Goal: Task Accomplishment & Management: Complete application form

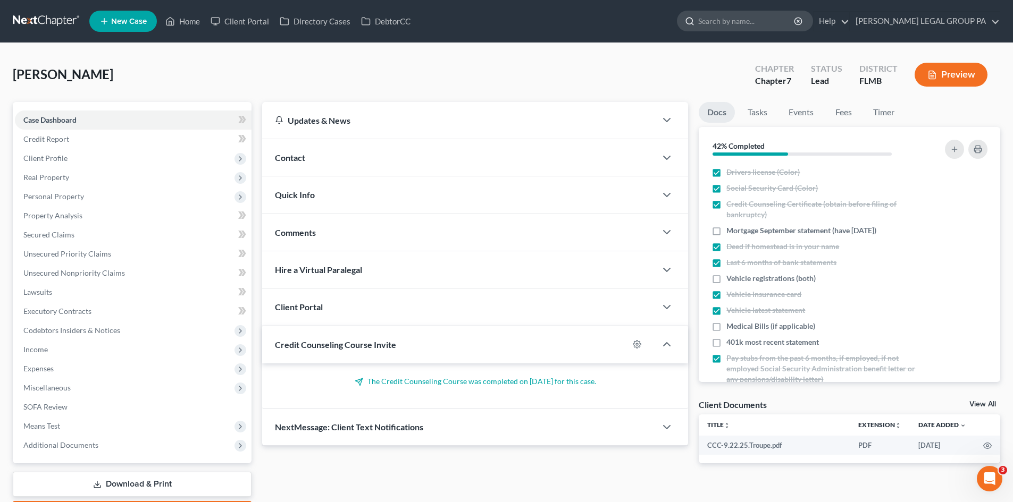
click at [746, 20] on input "search" at bounding box center [746, 21] width 97 height 20
type input "murphy"
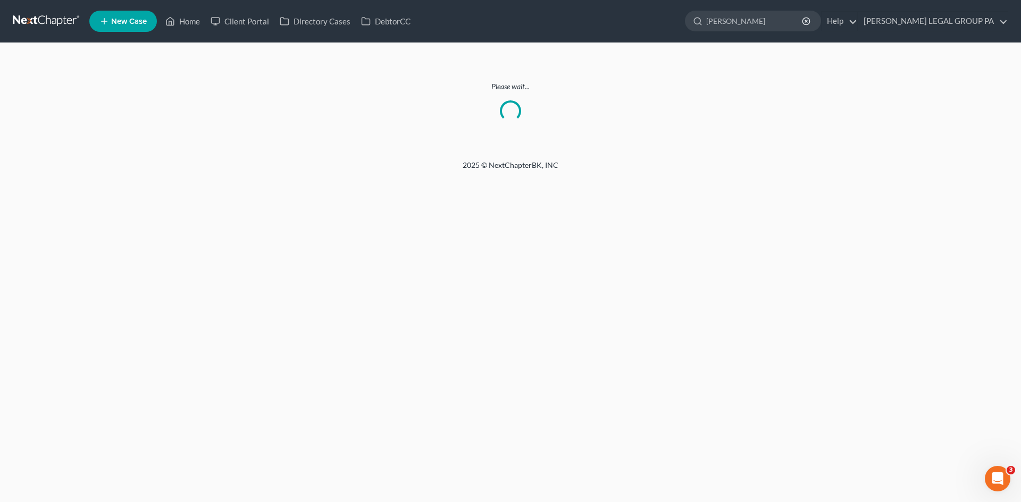
drag, startPoint x: 485, startPoint y: 169, endPoint x: 478, endPoint y: 166, distance: 7.4
click at [483, 169] on div "2025 © NextChapterBK, INC" at bounding box center [510, 169] width 606 height 19
click at [785, 14] on input "murphy" at bounding box center [754, 21] width 97 height 20
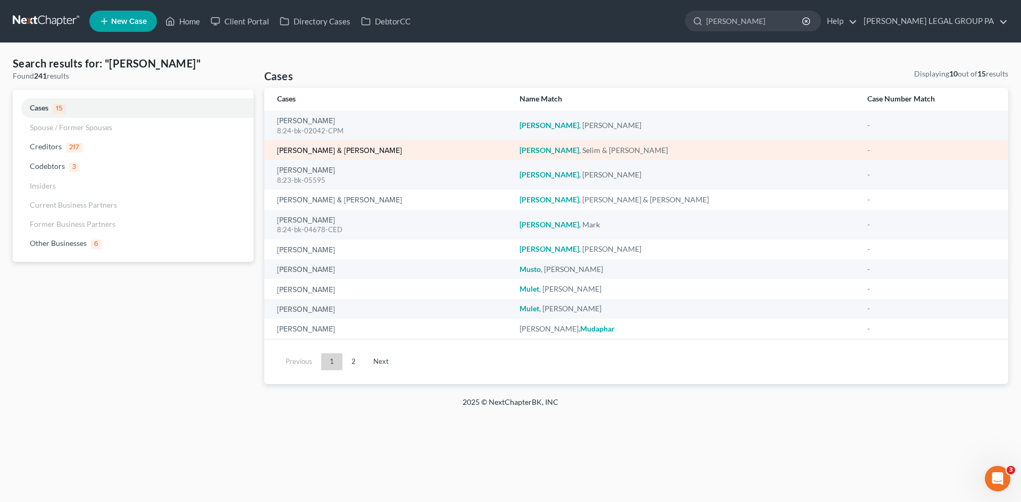
click at [326, 153] on link "Murphy, Selim & Viktoriya" at bounding box center [339, 150] width 125 height 7
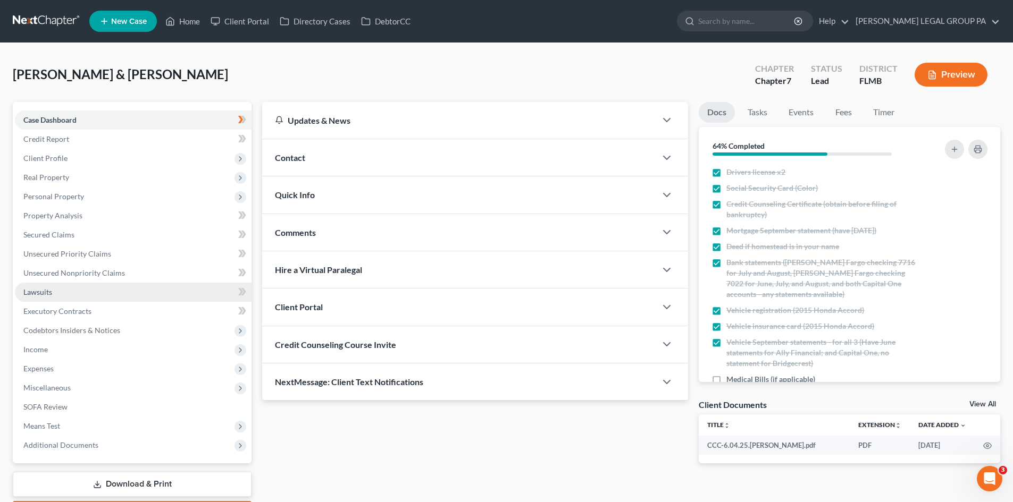
click at [63, 292] on link "Lawsuits" at bounding box center [133, 292] width 237 height 19
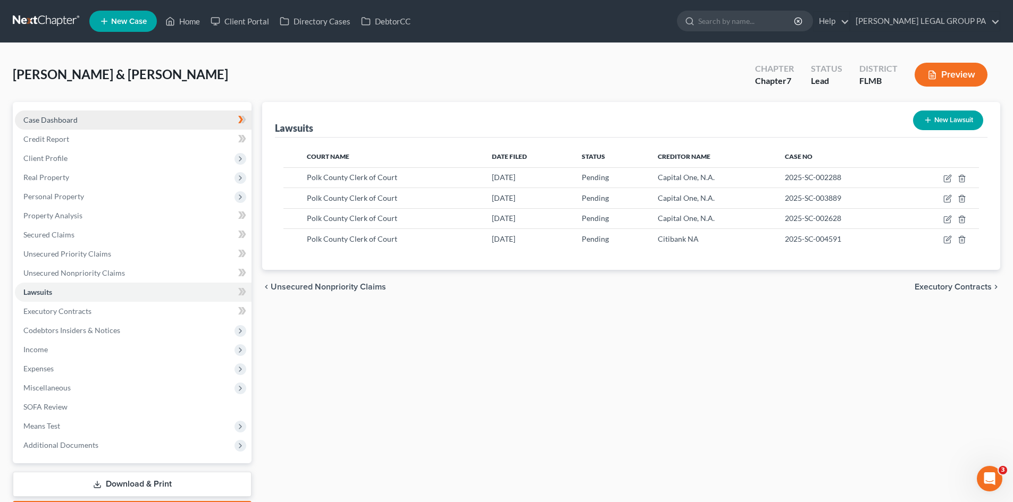
click at [85, 122] on link "Case Dashboard" at bounding box center [133, 120] width 237 height 19
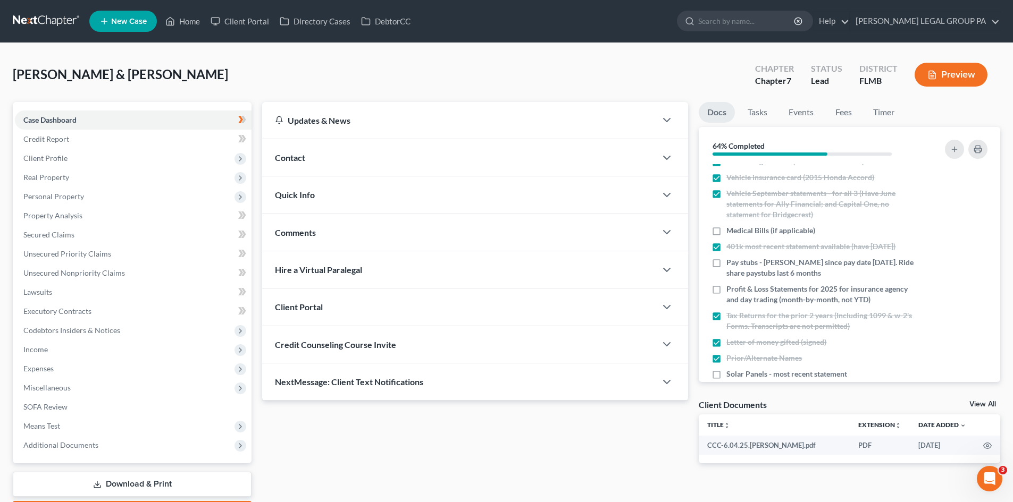
scroll to position [159, 0]
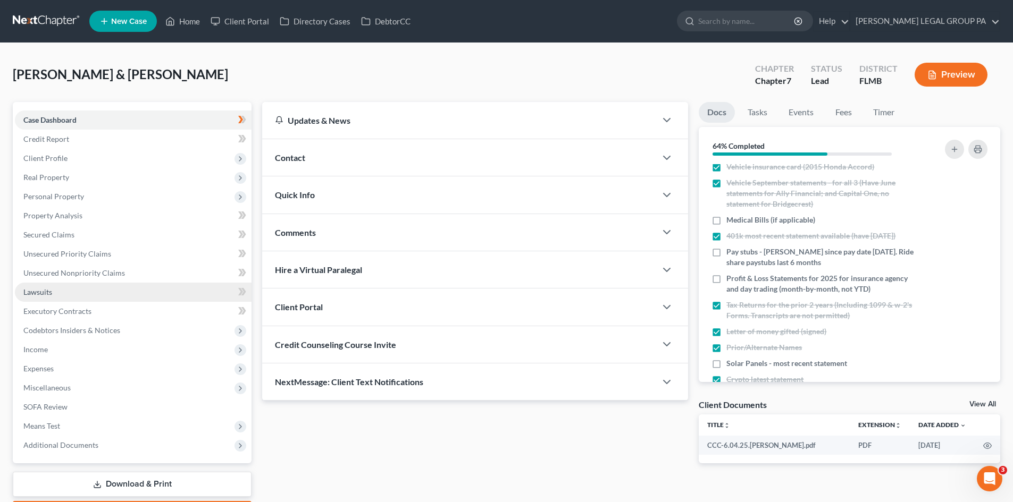
click at [74, 292] on link "Lawsuits" at bounding box center [133, 292] width 237 height 19
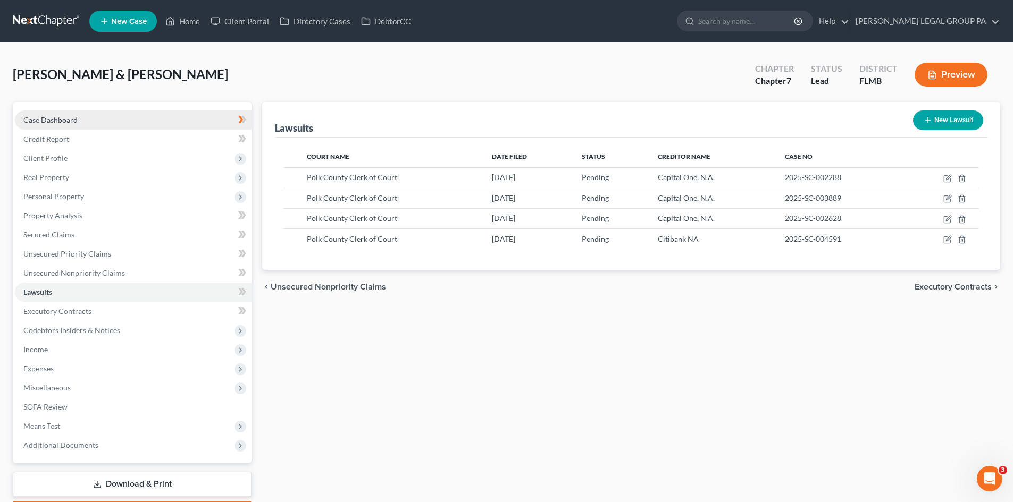
click at [125, 116] on link "Case Dashboard" at bounding box center [133, 120] width 237 height 19
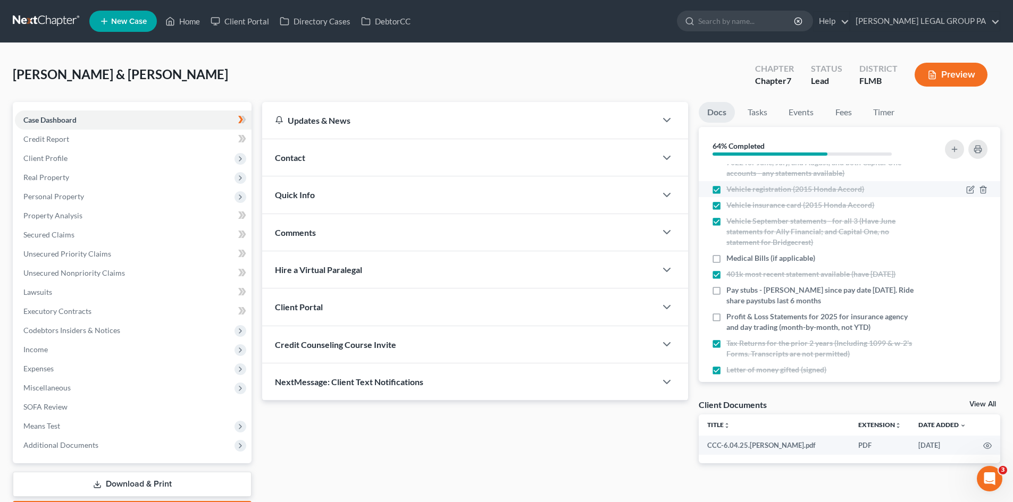
scroll to position [106, 0]
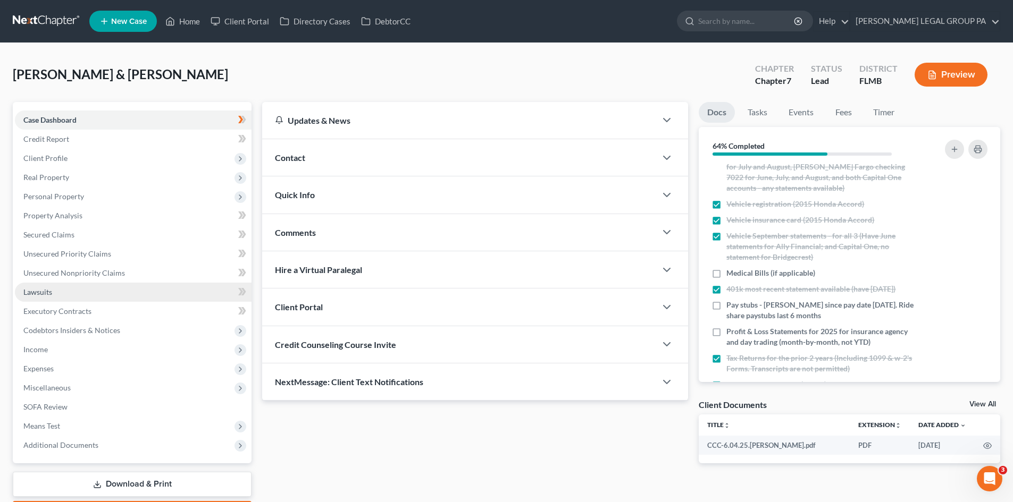
drag, startPoint x: 115, startPoint y: 294, endPoint x: 121, endPoint y: 292, distance: 6.2
click at [115, 293] on link "Lawsuits" at bounding box center [133, 292] width 237 height 19
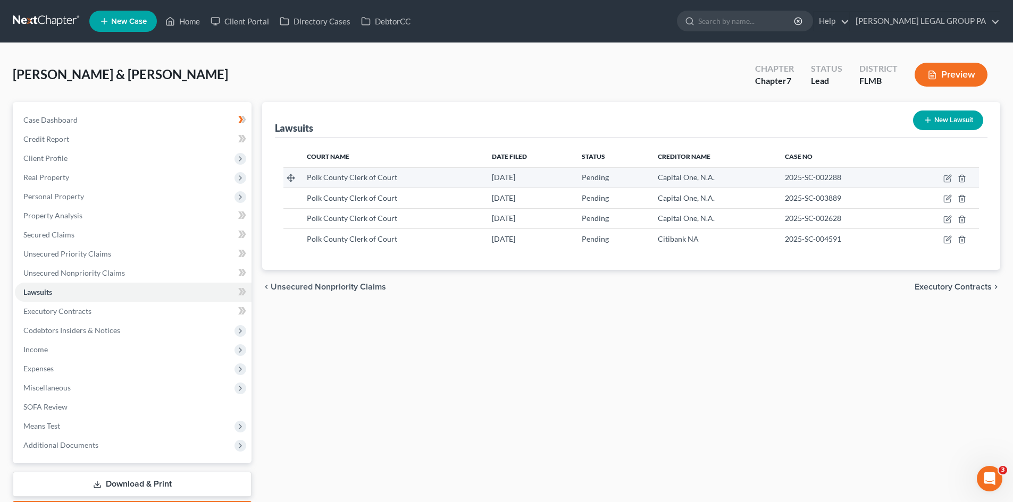
click at [820, 175] on span "2025-SC-002288" at bounding box center [813, 177] width 56 height 9
click at [658, 392] on div "Lawsuits New Lawsuit Court Name Date Filed Status Creditor Name Case No Polk Co…" at bounding box center [631, 313] width 748 height 423
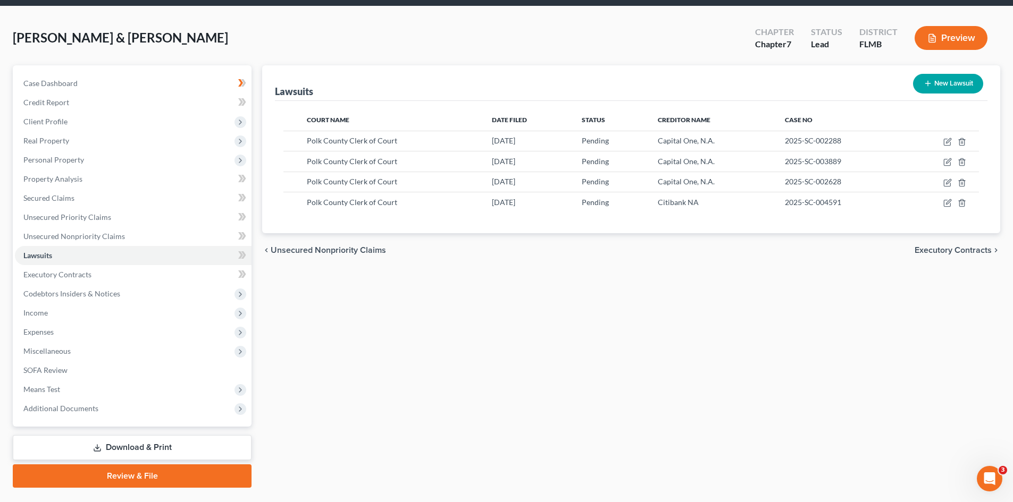
scroll to position [53, 0]
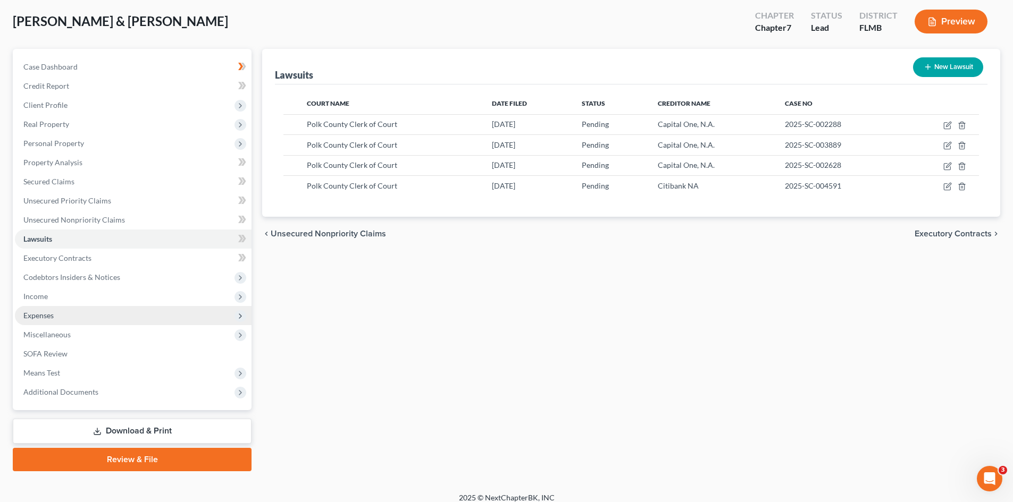
click at [83, 315] on span "Expenses" at bounding box center [133, 315] width 237 height 19
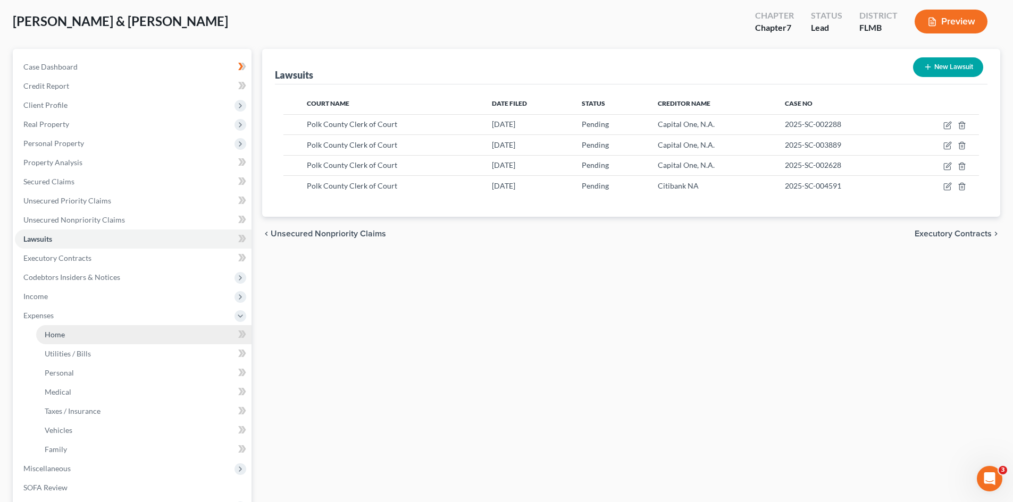
click at [91, 339] on link "Home" at bounding box center [143, 334] width 215 height 19
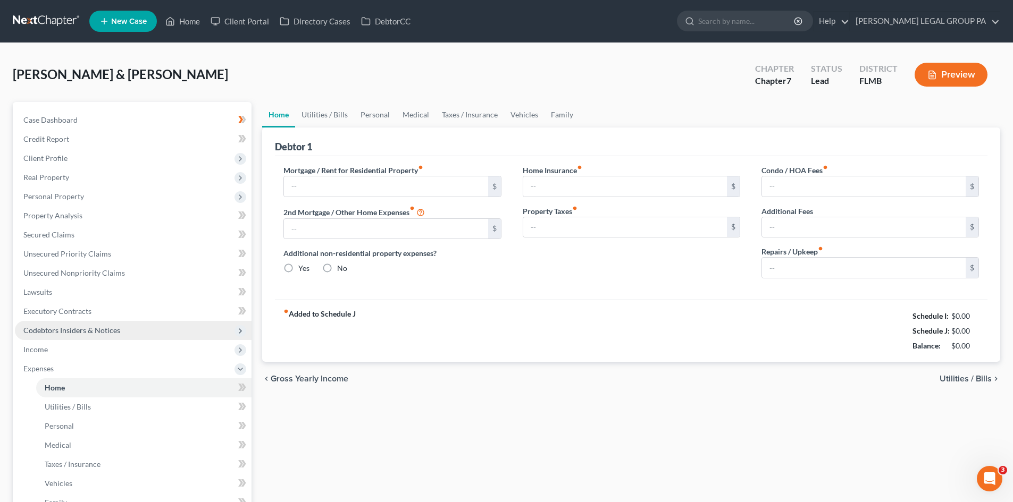
type input "3,125.00"
type input "0.00"
radio input "true"
type input "0.00"
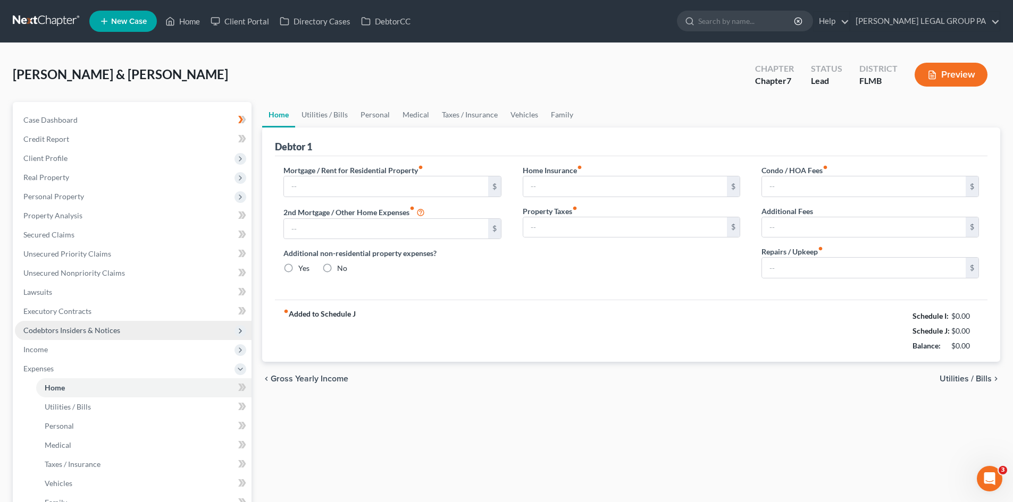
type input "15.00"
type input "0.00"
type input "150.00"
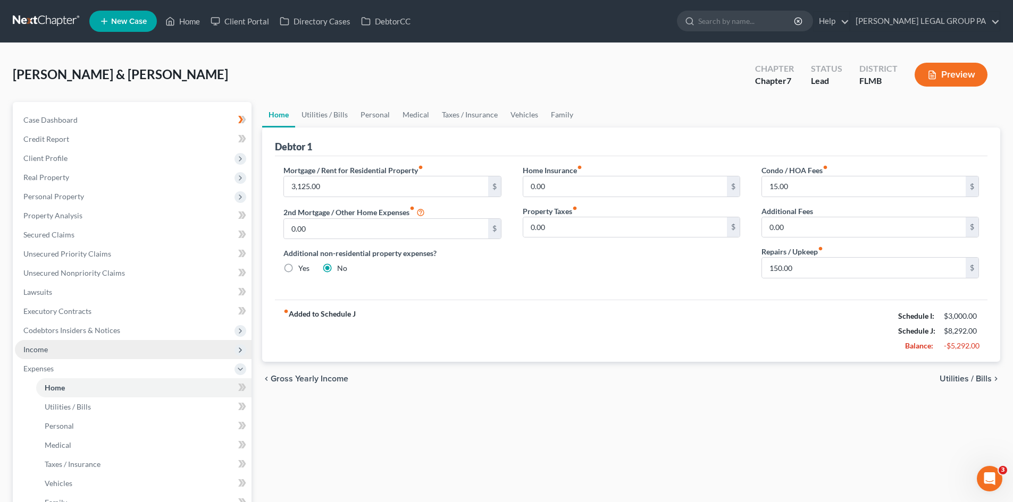
click at [71, 357] on span "Income" at bounding box center [133, 349] width 237 height 19
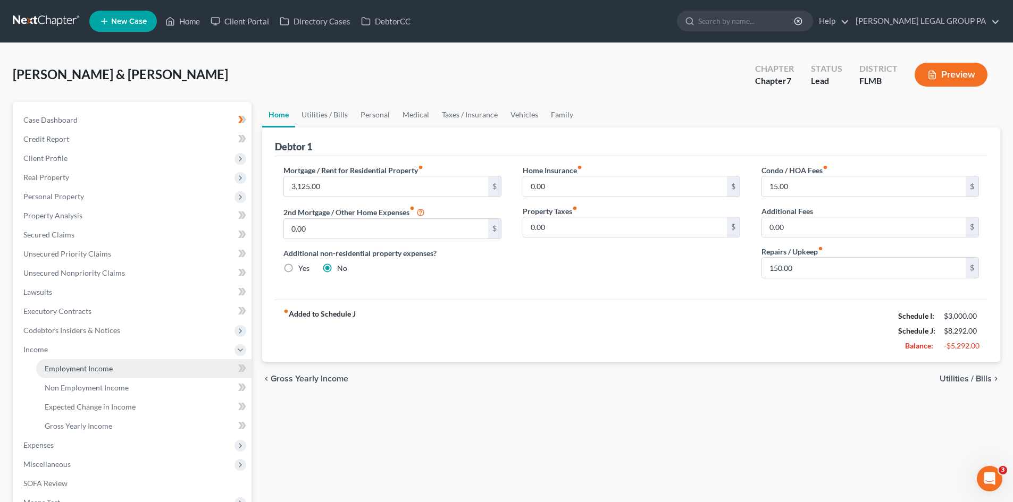
click at [76, 366] on span "Employment Income" at bounding box center [79, 368] width 68 height 9
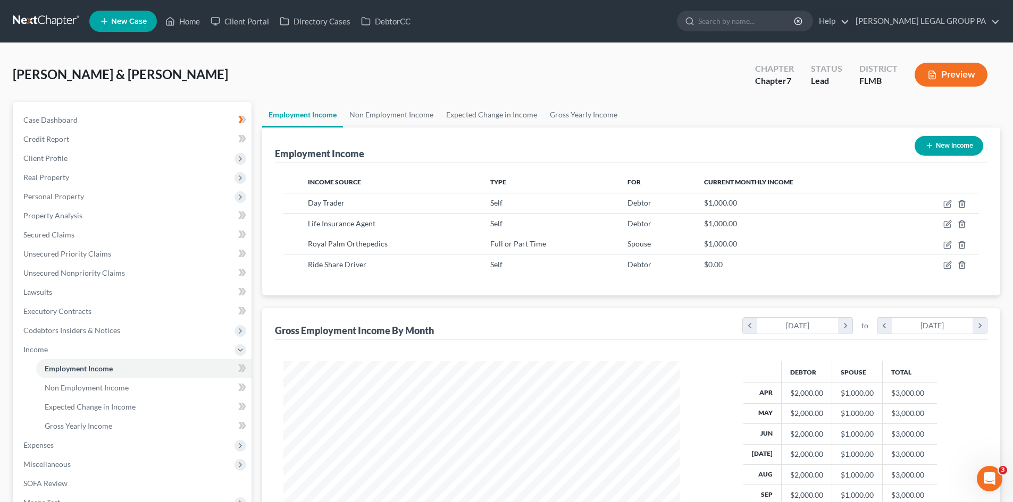
scroll to position [198, 418]
click at [69, 440] on span "Expenses" at bounding box center [133, 445] width 237 height 19
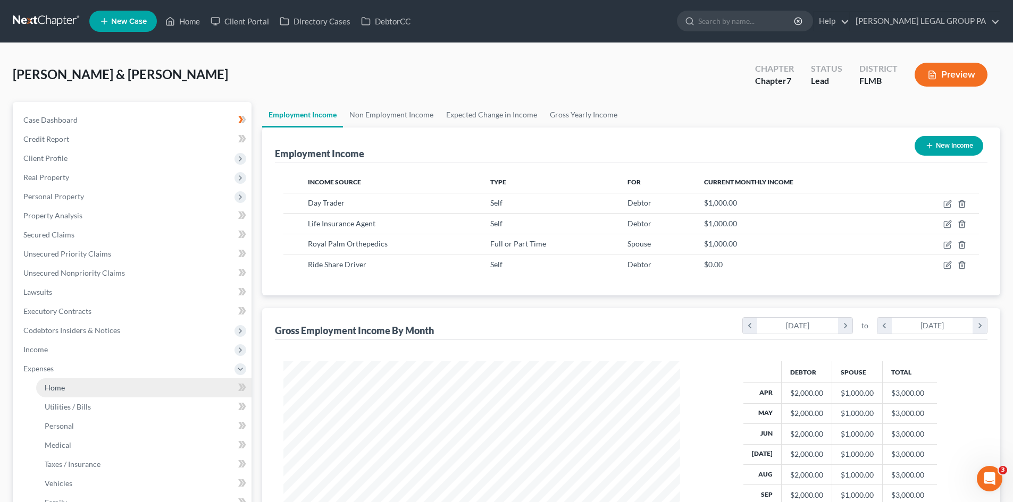
drag, startPoint x: 69, startPoint y: 440, endPoint x: 46, endPoint y: 388, distance: 57.6
click at [46, 388] on span "Home" at bounding box center [55, 387] width 20 height 9
click at [47, 387] on span "Home" at bounding box center [55, 387] width 20 height 9
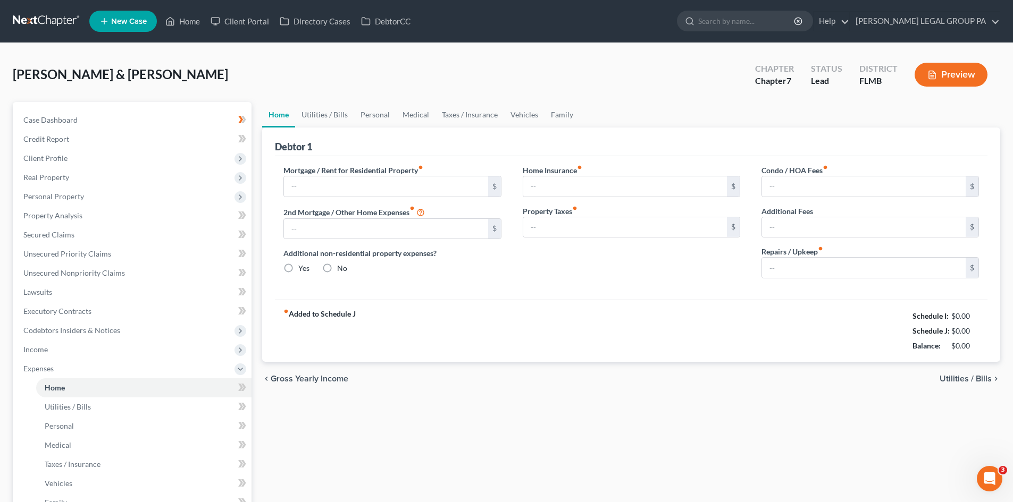
type input "3,125.00"
type input "0.00"
radio input "true"
type input "0.00"
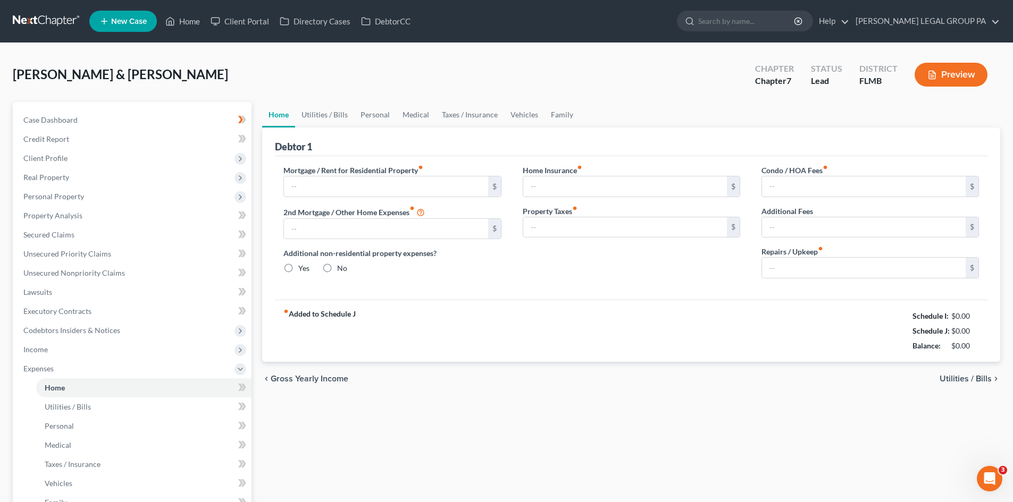
type input "15.00"
type input "0.00"
type input "150.00"
click at [325, 118] on link "Utilities / Bills" at bounding box center [324, 115] width 59 height 26
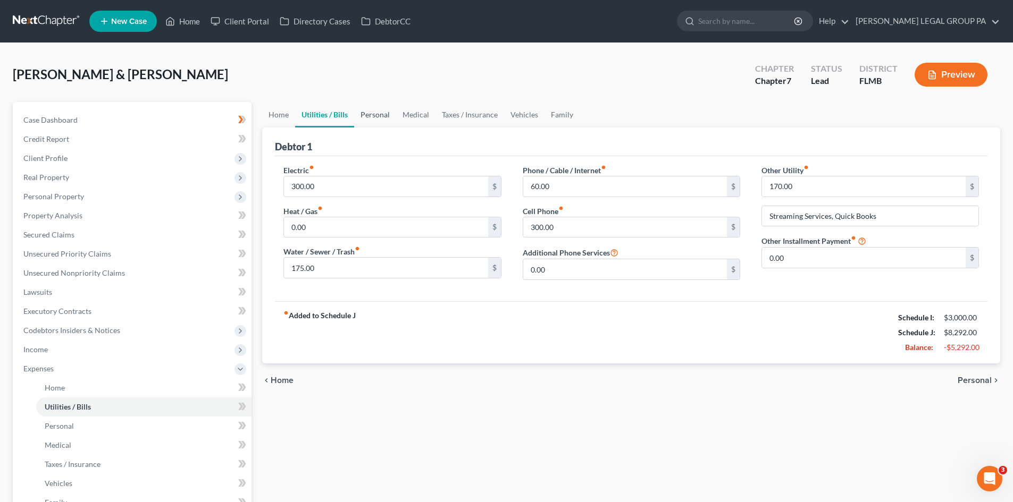
click at [374, 115] on link "Personal" at bounding box center [375, 115] width 42 height 26
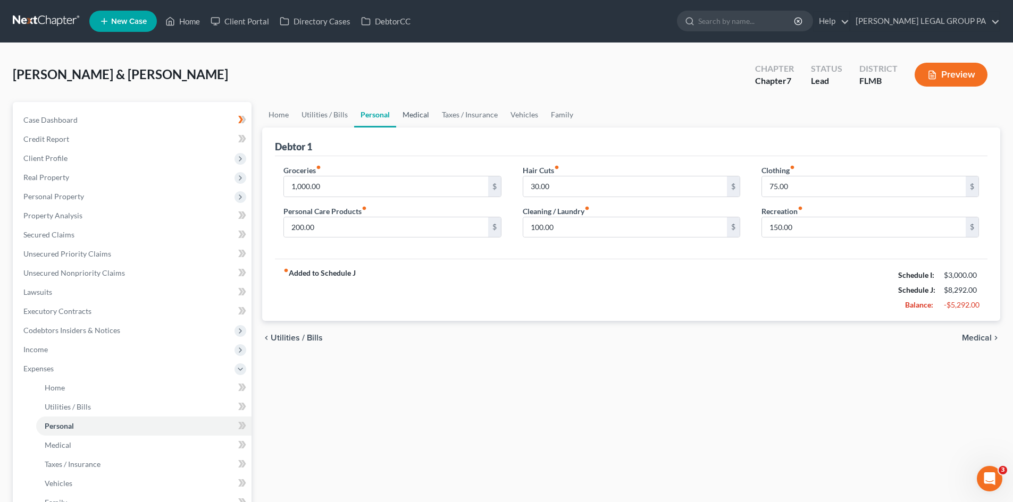
click at [412, 112] on link "Medical" at bounding box center [415, 115] width 39 height 26
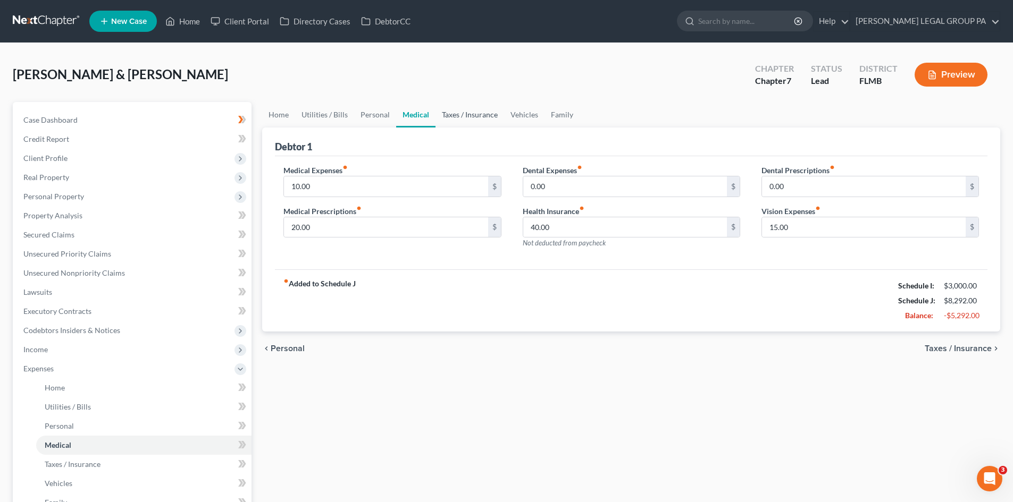
click at [454, 113] on link "Taxes / Insurance" at bounding box center [469, 115] width 69 height 26
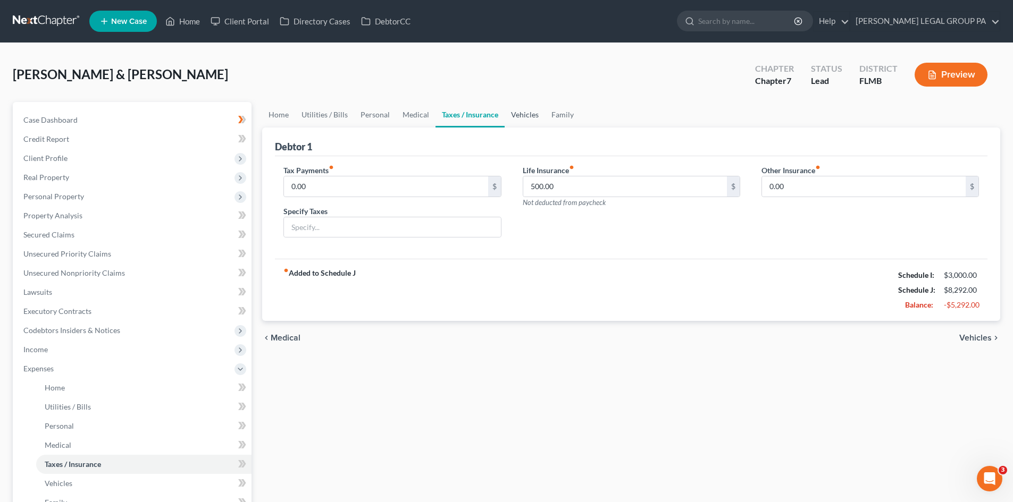
click at [504, 114] on link "Vehicles" at bounding box center [524, 115] width 40 height 26
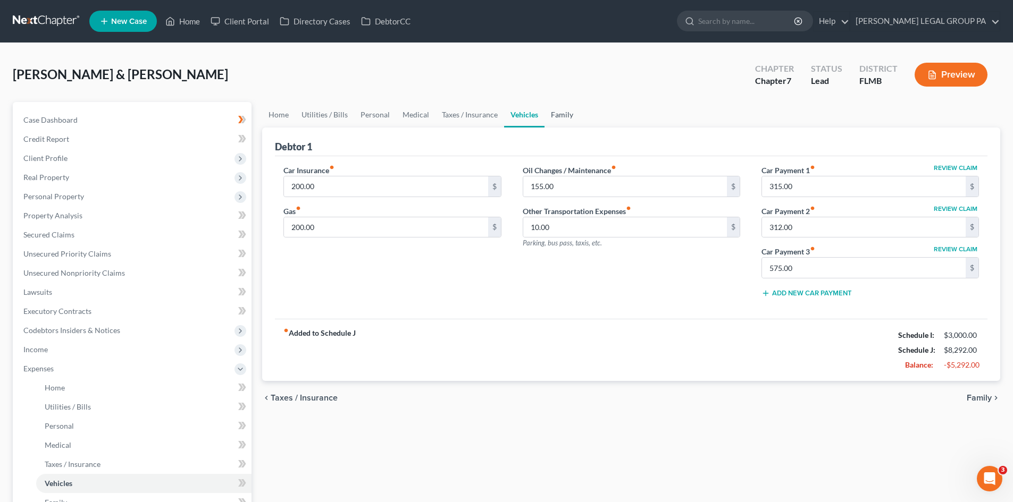
click at [548, 114] on link "Family" at bounding box center [561, 115] width 35 height 26
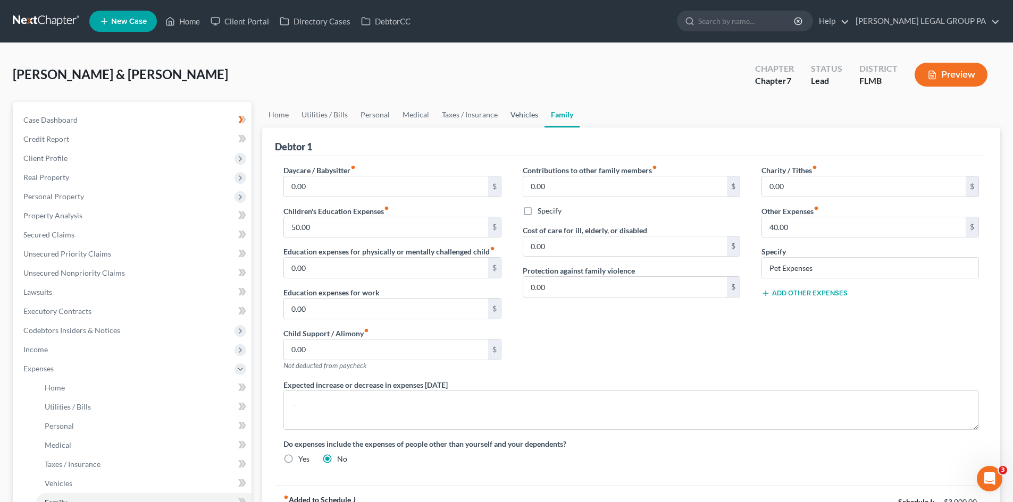
click at [512, 120] on link "Vehicles" at bounding box center [524, 115] width 40 height 26
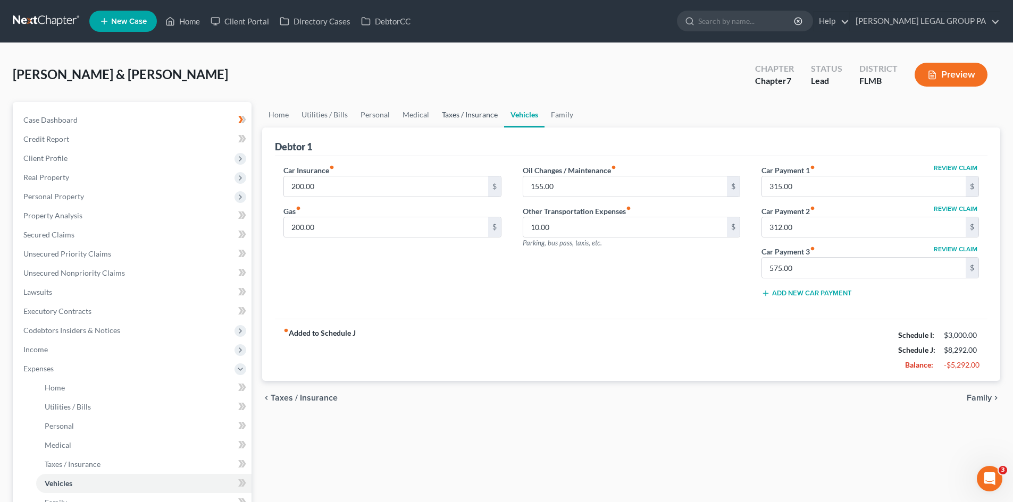
click at [465, 116] on link "Taxes / Insurance" at bounding box center [469, 115] width 69 height 26
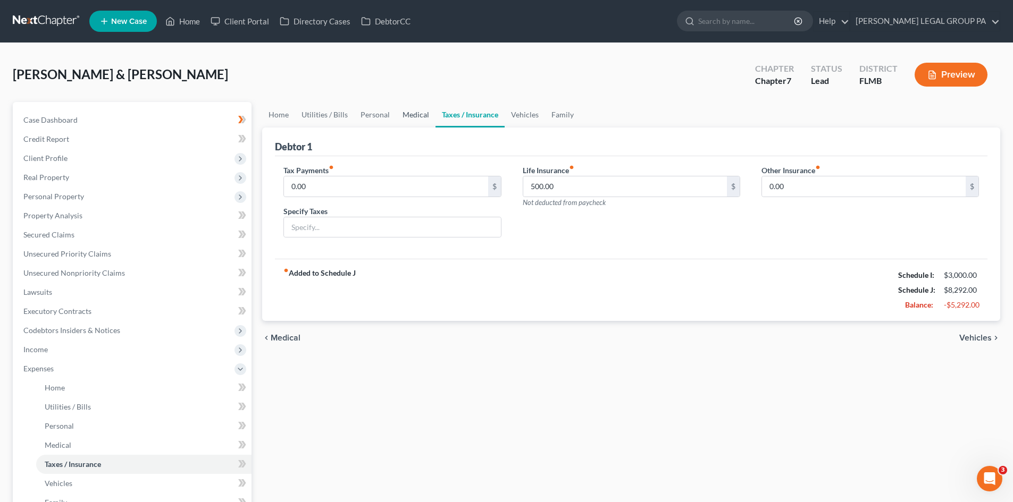
click at [407, 113] on link "Medical" at bounding box center [415, 115] width 39 height 26
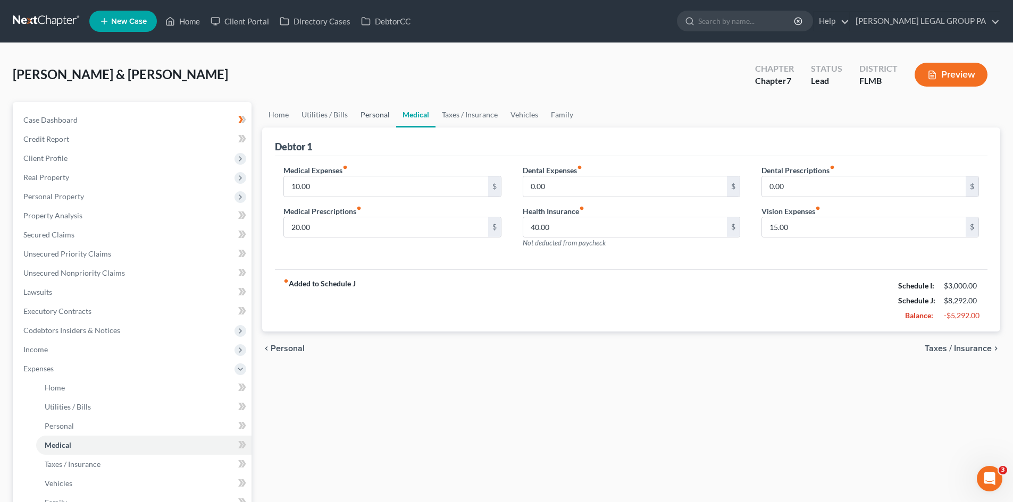
click at [371, 113] on link "Personal" at bounding box center [375, 115] width 42 height 26
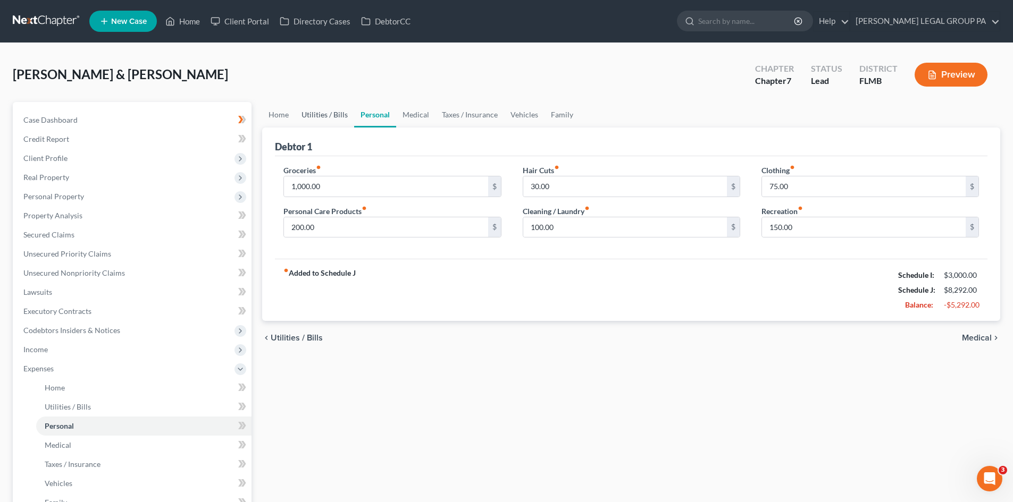
click at [323, 123] on link "Utilities / Bills" at bounding box center [324, 115] width 59 height 26
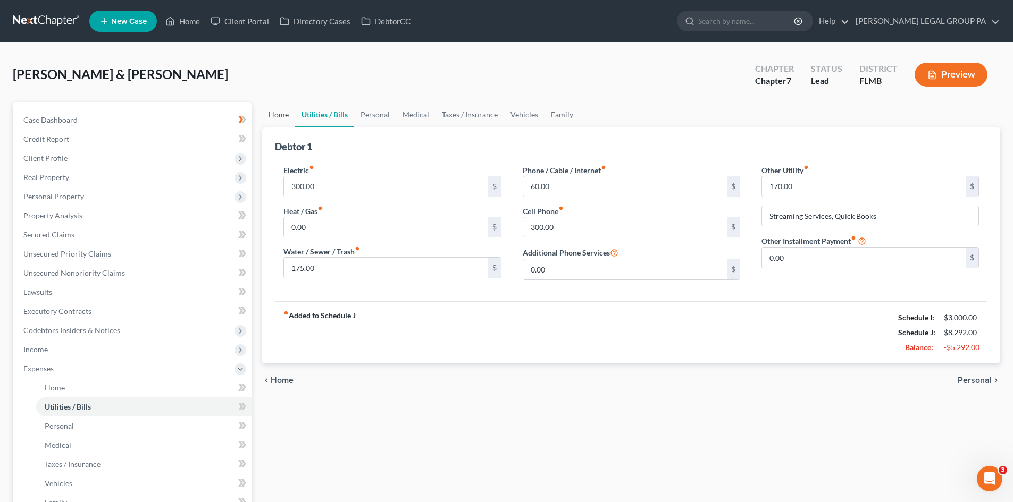
click at [278, 116] on link "Home" at bounding box center [278, 115] width 33 height 26
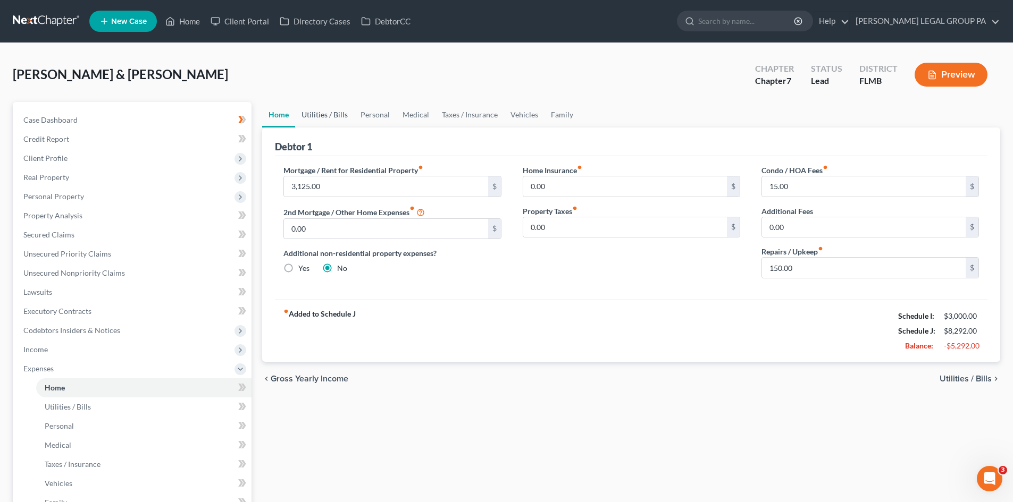
click at [299, 125] on link "Utilities / Bills" at bounding box center [324, 115] width 59 height 26
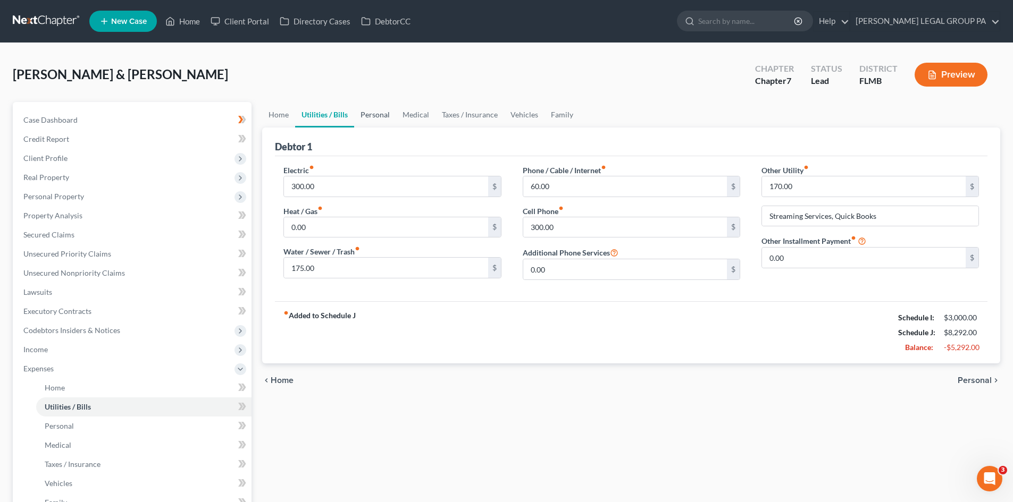
click at [371, 107] on link "Personal" at bounding box center [375, 115] width 42 height 26
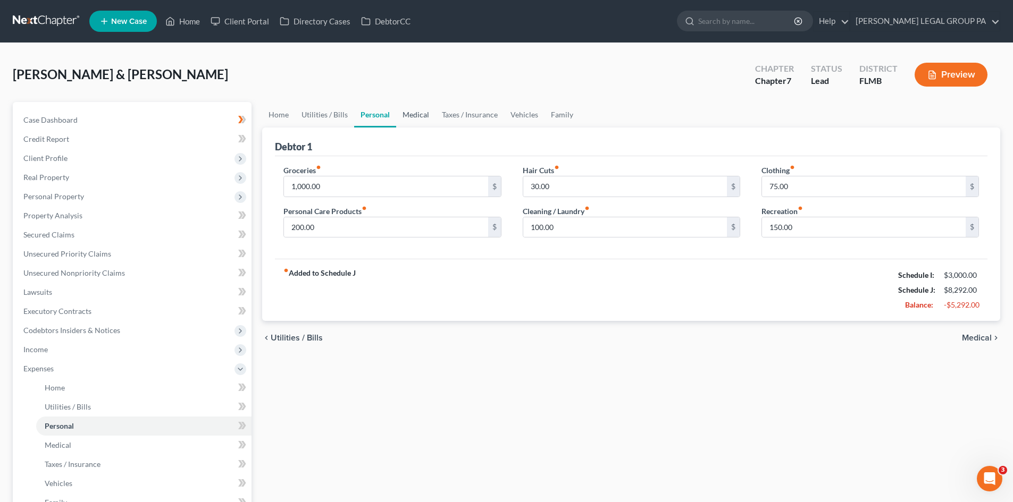
click at [428, 112] on link "Medical" at bounding box center [415, 115] width 39 height 26
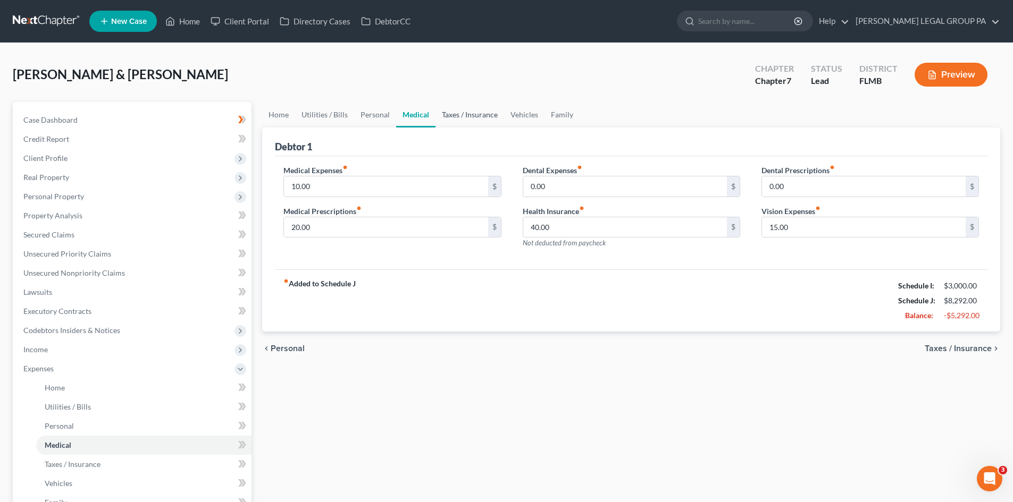
click at [462, 115] on link "Taxes / Insurance" at bounding box center [469, 115] width 69 height 26
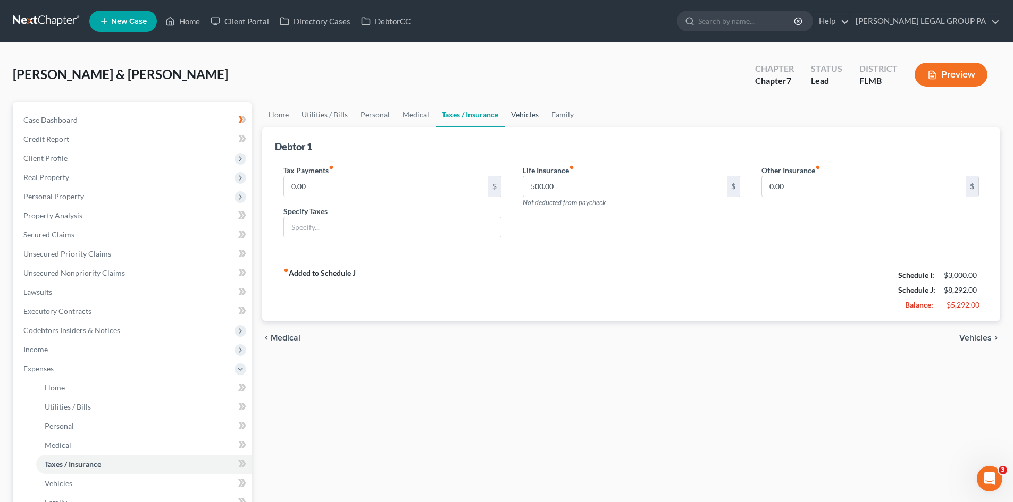
click at [506, 120] on link "Vehicles" at bounding box center [524, 115] width 40 height 26
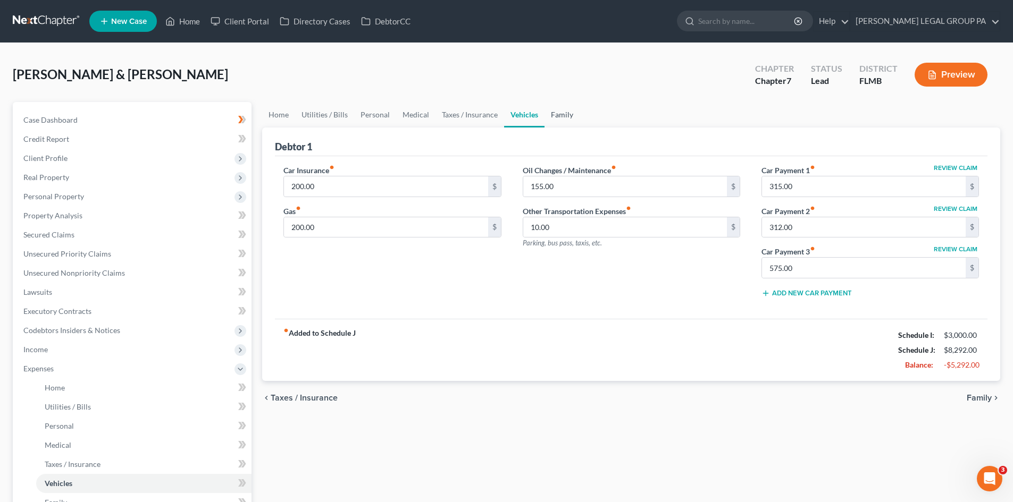
click at [568, 112] on link "Family" at bounding box center [561, 115] width 35 height 26
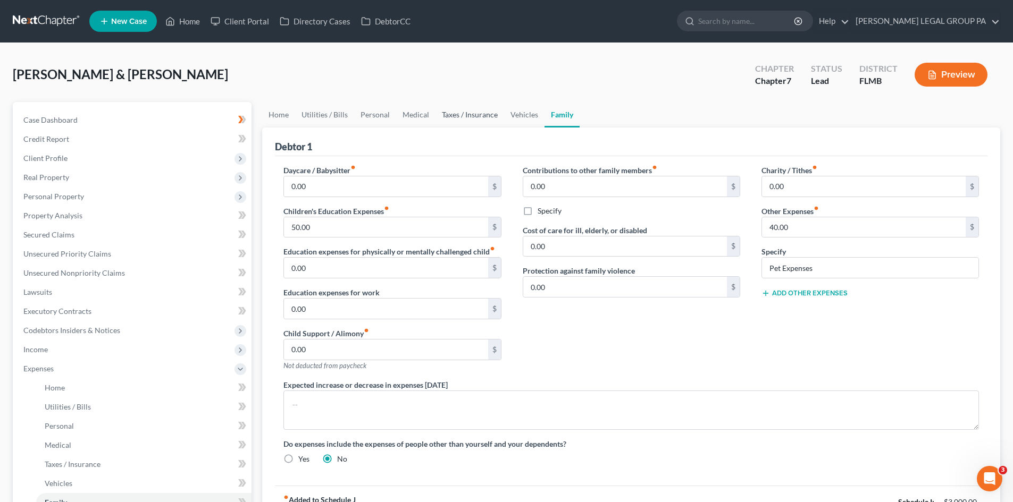
drag, startPoint x: 452, startPoint y: 123, endPoint x: 439, endPoint y: 124, distance: 12.9
click at [451, 123] on link "Taxes / Insurance" at bounding box center [469, 115] width 69 height 26
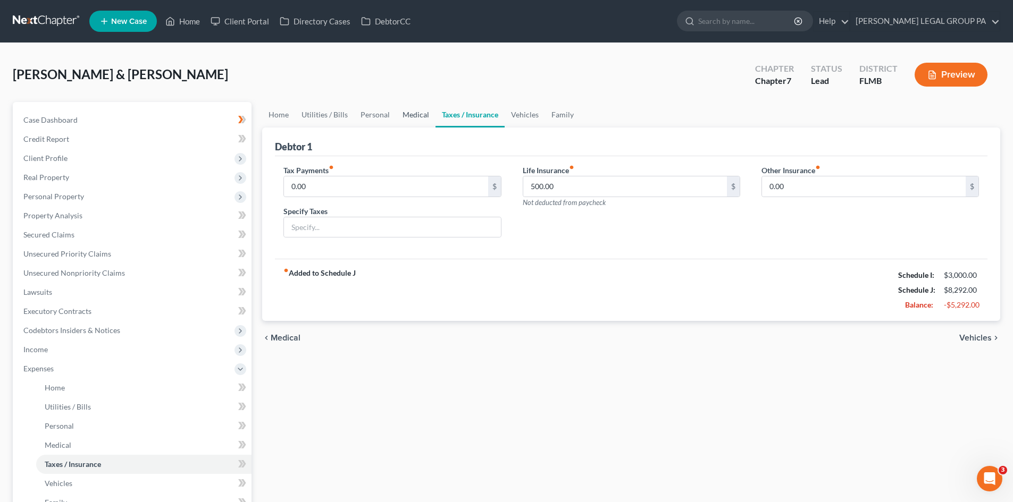
click at [413, 120] on link "Medical" at bounding box center [415, 115] width 39 height 26
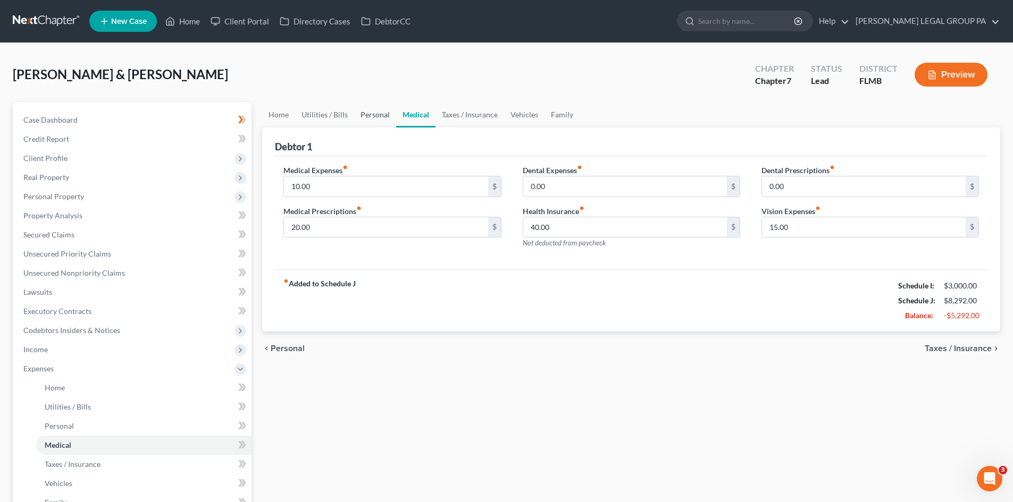
click at [385, 115] on link "Personal" at bounding box center [375, 115] width 42 height 26
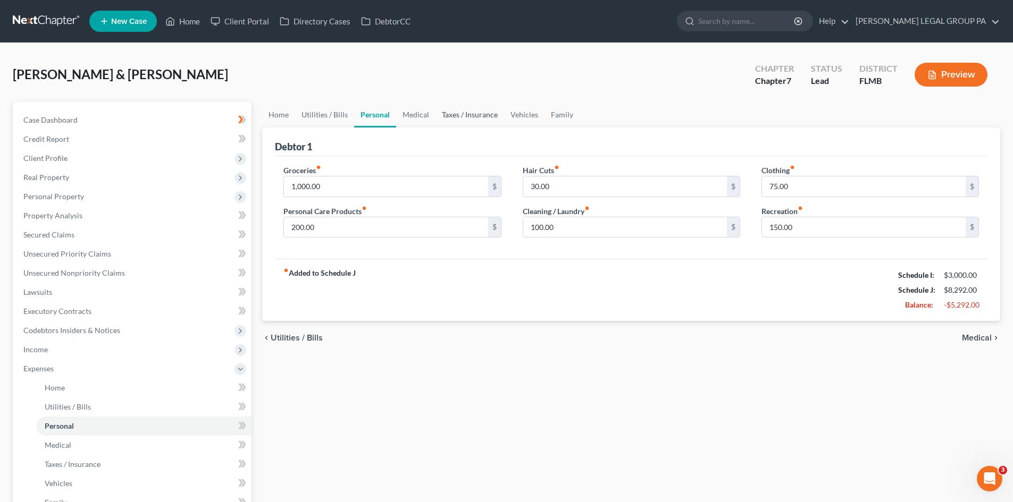
click at [462, 106] on link "Taxes / Insurance" at bounding box center [469, 115] width 69 height 26
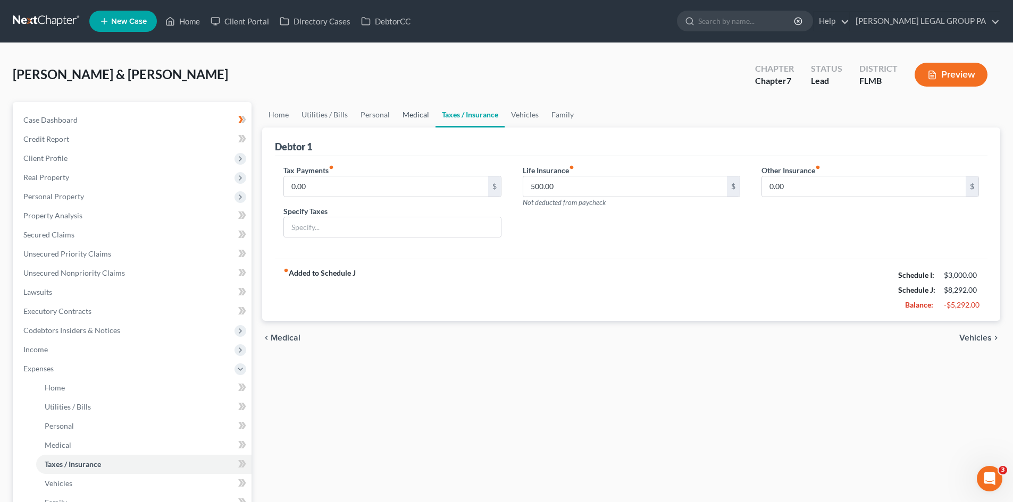
click at [411, 120] on link "Medical" at bounding box center [415, 115] width 39 height 26
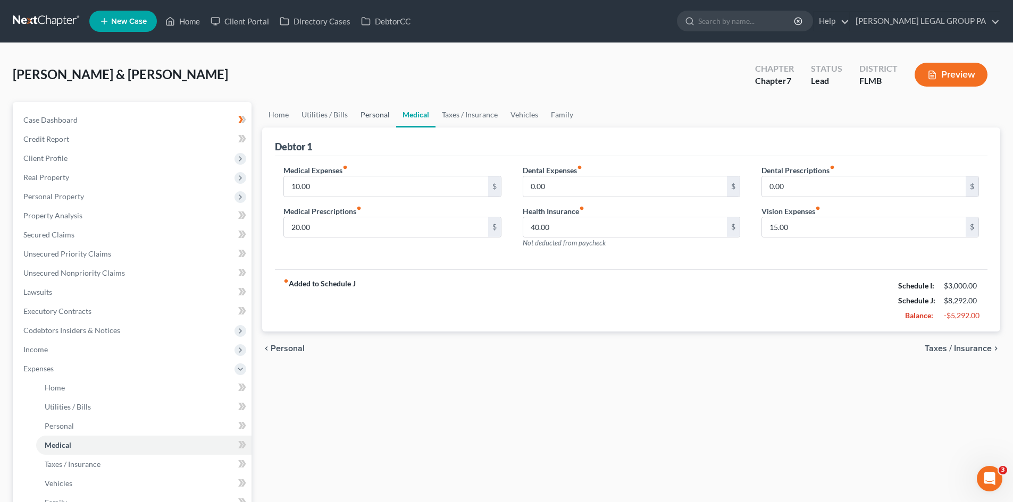
click at [369, 117] on link "Personal" at bounding box center [375, 115] width 42 height 26
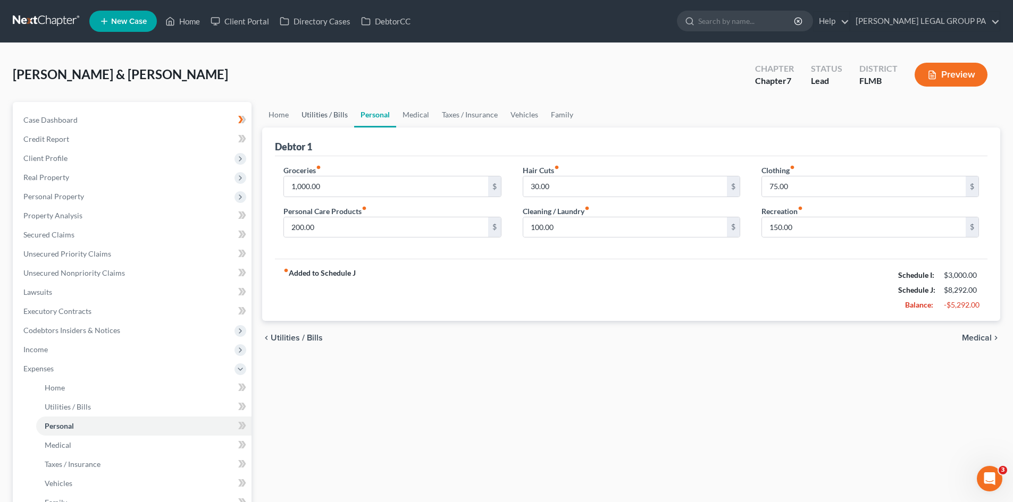
click at [342, 117] on link "Utilities / Bills" at bounding box center [324, 115] width 59 height 26
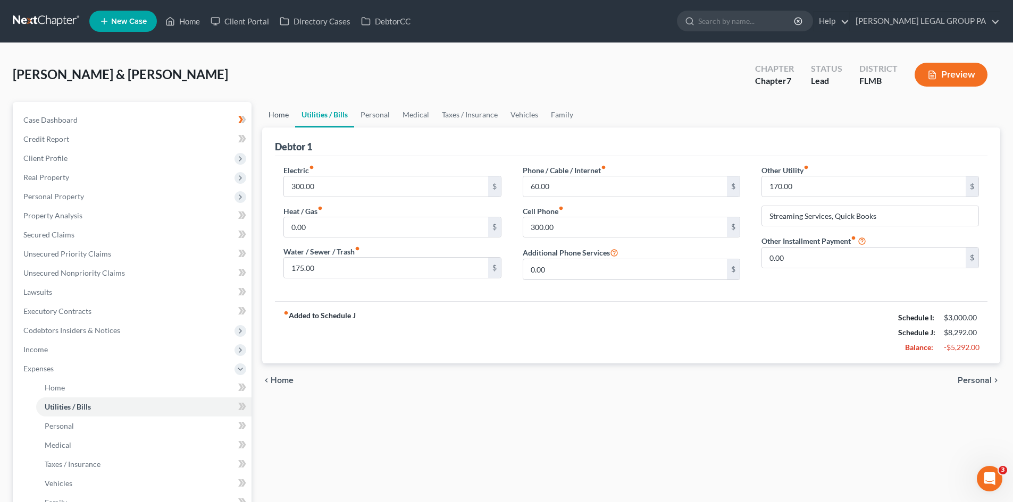
click at [289, 121] on link "Home" at bounding box center [278, 115] width 33 height 26
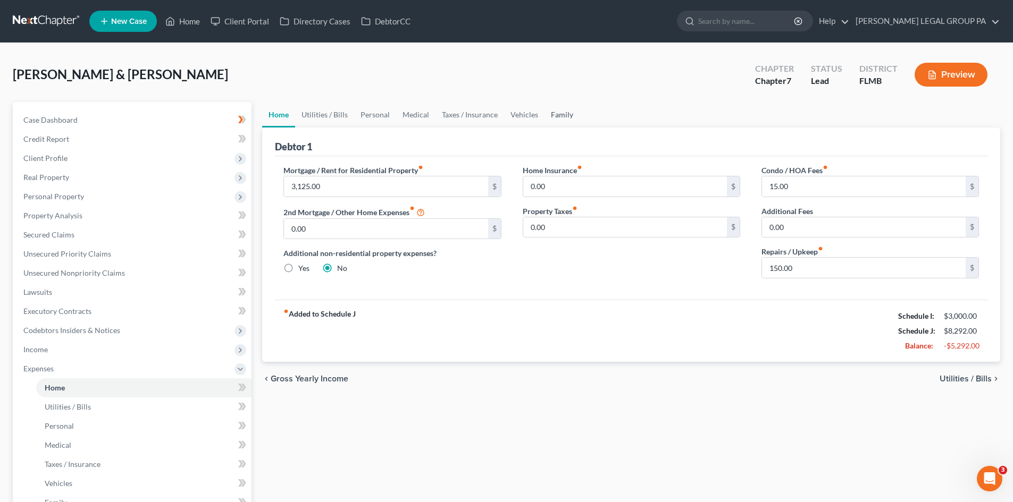
click at [560, 116] on link "Family" at bounding box center [561, 115] width 35 height 26
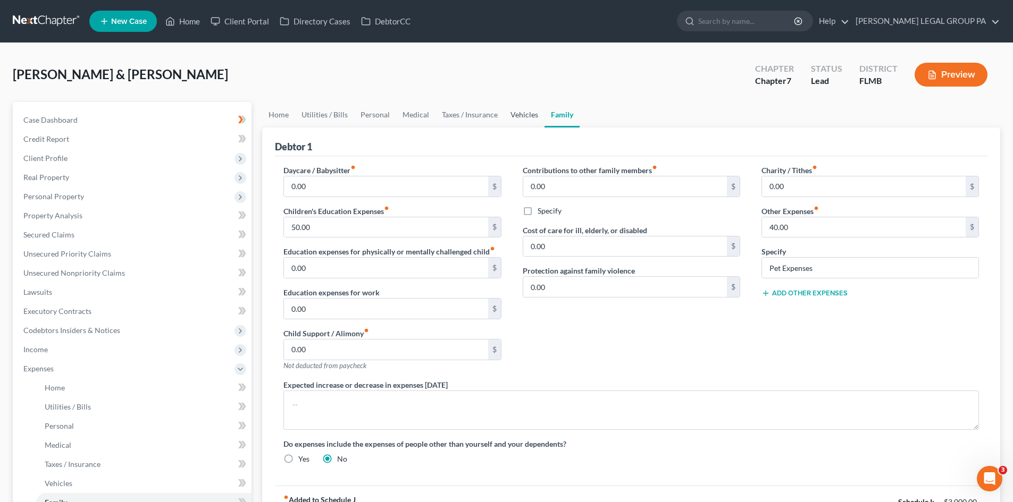
click at [524, 120] on link "Vehicles" at bounding box center [524, 115] width 40 height 26
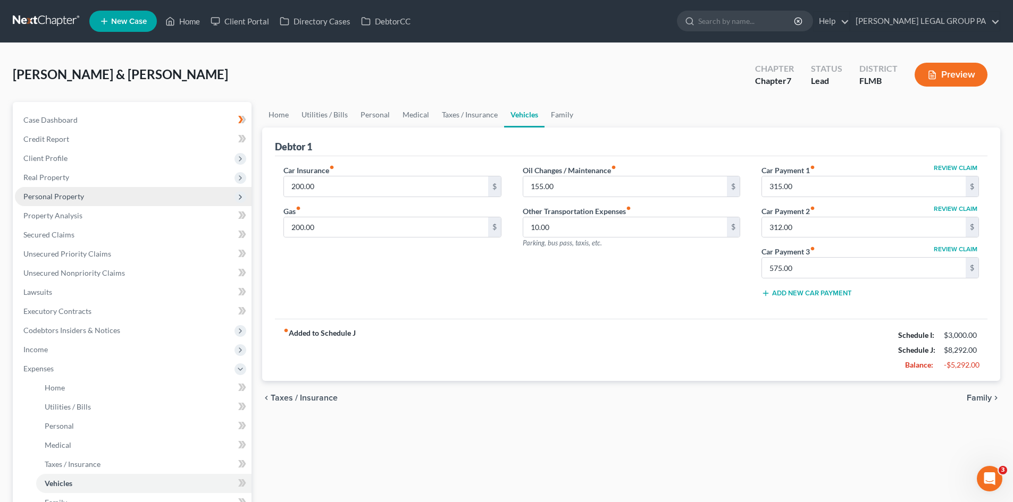
click at [68, 191] on span "Personal Property" at bounding box center [133, 196] width 237 height 19
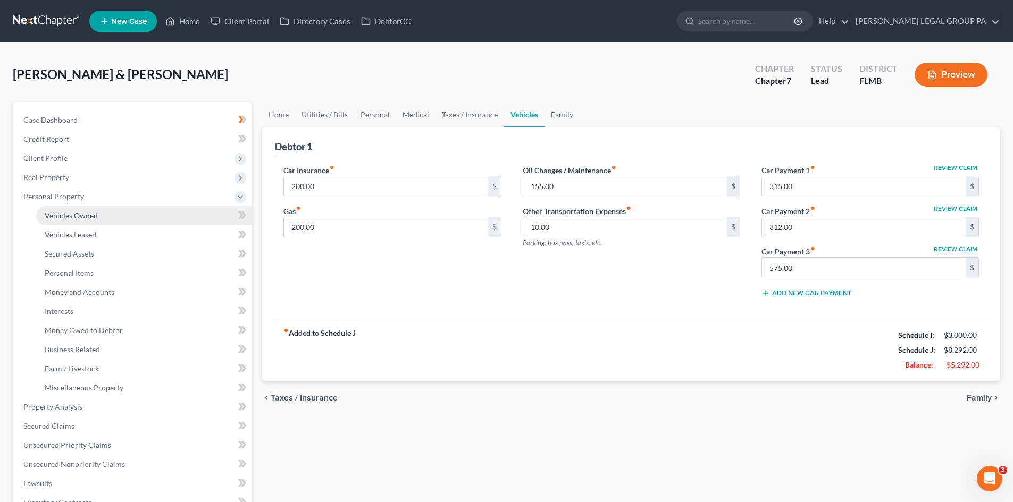
click at [74, 212] on span "Vehicles Owned" at bounding box center [71, 215] width 53 height 9
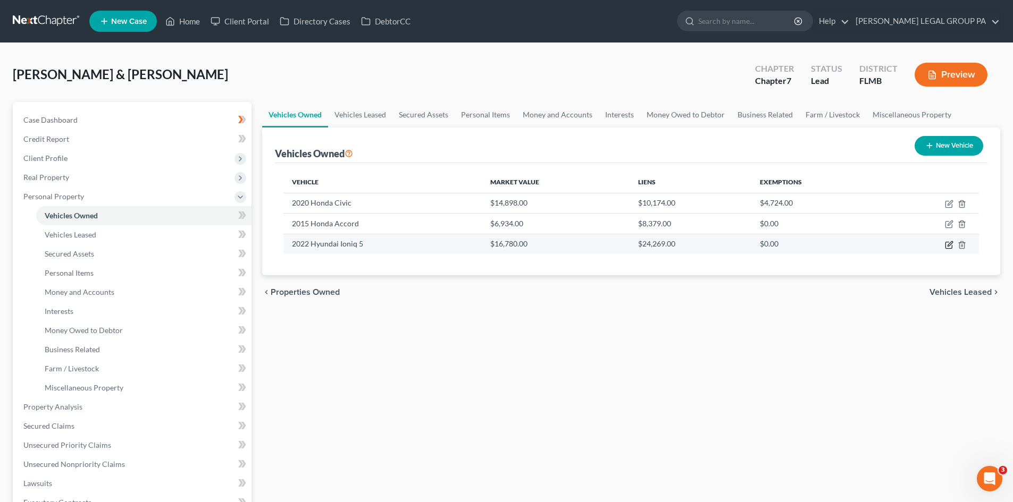
click at [949, 248] on icon "button" at bounding box center [948, 245] width 6 height 6
select select "0"
select select "4"
select select "2"
select select "0"
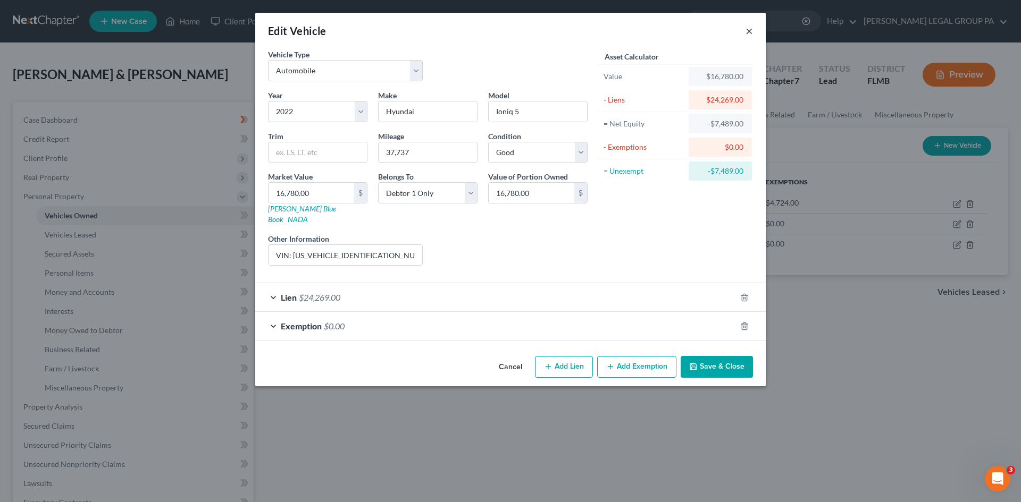
click at [751, 28] on button "×" at bounding box center [748, 30] width 7 height 13
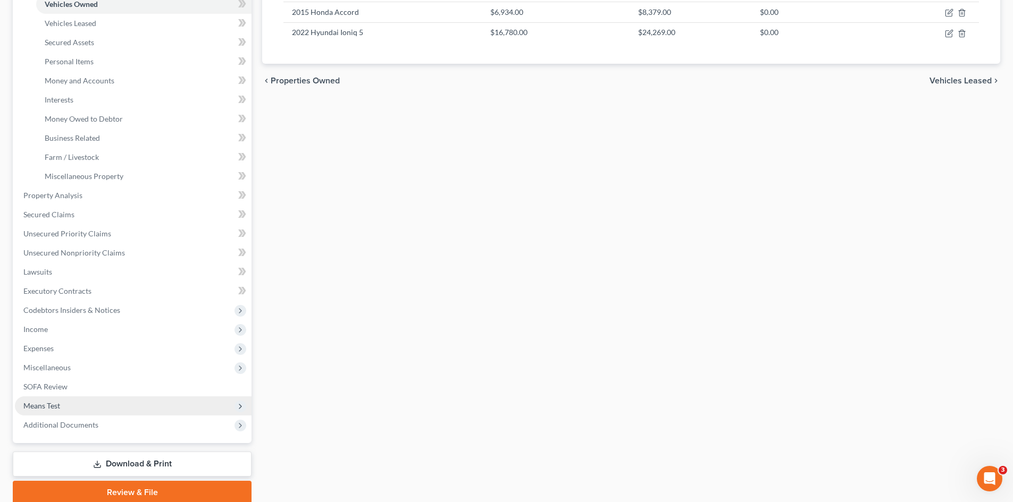
scroll to position [213, 0]
click at [54, 398] on span "Means Test" at bounding box center [133, 404] width 237 height 19
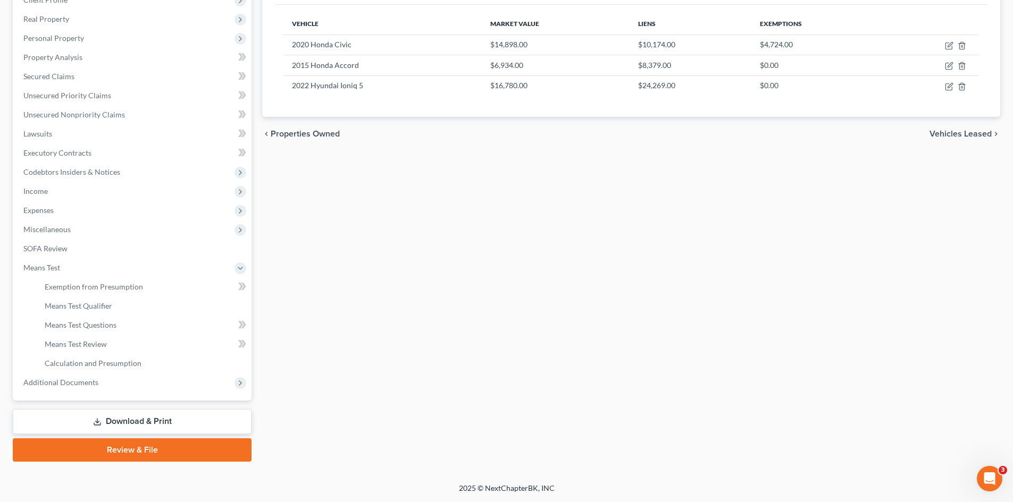
scroll to position [158, 0]
click at [91, 360] on span "Calculation and Presumption" at bounding box center [93, 363] width 97 height 9
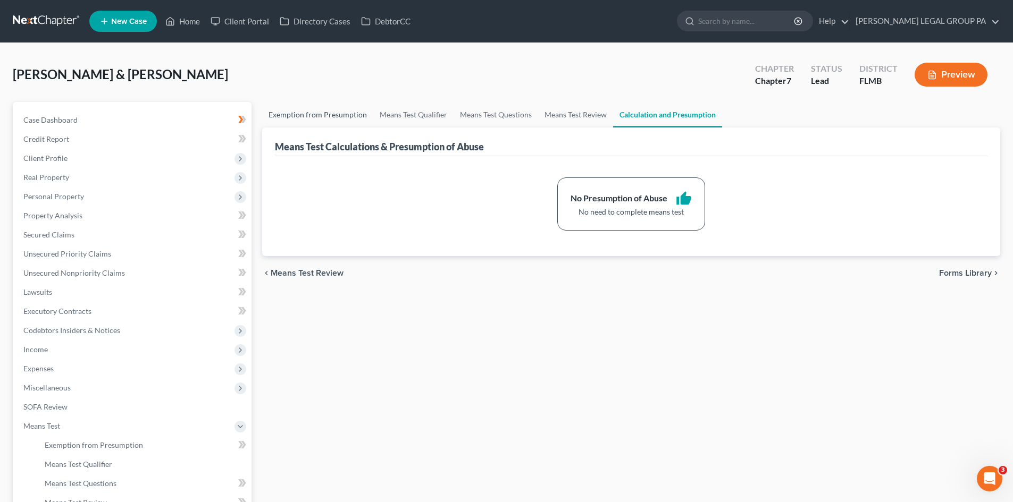
click at [341, 120] on link "Exemption from Presumption" at bounding box center [317, 115] width 111 height 26
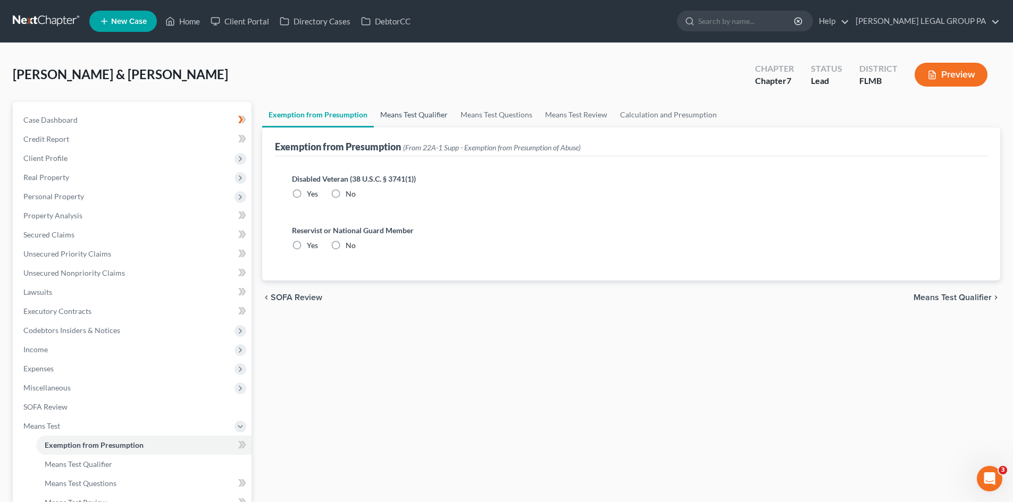
drag, startPoint x: 412, startPoint y: 121, endPoint x: 462, endPoint y: 121, distance: 50.0
click at [412, 121] on link "Means Test Qualifier" at bounding box center [414, 115] width 80 height 26
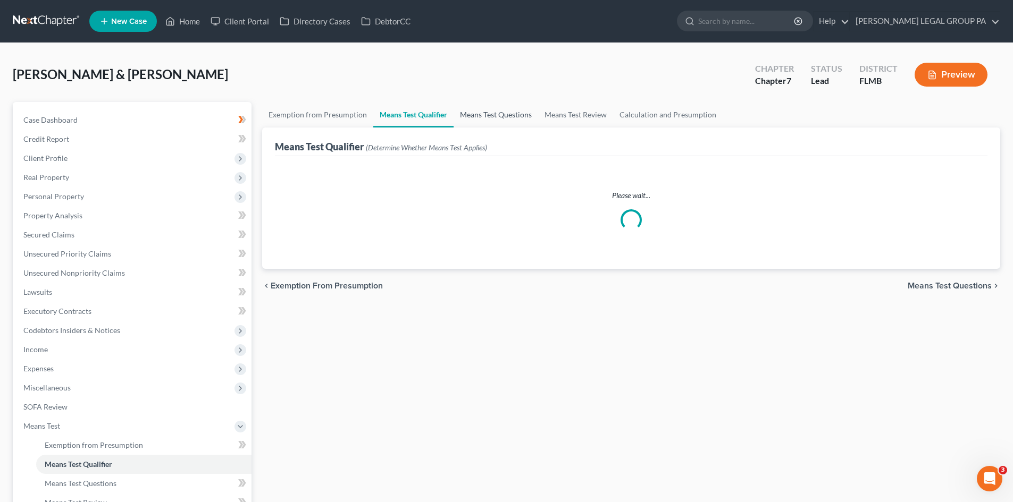
click at [489, 110] on link "Means Test Questions" at bounding box center [495, 115] width 85 height 26
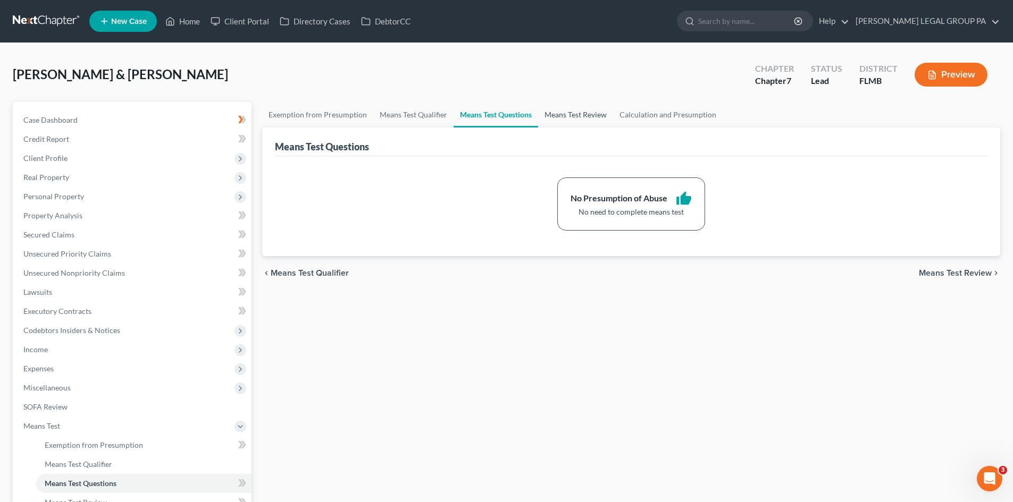
click at [598, 112] on link "Means Test Review" at bounding box center [575, 115] width 75 height 26
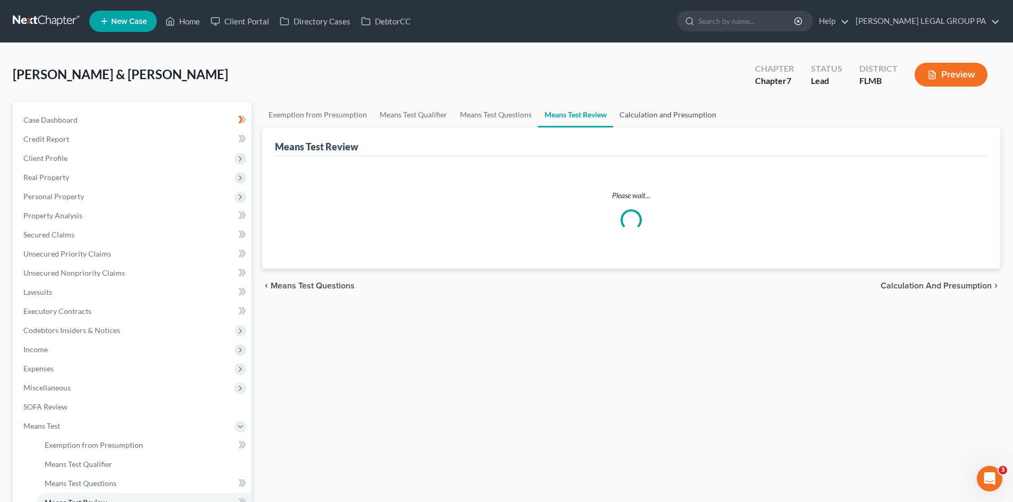
click at [680, 122] on link "Calculation and Presumption" at bounding box center [668, 115] width 110 height 26
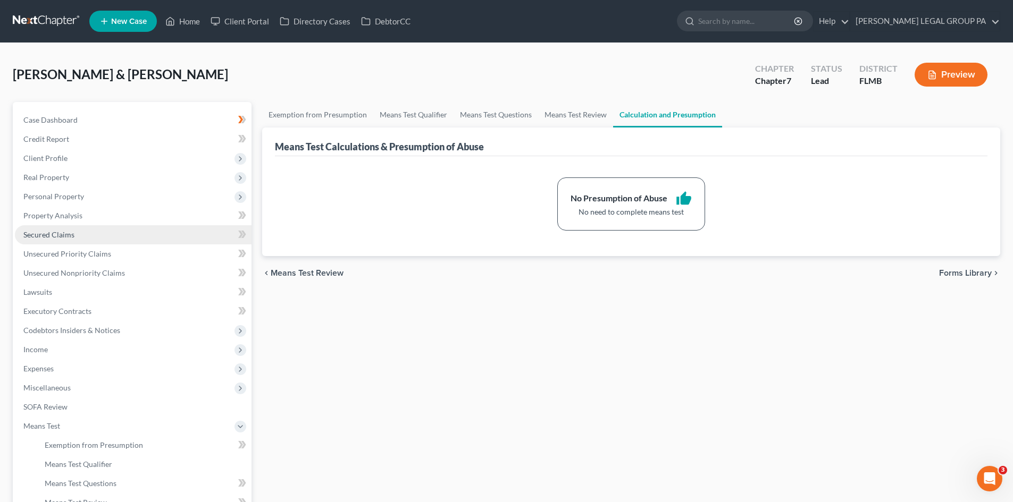
click at [81, 226] on link "Secured Claims" at bounding box center [133, 234] width 237 height 19
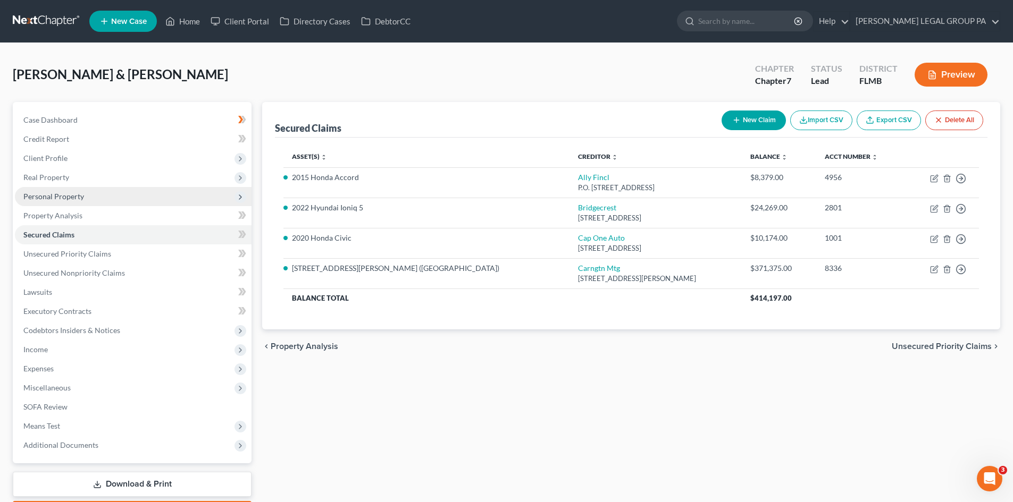
click at [72, 200] on span "Personal Property" at bounding box center [53, 196] width 61 height 9
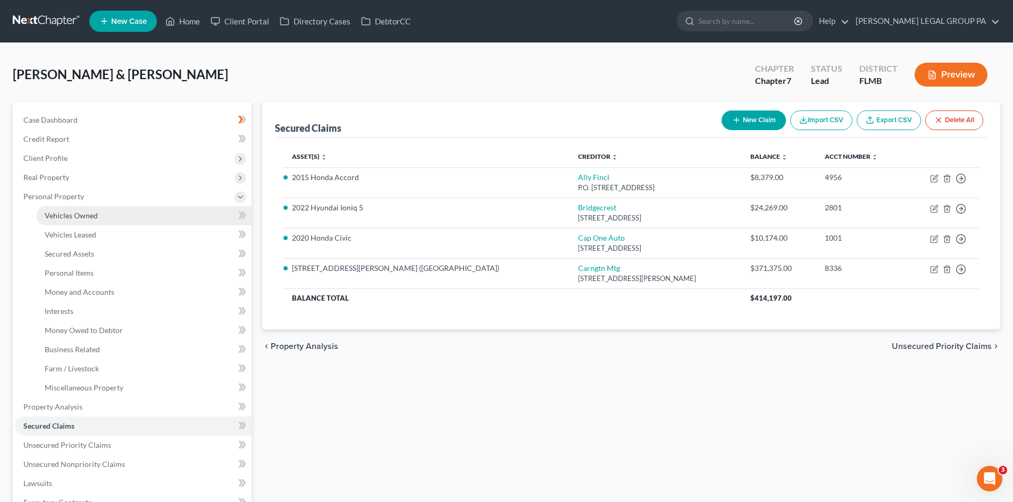
click at [83, 220] on link "Vehicles Owned" at bounding box center [143, 215] width 215 height 19
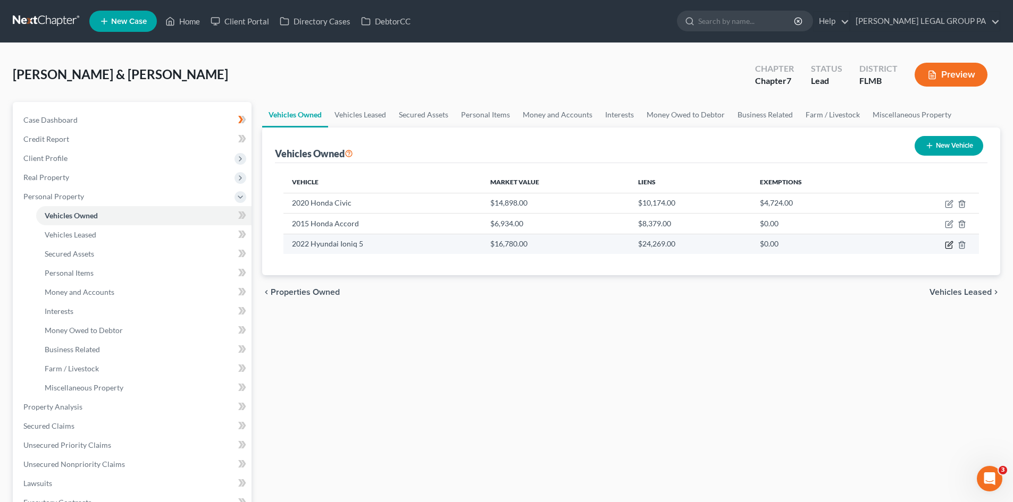
click at [947, 246] on icon "button" at bounding box center [949, 245] width 9 height 9
select select "0"
select select "4"
select select "2"
select select "0"
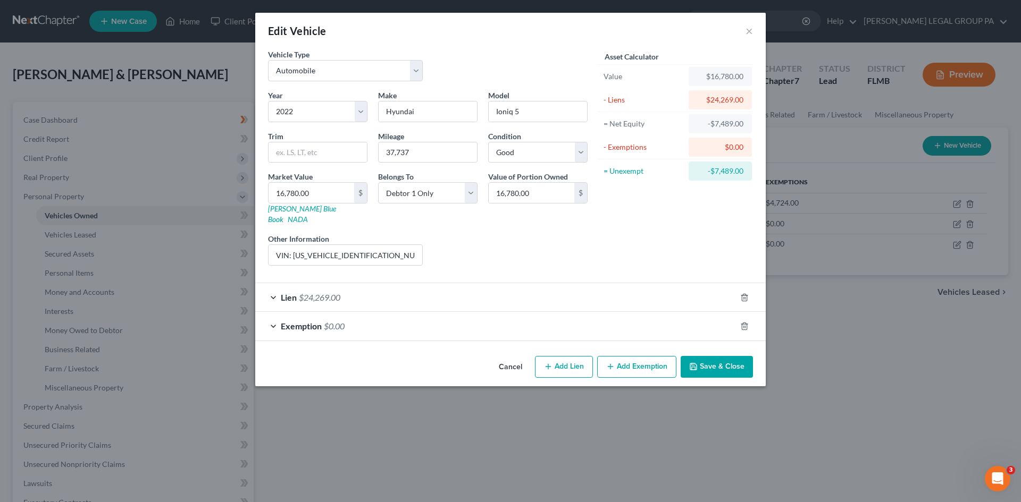
drag, startPoint x: 367, startPoint y: 291, endPoint x: 419, endPoint y: 260, distance: 60.8
click at [367, 292] on div "Lien $24,269.00" at bounding box center [495, 297] width 481 height 28
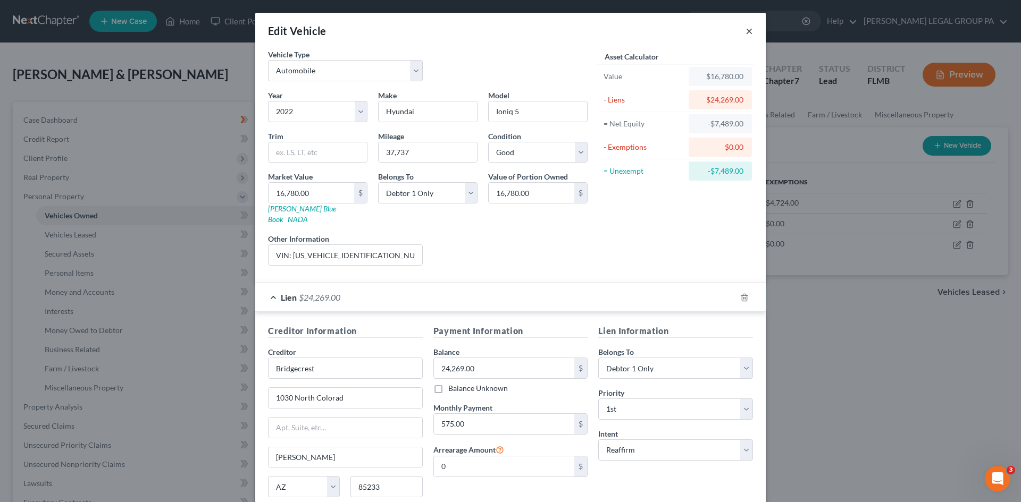
click at [745, 35] on button "×" at bounding box center [748, 30] width 7 height 13
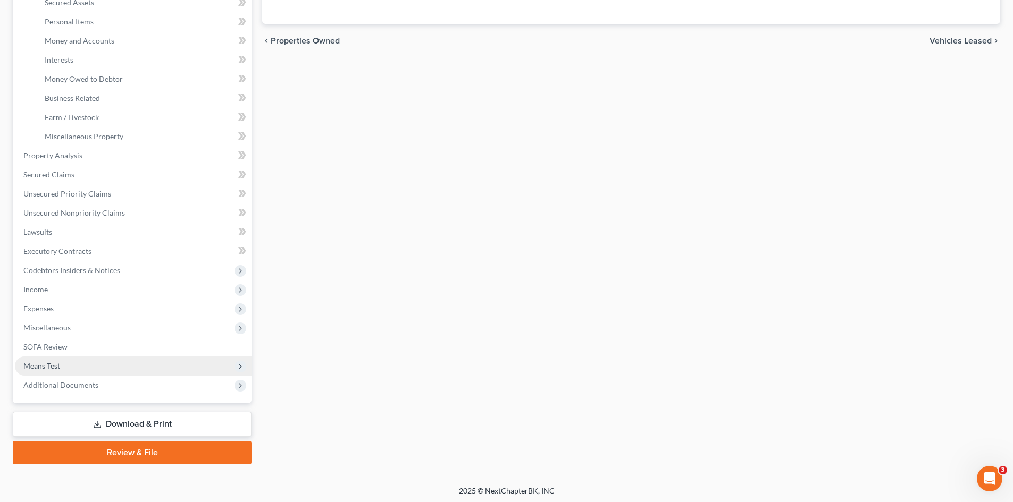
scroll to position [254, 0]
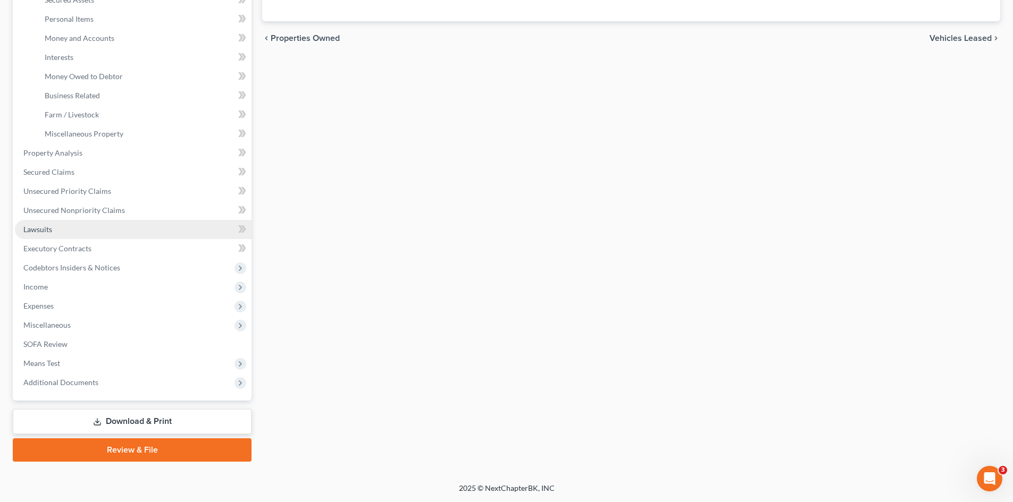
click at [80, 225] on link "Lawsuits" at bounding box center [133, 229] width 237 height 19
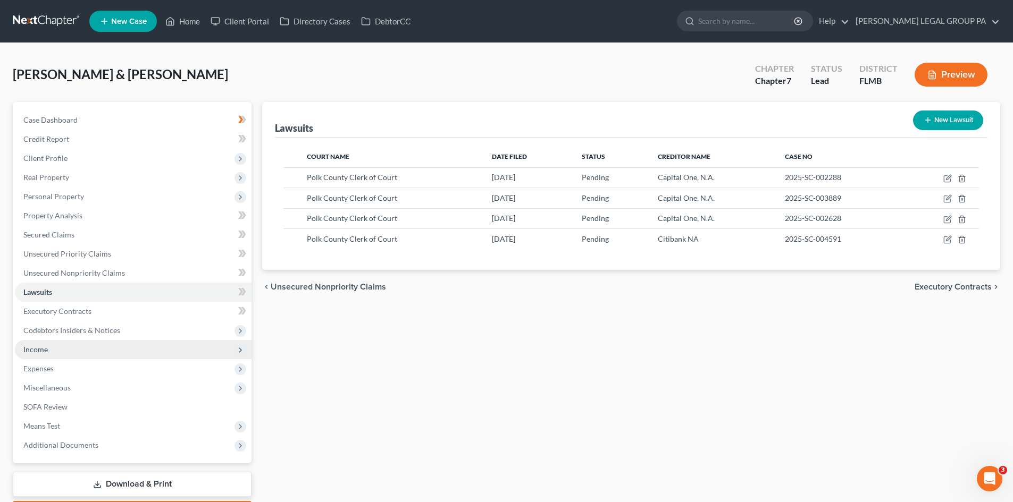
click at [88, 354] on span "Income" at bounding box center [133, 349] width 237 height 19
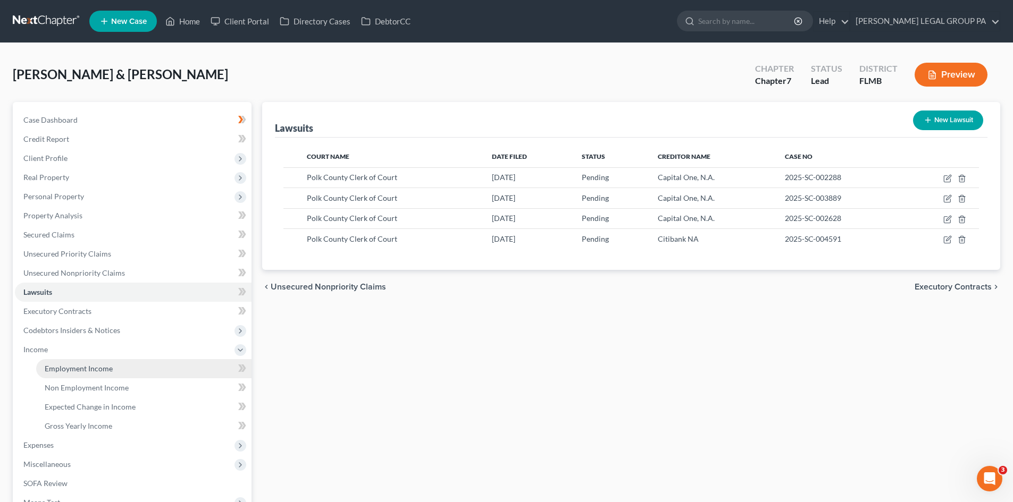
click at [90, 368] on span "Employment Income" at bounding box center [79, 368] width 68 height 9
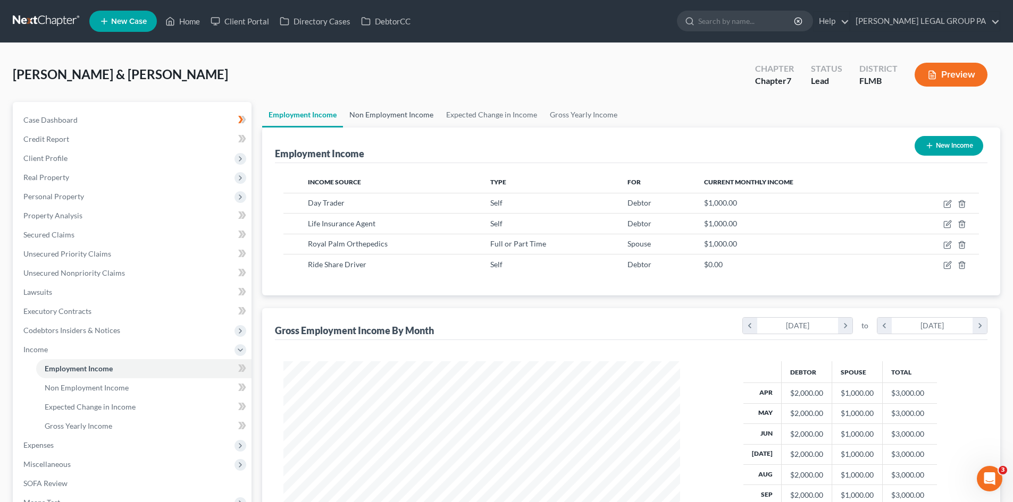
scroll to position [198, 418]
click at [377, 115] on link "Non Employment Income" at bounding box center [391, 115] width 97 height 26
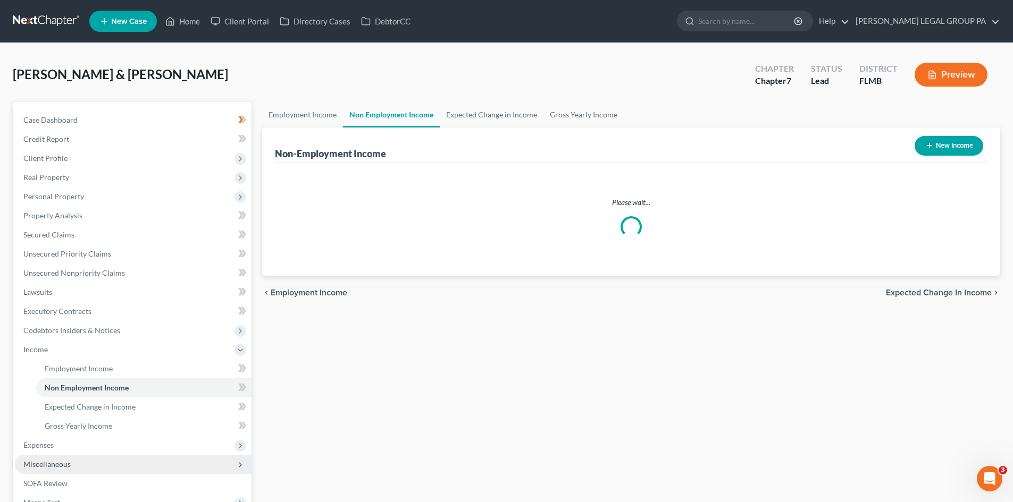
click at [84, 457] on span "Miscellaneous" at bounding box center [133, 464] width 237 height 19
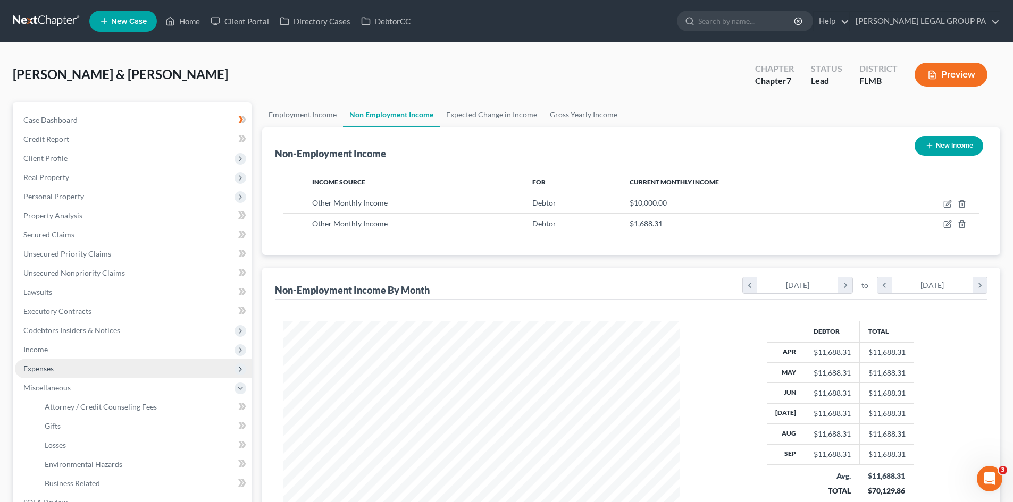
scroll to position [198, 418]
click at [53, 360] on span "Expenses" at bounding box center [133, 368] width 237 height 19
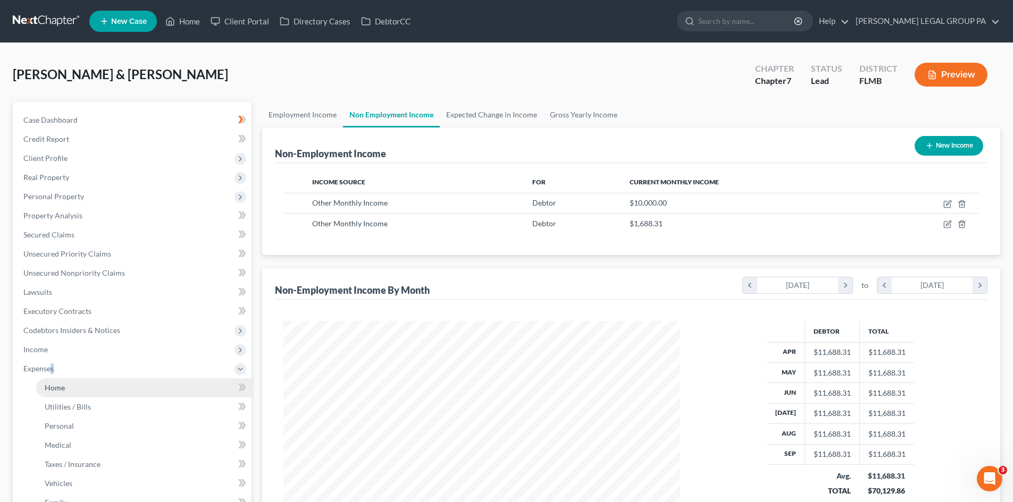
click at [77, 388] on link "Home" at bounding box center [143, 387] width 215 height 19
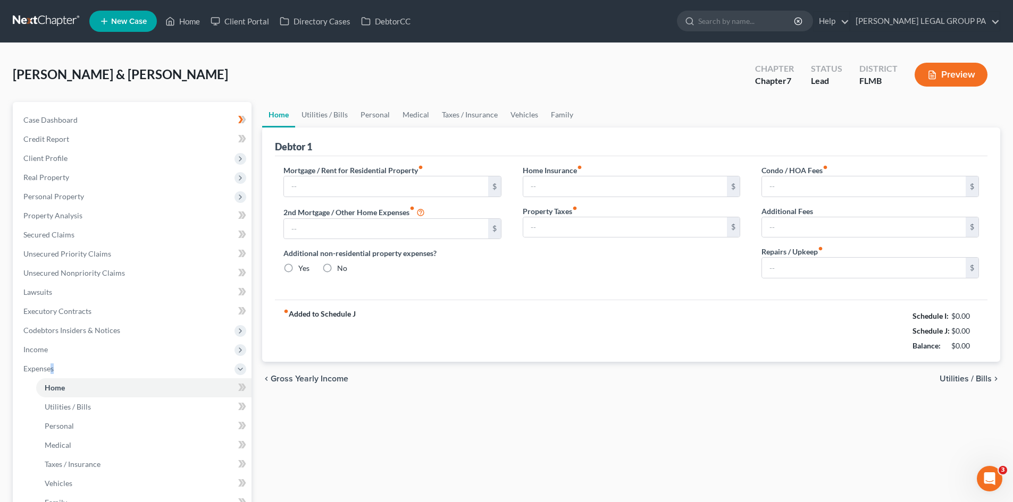
type input "3,125.00"
type input "0.00"
radio input "true"
type input "0.00"
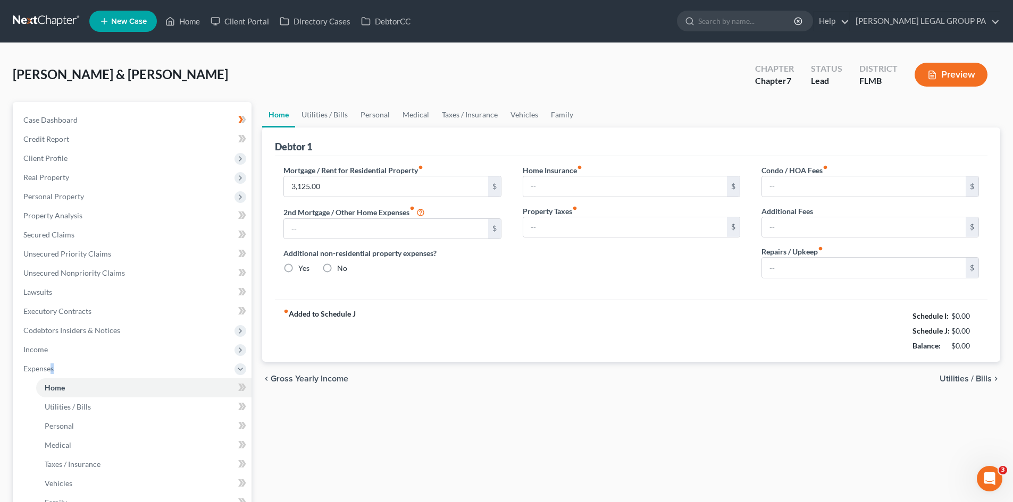
type input "15.00"
type input "0.00"
type input "150.00"
click at [335, 116] on link "Utilities / Bills" at bounding box center [324, 115] width 59 height 26
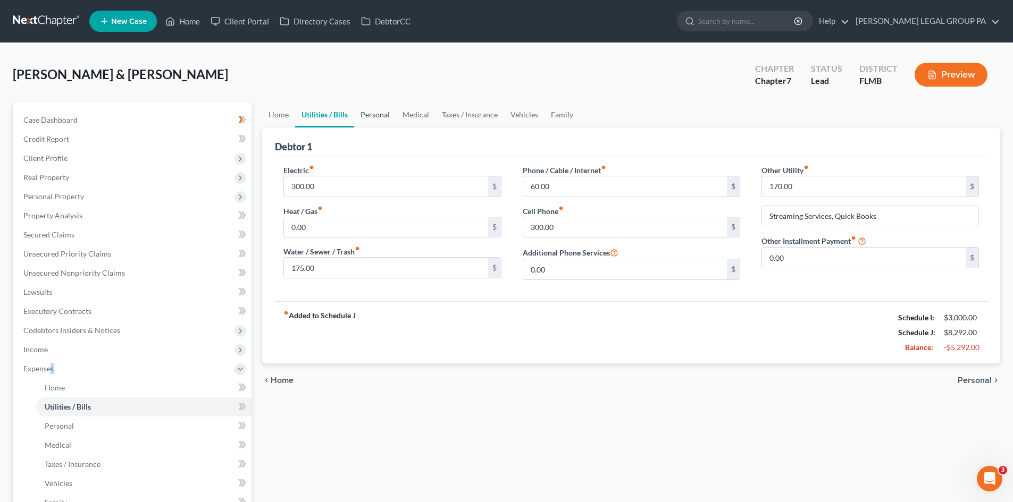
click at [371, 123] on link "Personal" at bounding box center [375, 115] width 42 height 26
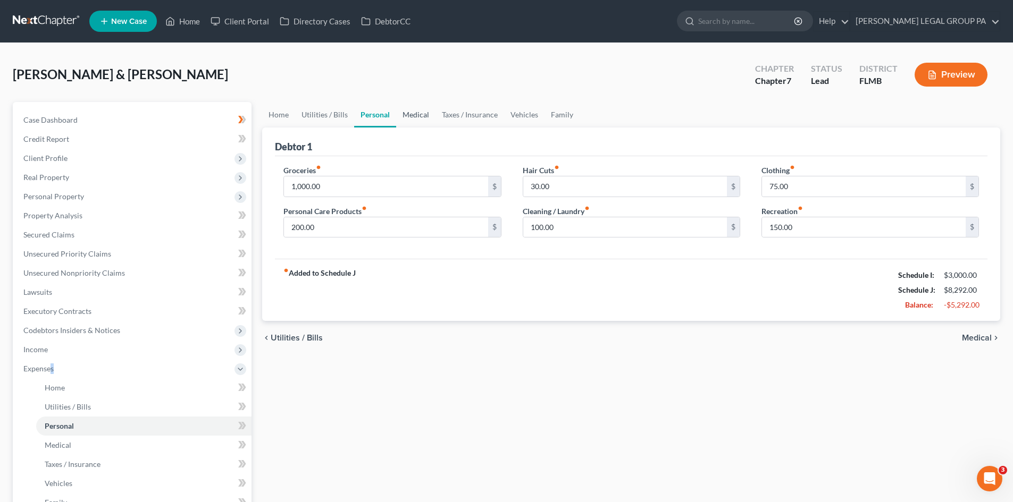
click at [412, 109] on link "Medical" at bounding box center [415, 115] width 39 height 26
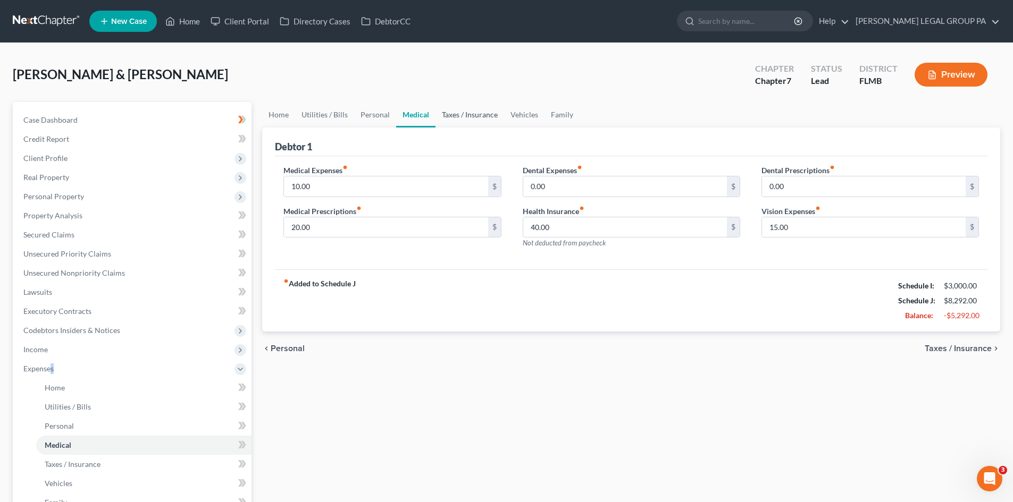
click at [459, 110] on link "Taxes / Insurance" at bounding box center [469, 115] width 69 height 26
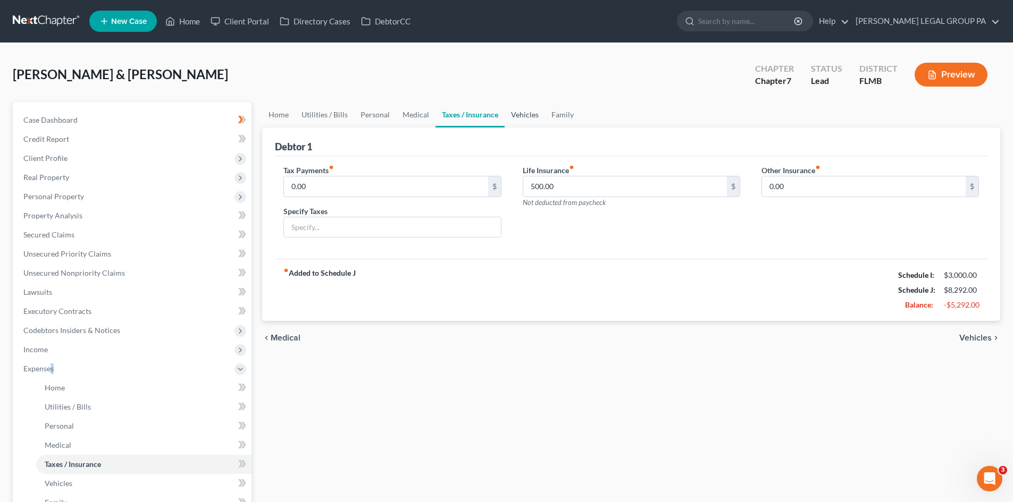
click at [524, 111] on link "Vehicles" at bounding box center [524, 115] width 40 height 26
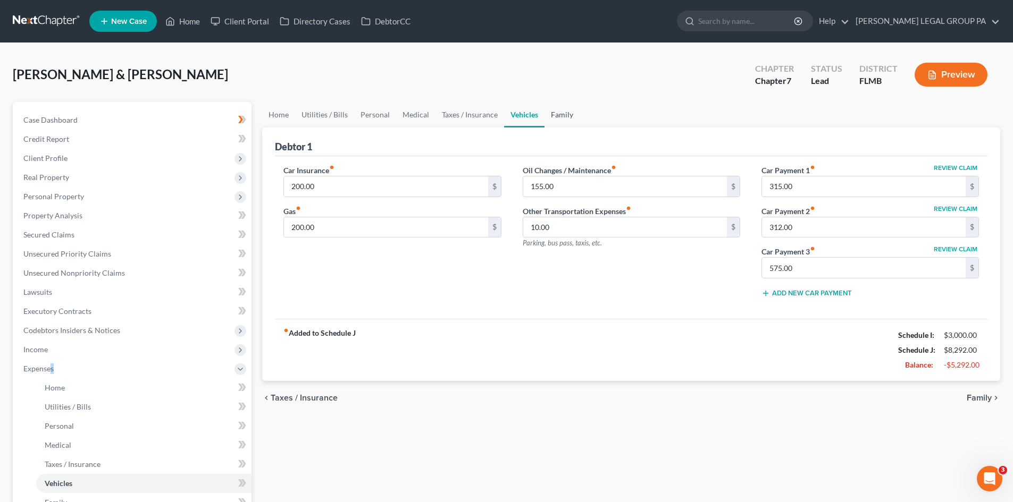
click at [564, 111] on link "Family" at bounding box center [561, 115] width 35 height 26
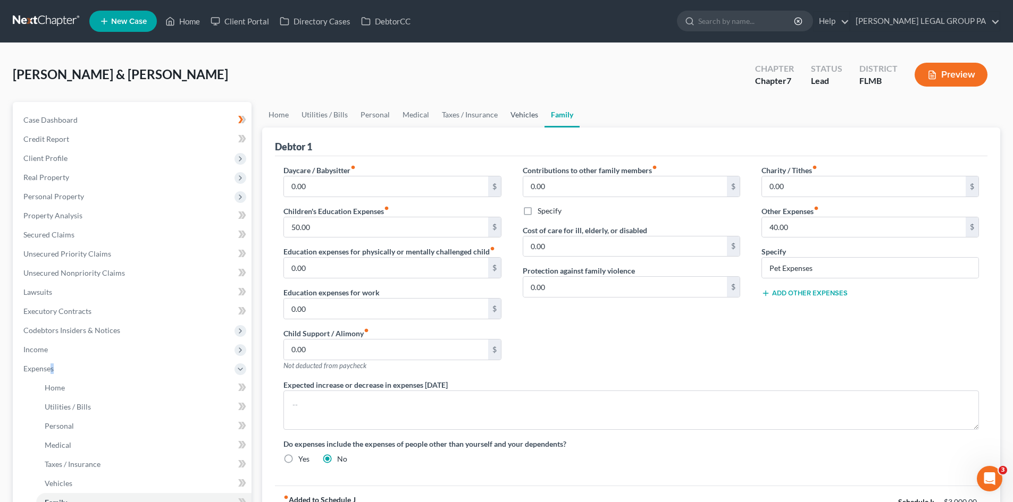
click at [525, 117] on link "Vehicles" at bounding box center [524, 115] width 40 height 26
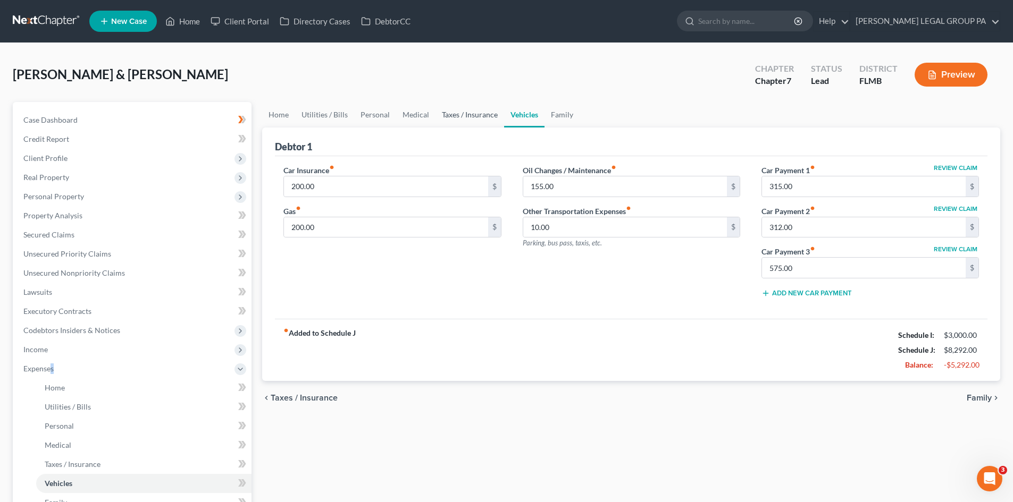
click at [455, 121] on link "Taxes / Insurance" at bounding box center [469, 115] width 69 height 26
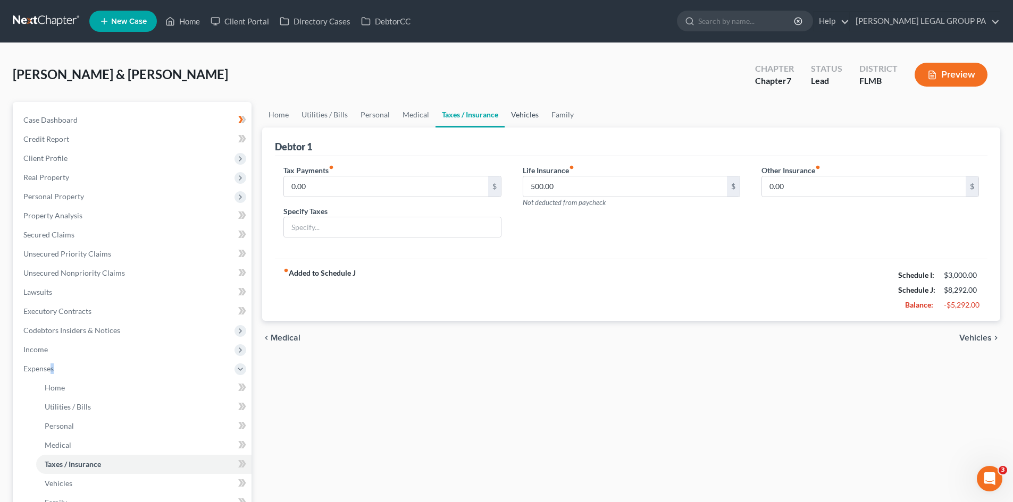
click at [524, 112] on link "Vehicles" at bounding box center [524, 115] width 40 height 26
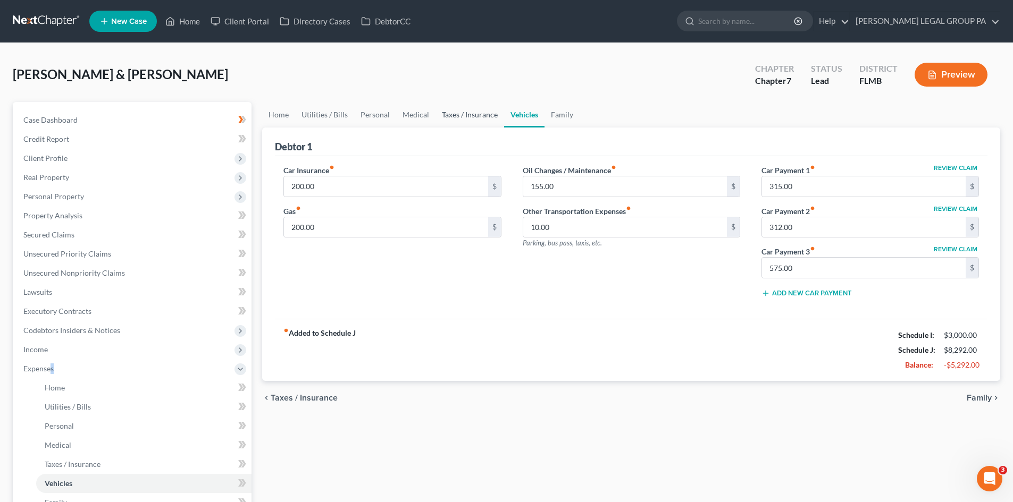
click at [474, 106] on link "Taxes / Insurance" at bounding box center [469, 115] width 69 height 26
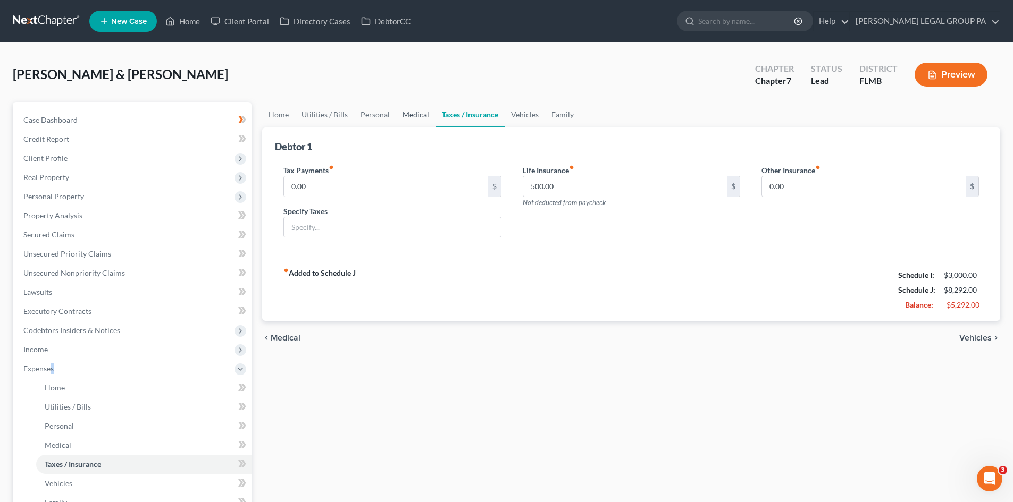
click at [424, 106] on link "Medical" at bounding box center [415, 115] width 39 height 26
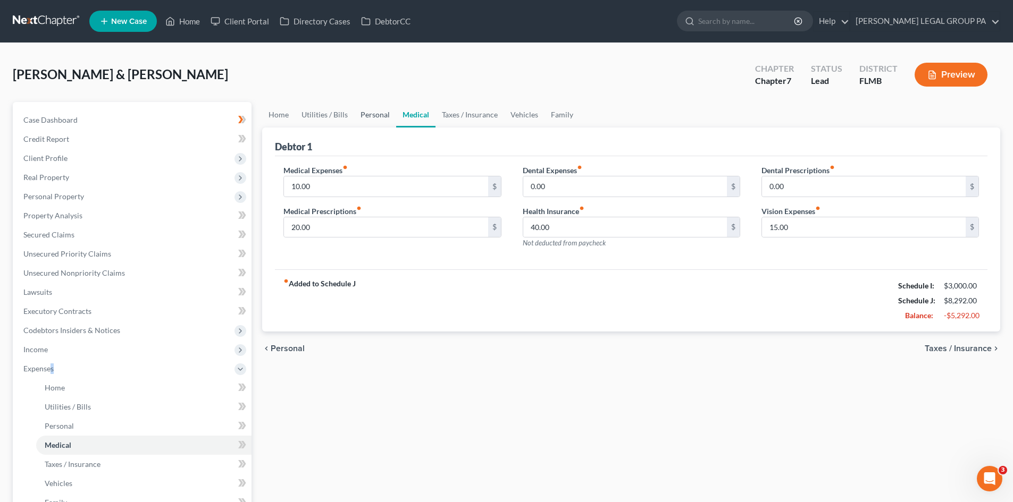
click at [387, 115] on link "Personal" at bounding box center [375, 115] width 42 height 26
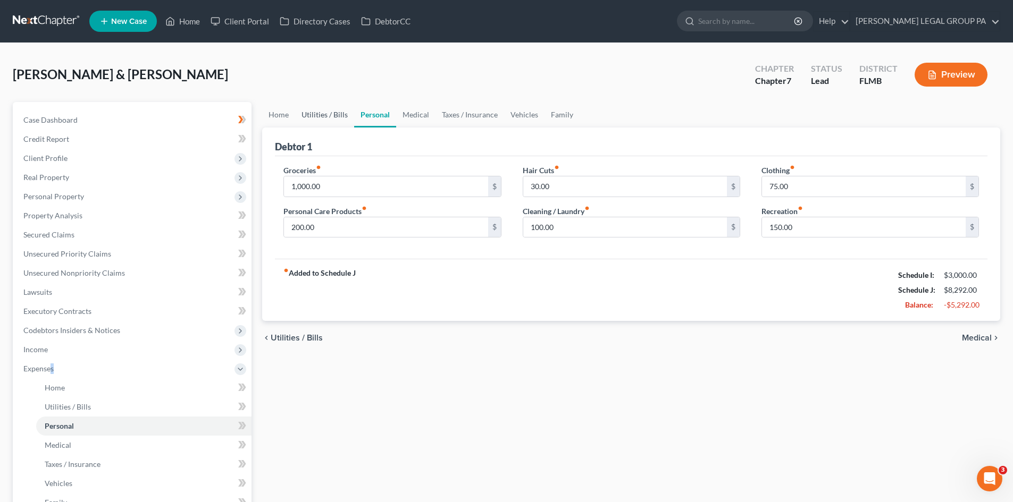
click at [341, 112] on link "Utilities / Bills" at bounding box center [324, 115] width 59 height 26
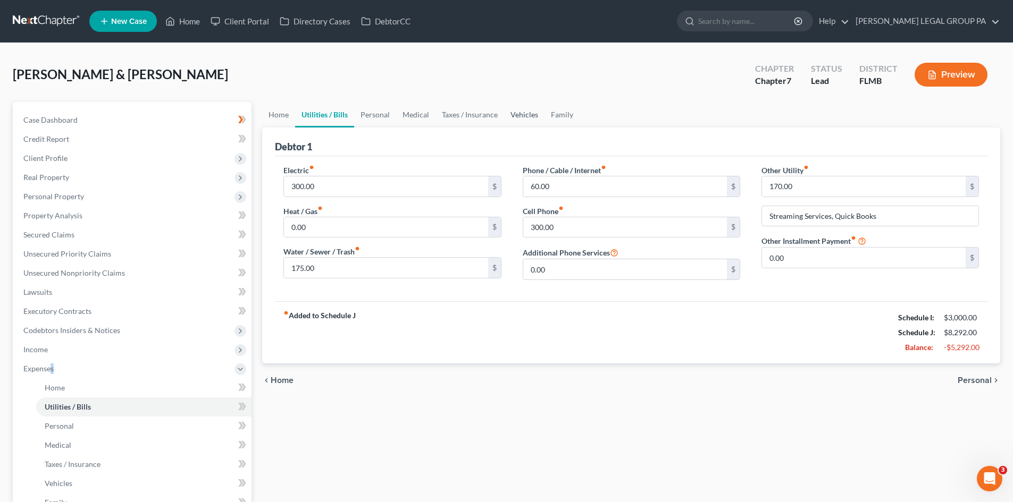
click at [531, 119] on link "Vehicles" at bounding box center [524, 115] width 40 height 26
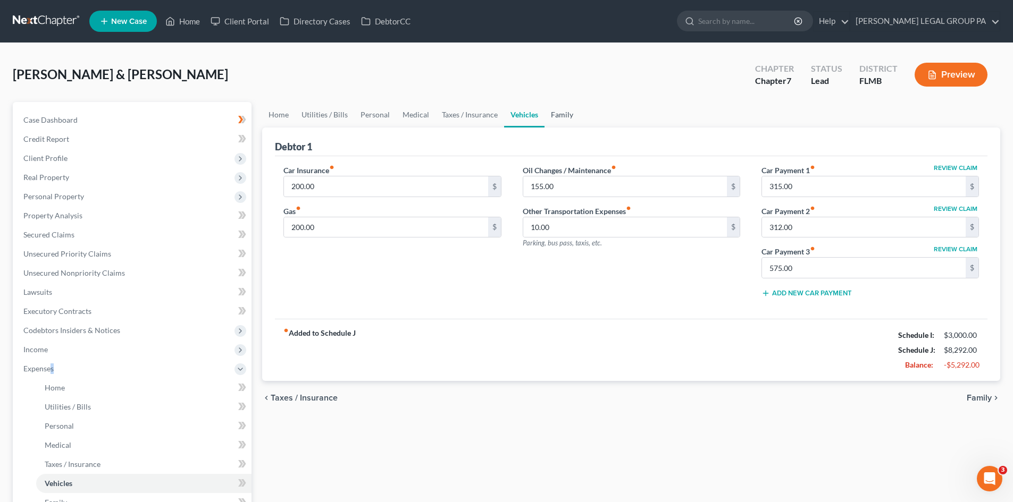
click at [566, 116] on link "Family" at bounding box center [561, 115] width 35 height 26
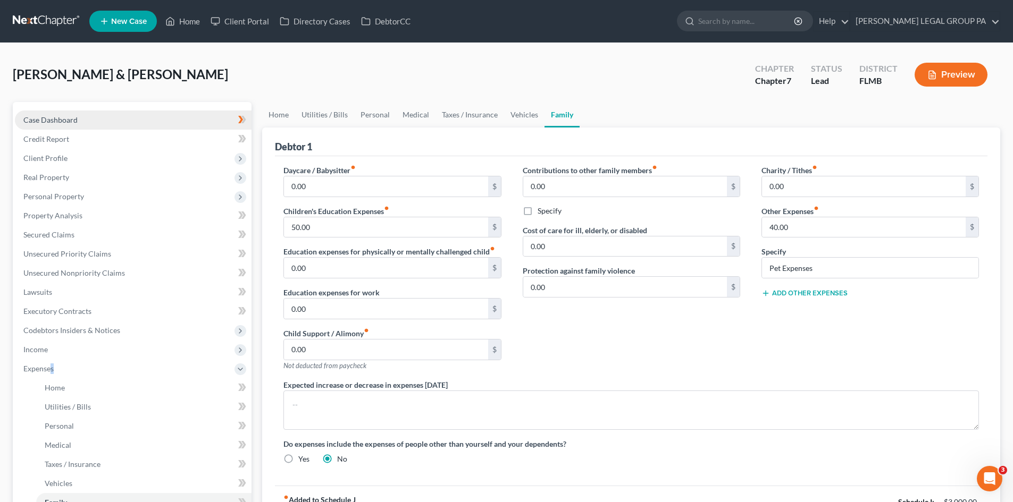
click at [83, 115] on link "Case Dashboard" at bounding box center [133, 120] width 237 height 19
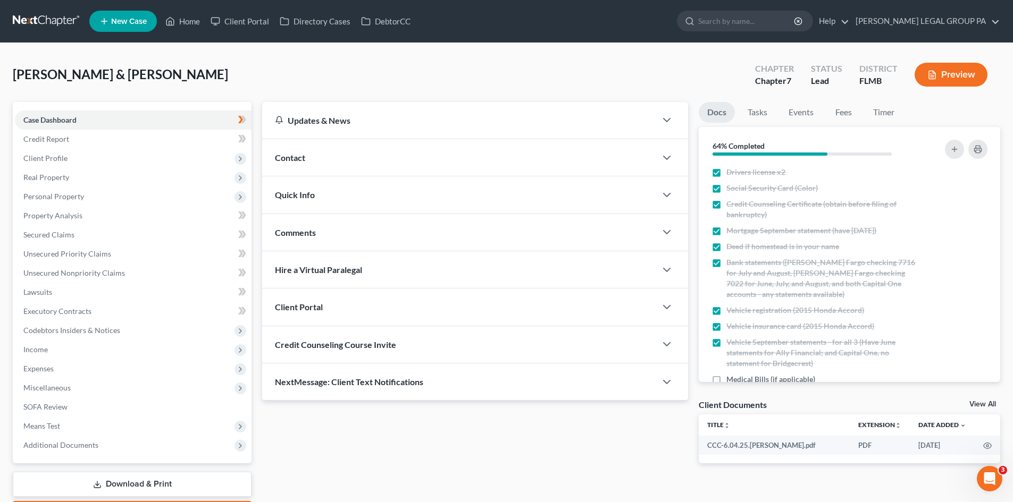
click at [362, 449] on div "Updates & News × District Notes Take a look at NextChapter's District Notes to …" at bounding box center [475, 291] width 436 height 378
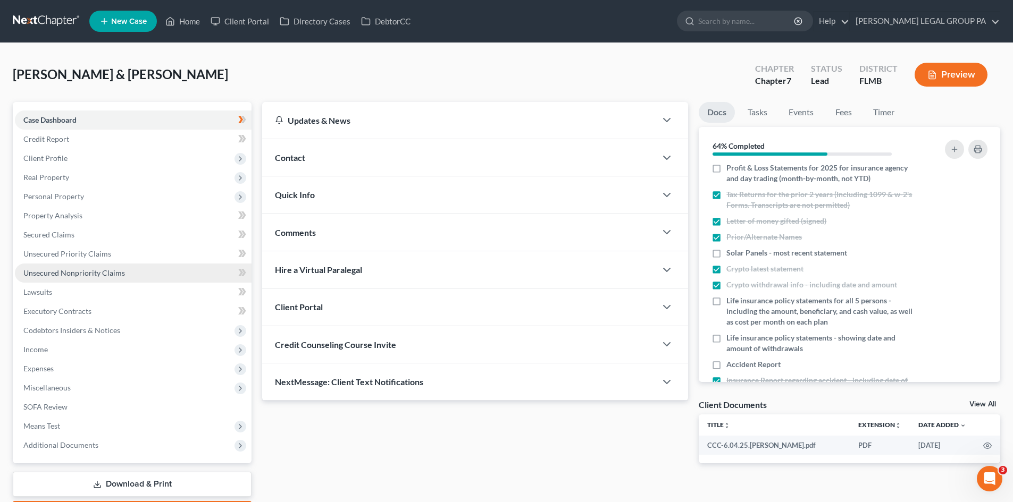
scroll to position [70, 0]
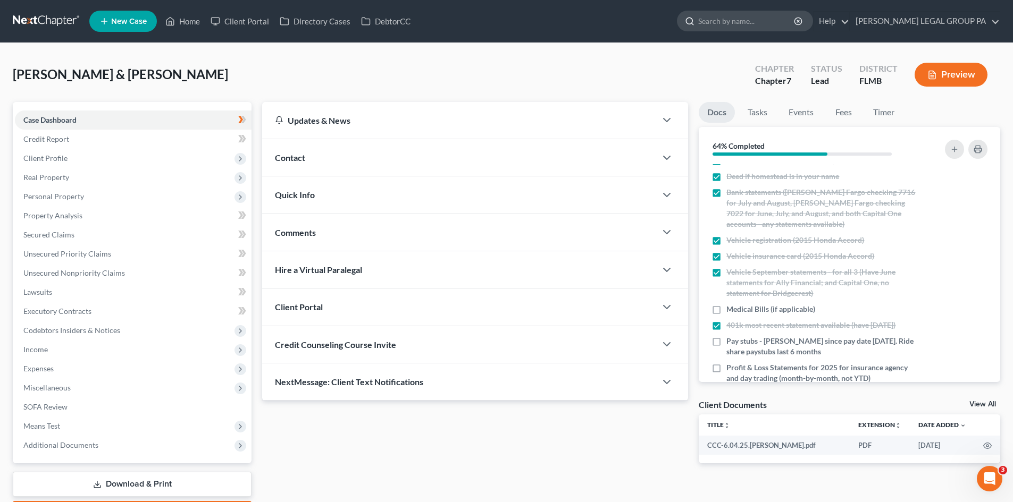
click at [790, 20] on input "search" at bounding box center [746, 21] width 97 height 20
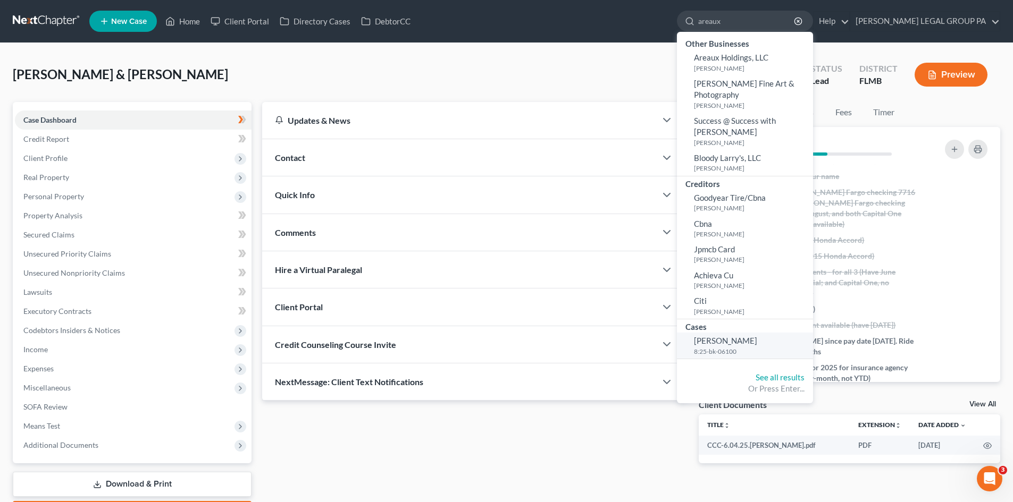
type input "areaux"
click at [757, 336] on span "[PERSON_NAME]" at bounding box center [725, 341] width 63 height 10
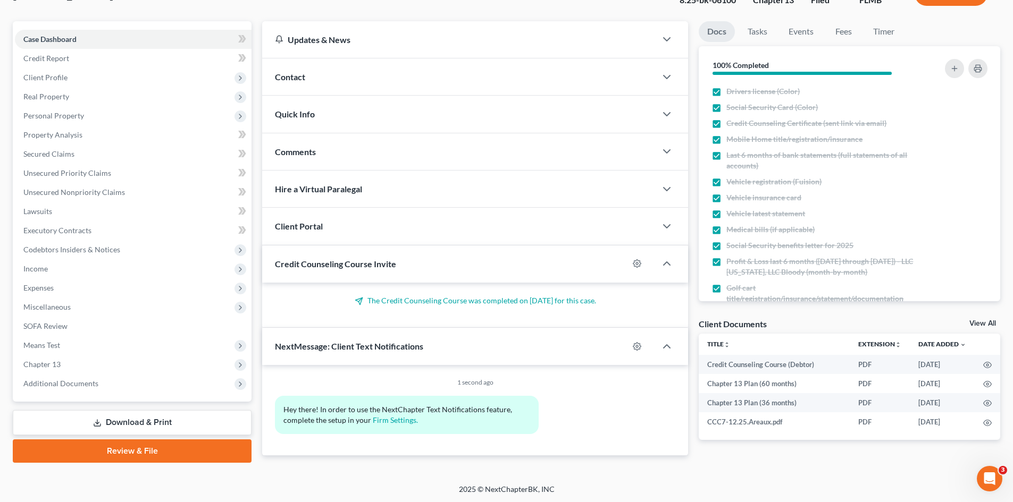
scroll to position [82, 0]
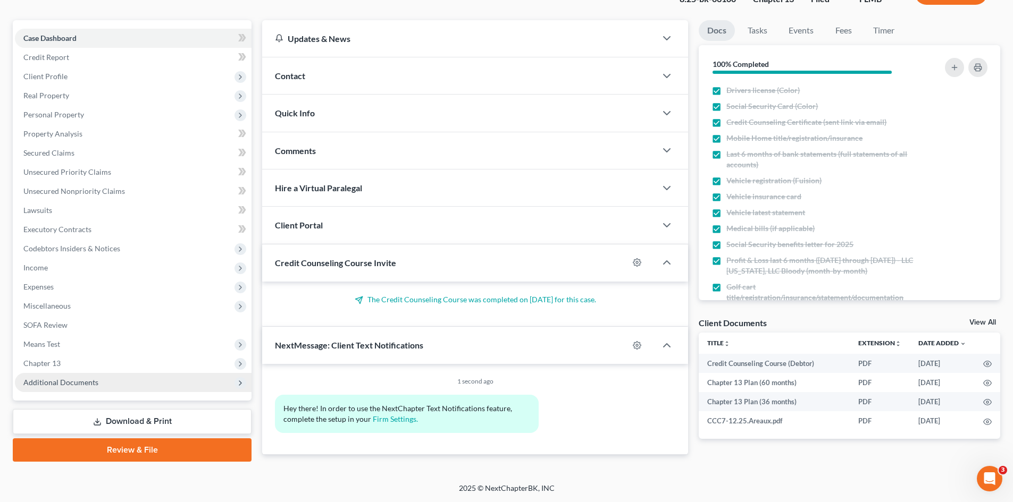
click at [91, 374] on span "Additional Documents" at bounding box center [133, 382] width 237 height 19
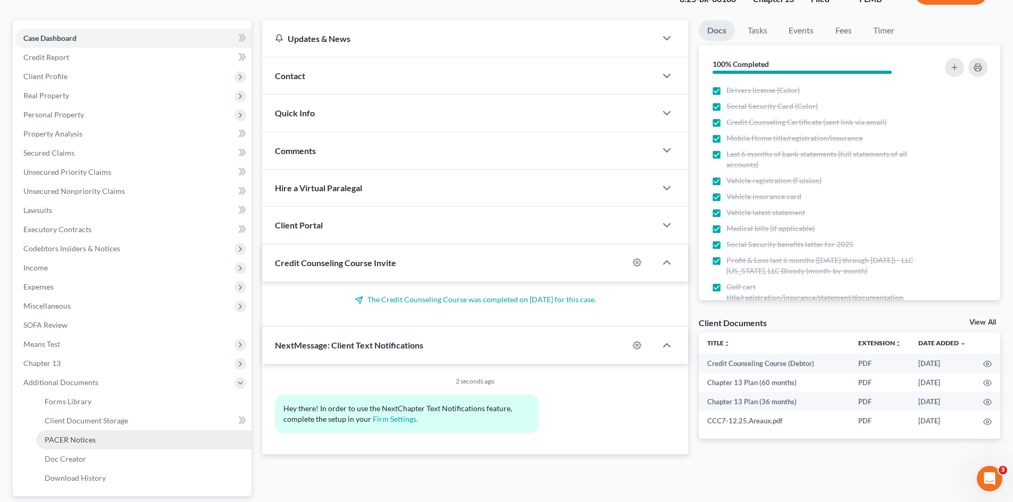
drag, startPoint x: 79, startPoint y: 442, endPoint x: 83, endPoint y: 436, distance: 7.2
click at [81, 441] on span "PACER Notices" at bounding box center [70, 439] width 51 height 9
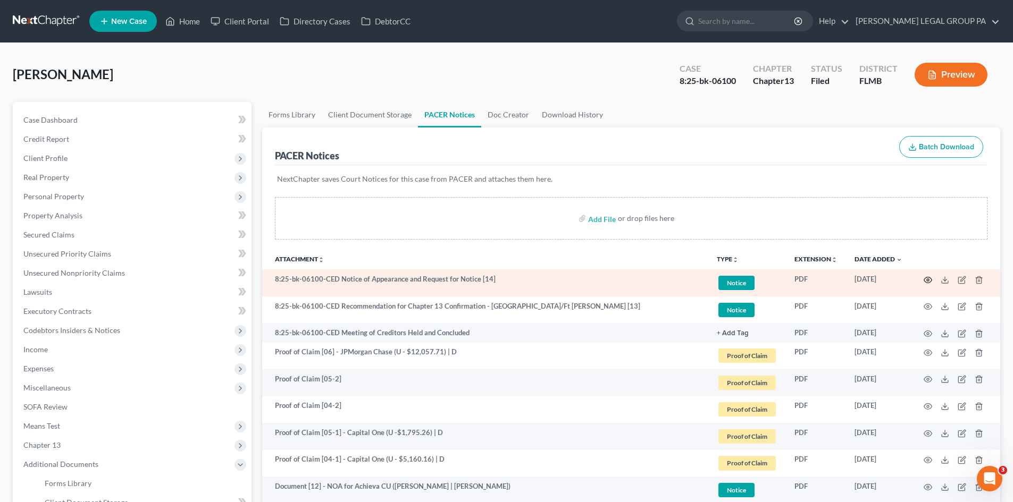
click at [926, 278] on icon "button" at bounding box center [927, 280] width 9 height 9
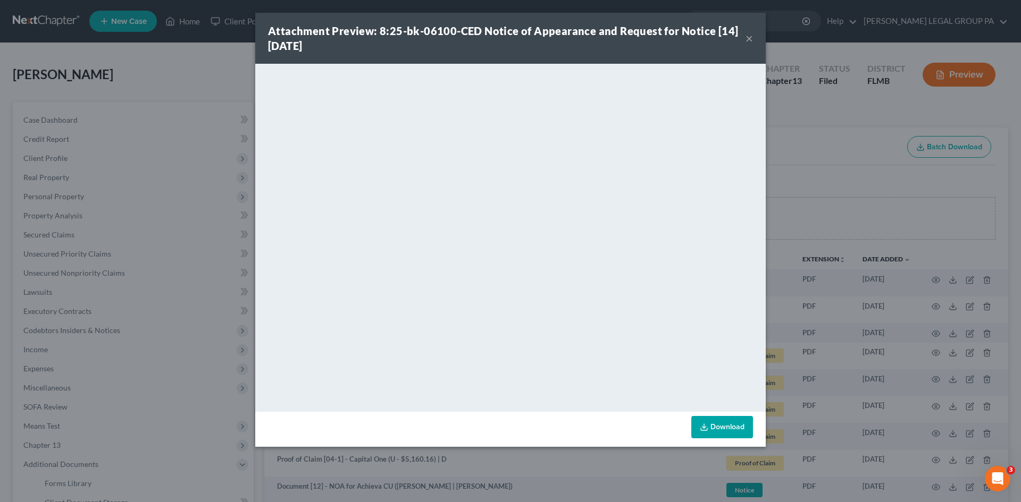
click at [747, 42] on button "×" at bounding box center [748, 38] width 7 height 13
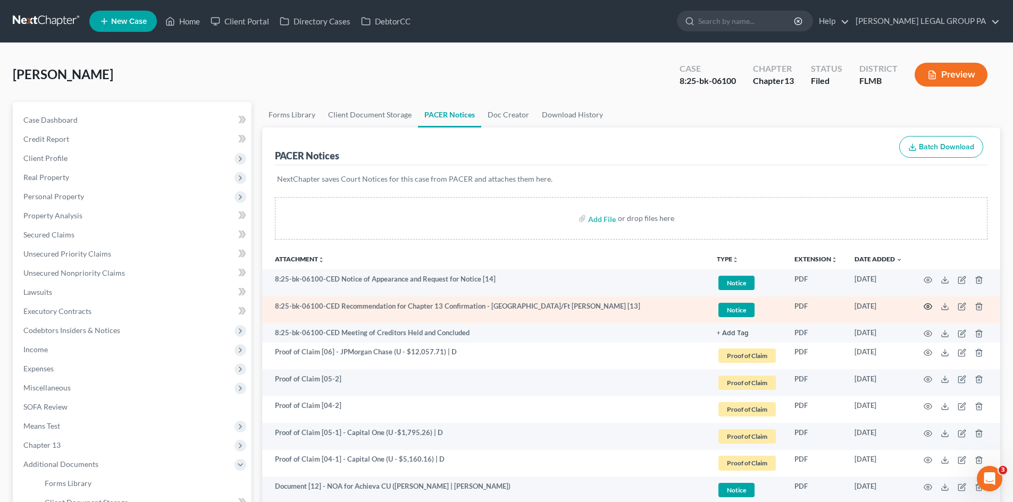
click at [929, 304] on icon "button" at bounding box center [927, 306] width 9 height 9
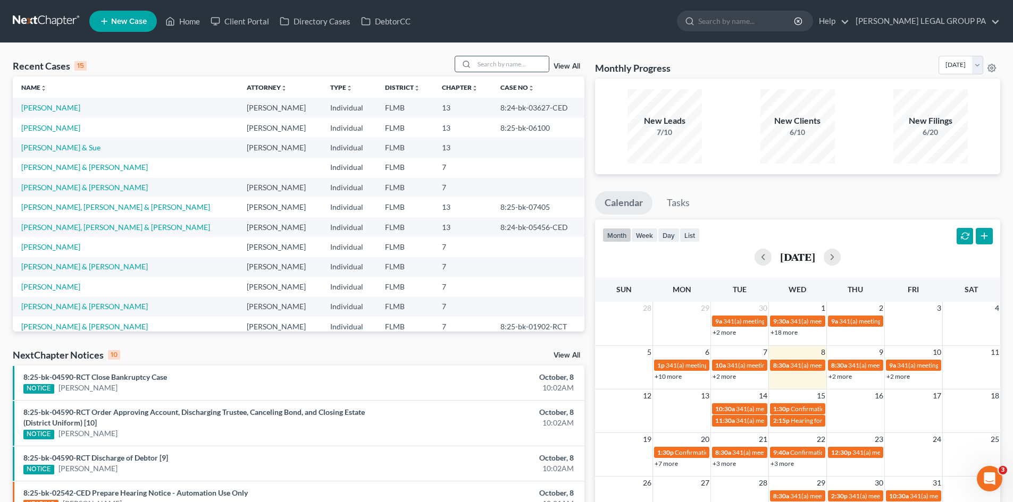
click at [502, 72] on div at bounding box center [501, 64] width 95 height 16
click at [502, 67] on input "search" at bounding box center [511, 63] width 74 height 15
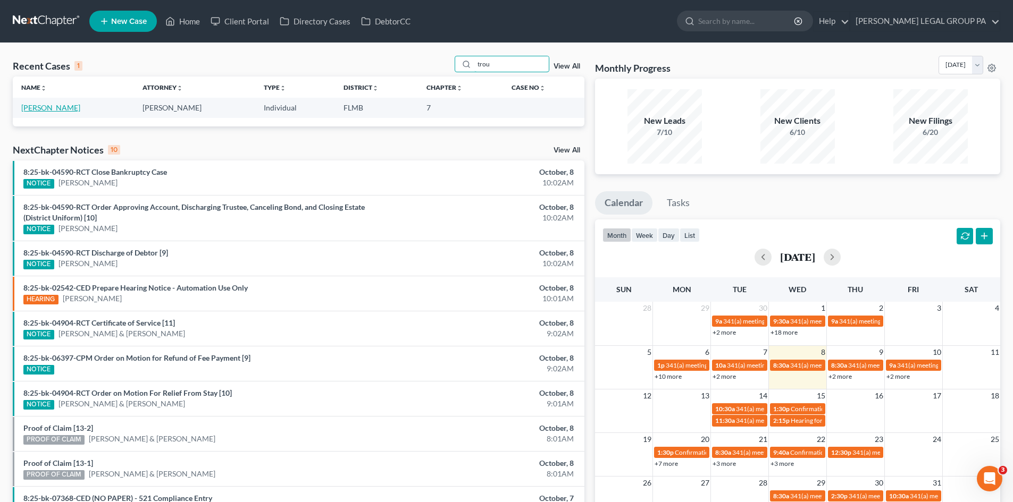
type input "trou"
click at [33, 106] on link "Troupe, Deadrea" at bounding box center [50, 107] width 59 height 9
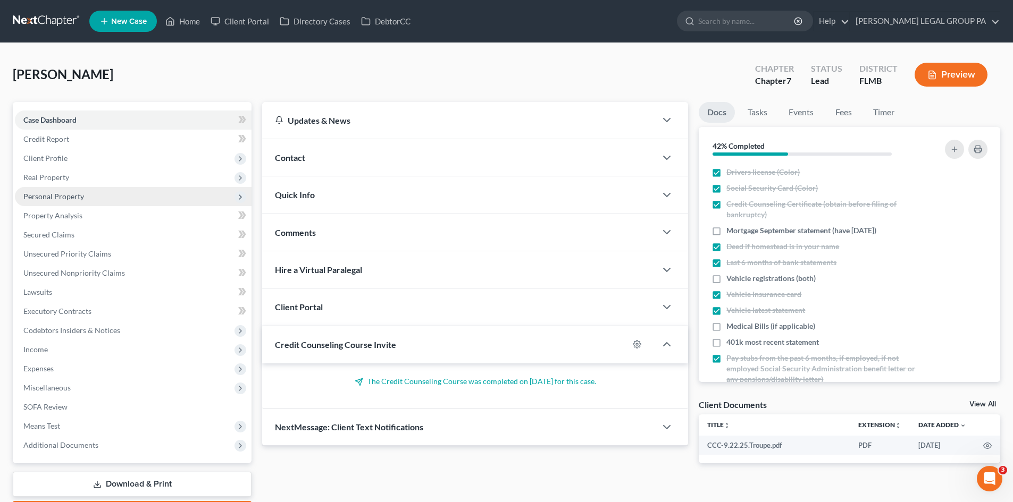
click at [33, 201] on span "Personal Property" at bounding box center [133, 196] width 237 height 19
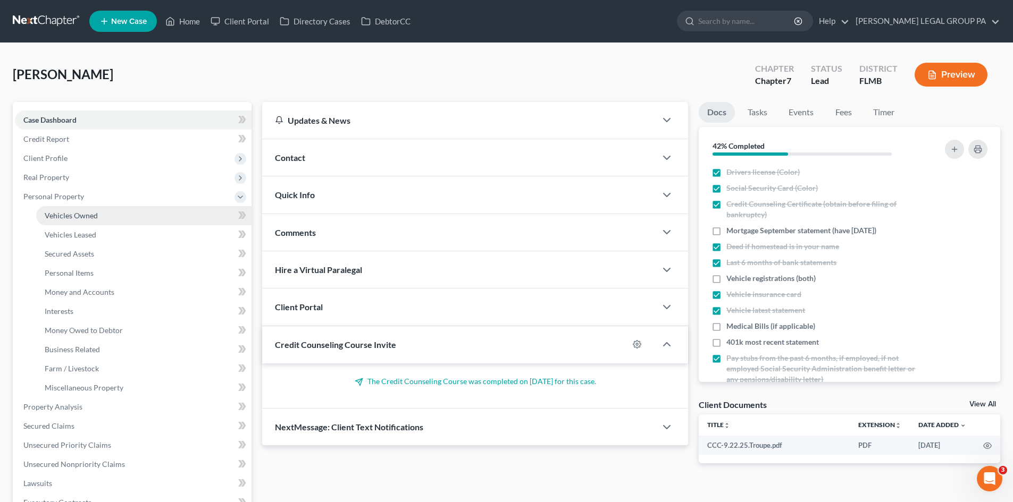
drag, startPoint x: 54, startPoint y: 217, endPoint x: 60, endPoint y: 221, distance: 6.9
click at [54, 218] on span "Vehicles Owned" at bounding box center [71, 215] width 53 height 9
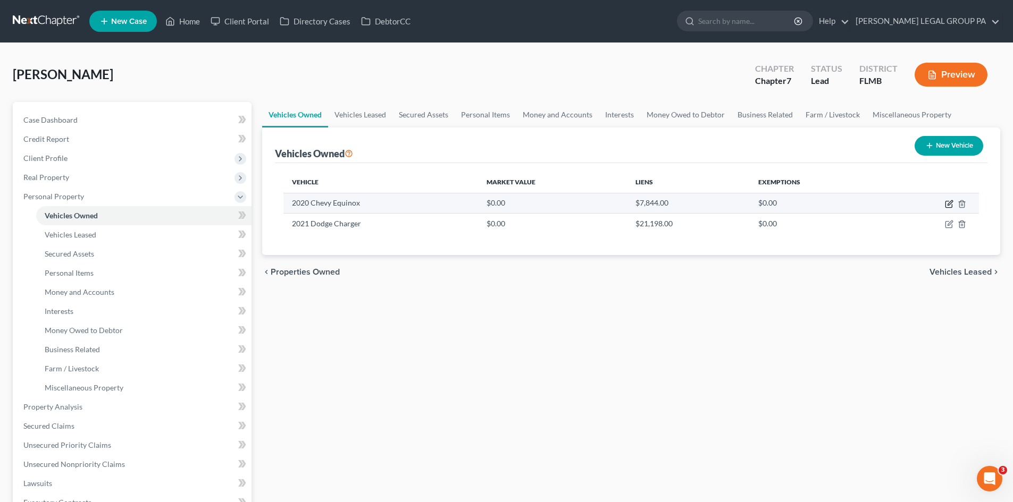
click at [945, 204] on icon "button" at bounding box center [948, 204] width 6 height 6
select select "0"
select select "6"
select select "2"
select select "0"
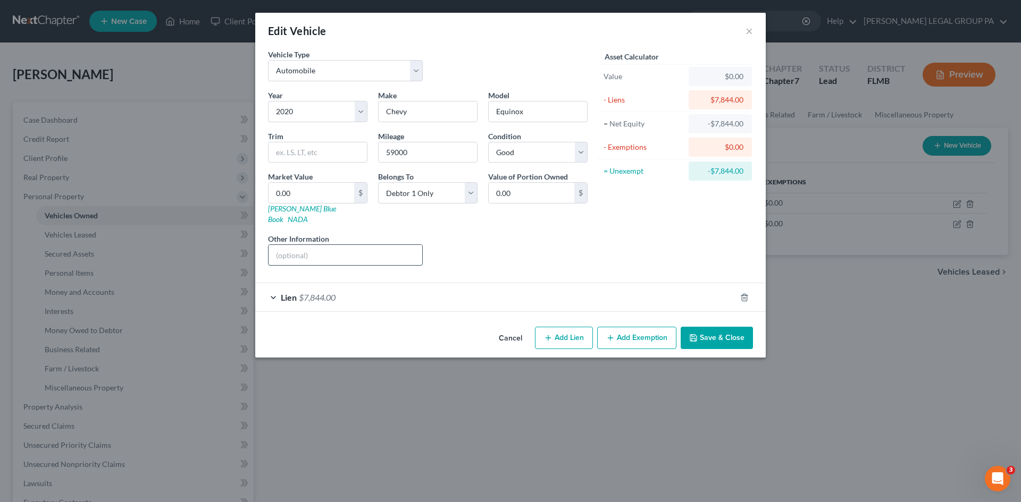
click at [346, 245] on input "text" at bounding box center [345, 255] width 154 height 20
type input "VIN: 2GNAXHEV5L6126909"
click at [396, 151] on input "59000" at bounding box center [427, 152] width 98 height 20
type input "59,000"
click at [344, 246] on input "VIN: 2GNAXHEV5L6126909" at bounding box center [345, 255] width 154 height 20
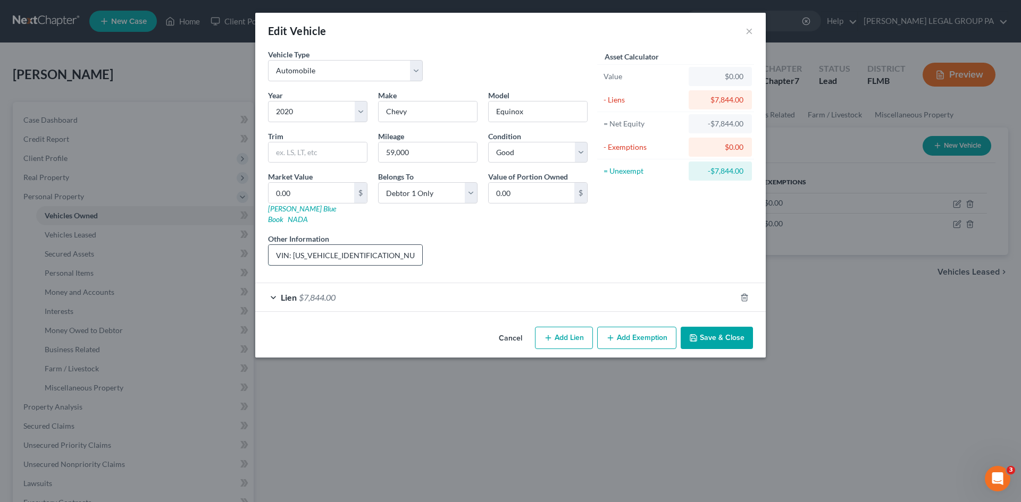
click at [346, 246] on input "VIN: 2GNAXHEV5L6126909" at bounding box center [345, 255] width 154 height 20
click at [719, 327] on button "Save & Close" at bounding box center [716, 338] width 72 height 22
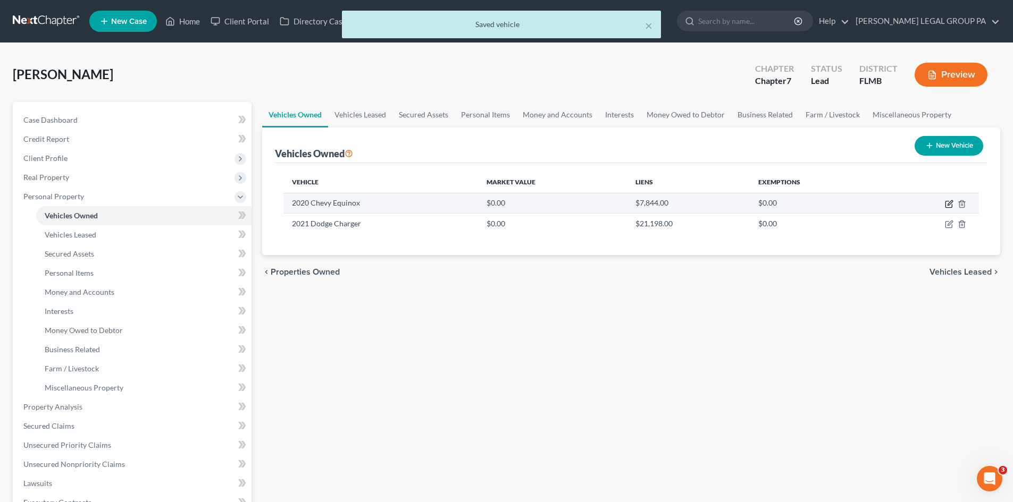
click at [945, 204] on icon "button" at bounding box center [949, 204] width 9 height 9
select select "0"
select select "6"
select select "2"
select select "0"
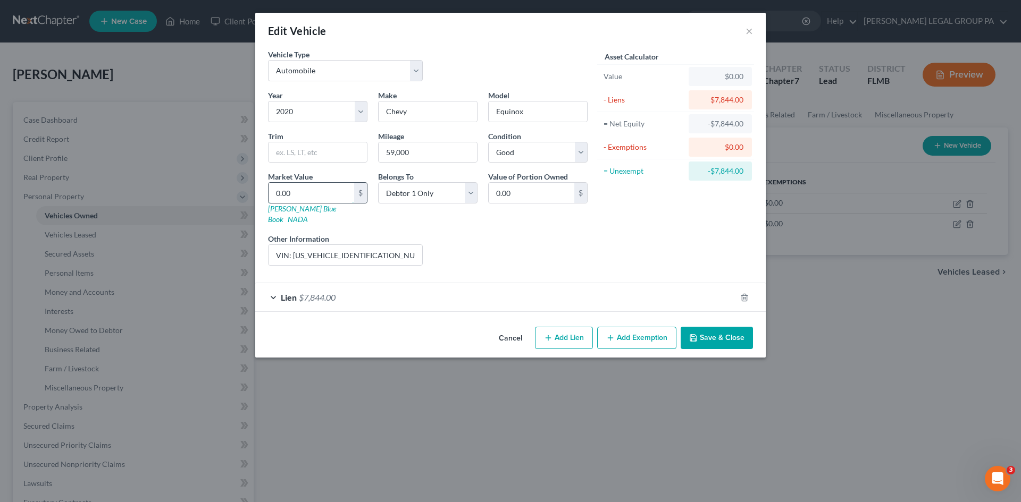
click at [324, 197] on input "0.00" at bounding box center [311, 193] width 86 height 20
type input "1"
type input "1.00"
type input "10"
type input "10.00"
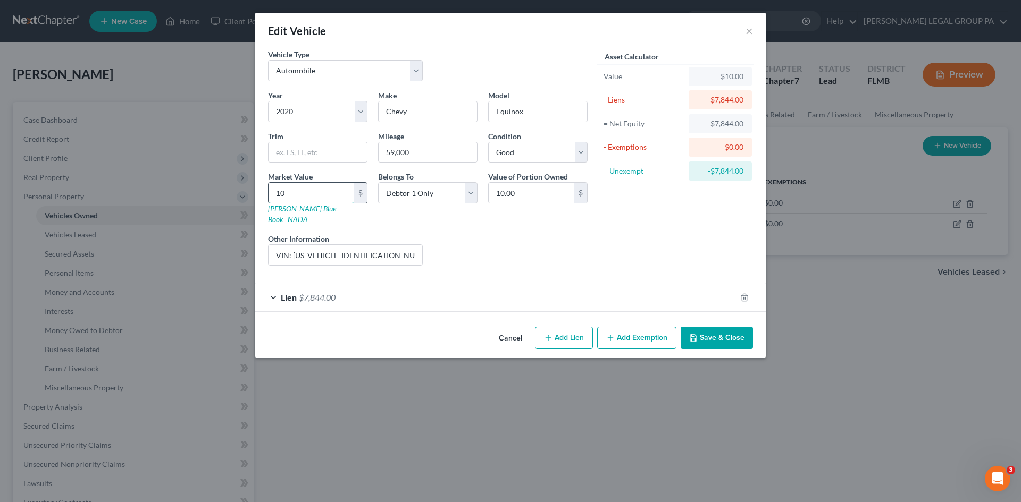
type input "109"
type input "109.00"
type input "1095"
type input "1,095.00"
type input "1,0958"
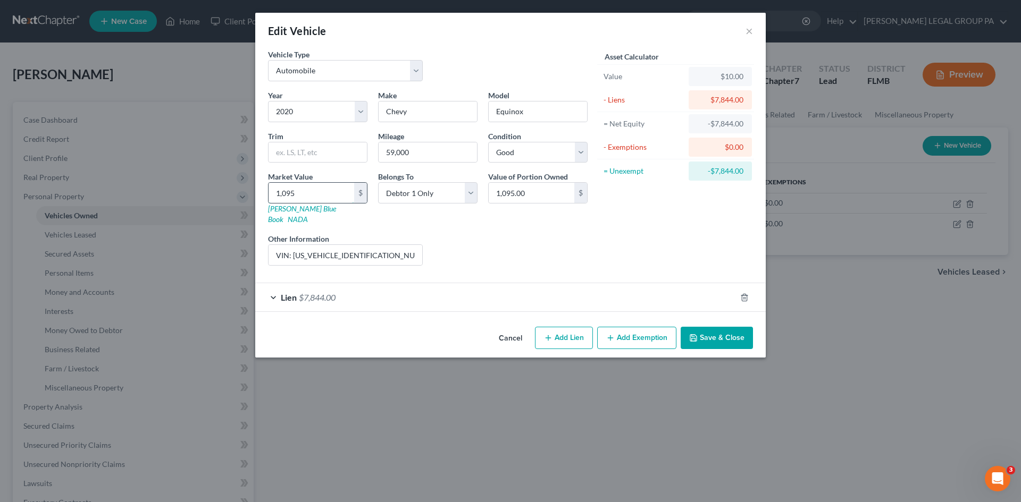
type input "10,958.00"
click at [662, 197] on div "Asset Calculator Value $10,958.00 - Liens $7,844.00 = Net Equity $3,114.00 - Ex…" at bounding box center [675, 161] width 165 height 225
click at [333, 296] on div "Lien $7,844.00" at bounding box center [495, 297] width 481 height 28
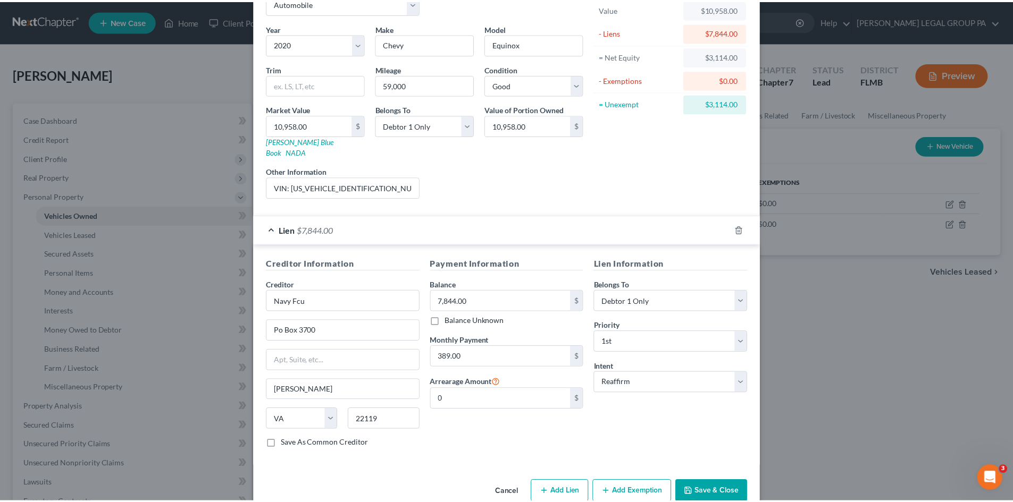
scroll to position [79, 0]
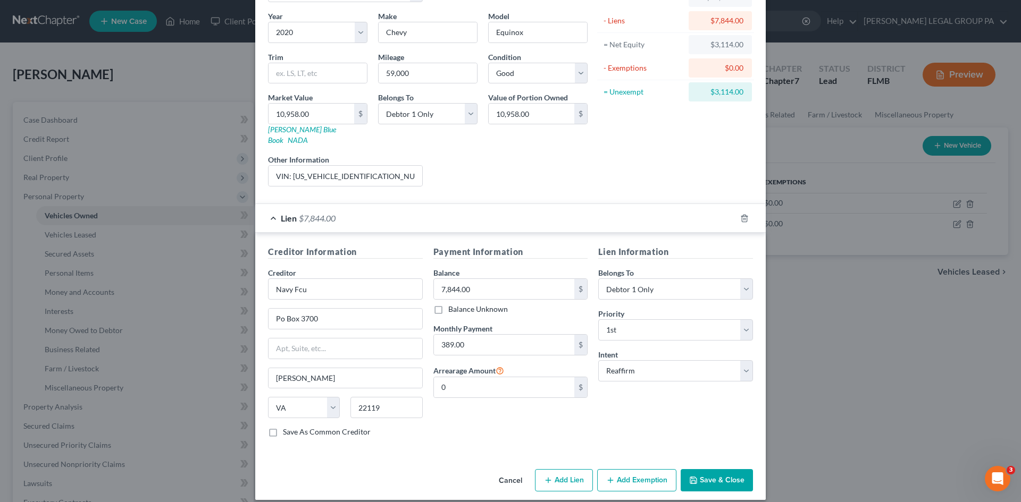
click at [697, 469] on button "Save & Close" at bounding box center [716, 480] width 72 height 22
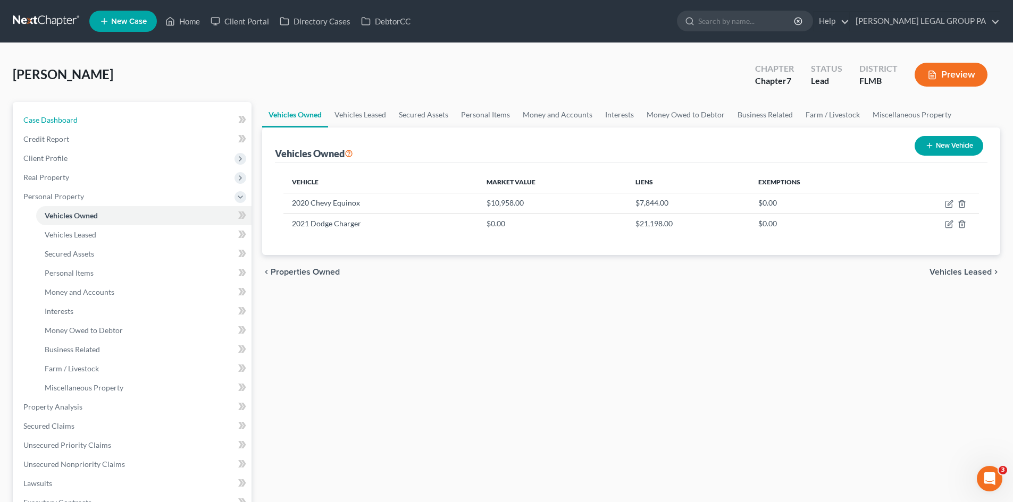
drag, startPoint x: 119, startPoint y: 124, endPoint x: 235, endPoint y: 128, distance: 116.5
click at [119, 123] on link "Case Dashboard" at bounding box center [133, 120] width 237 height 19
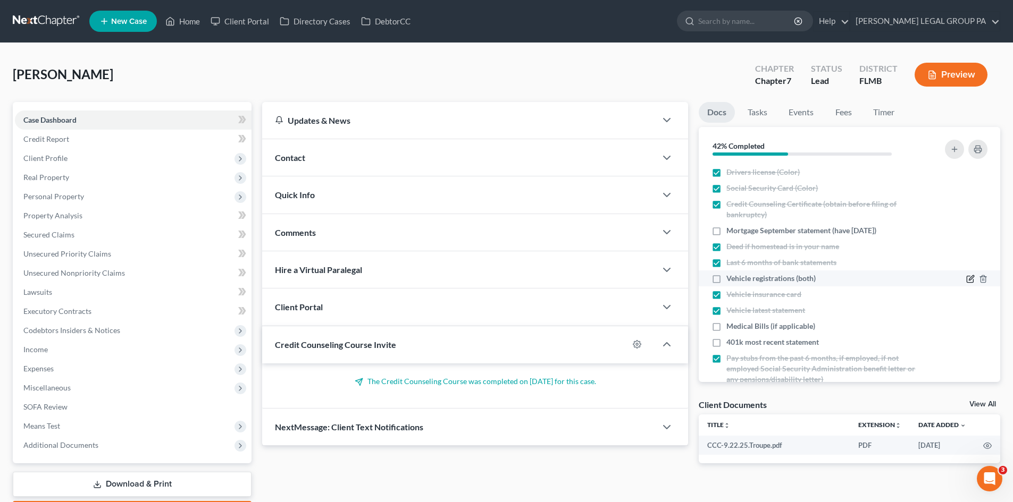
click at [966, 275] on icon "button" at bounding box center [970, 279] width 9 height 9
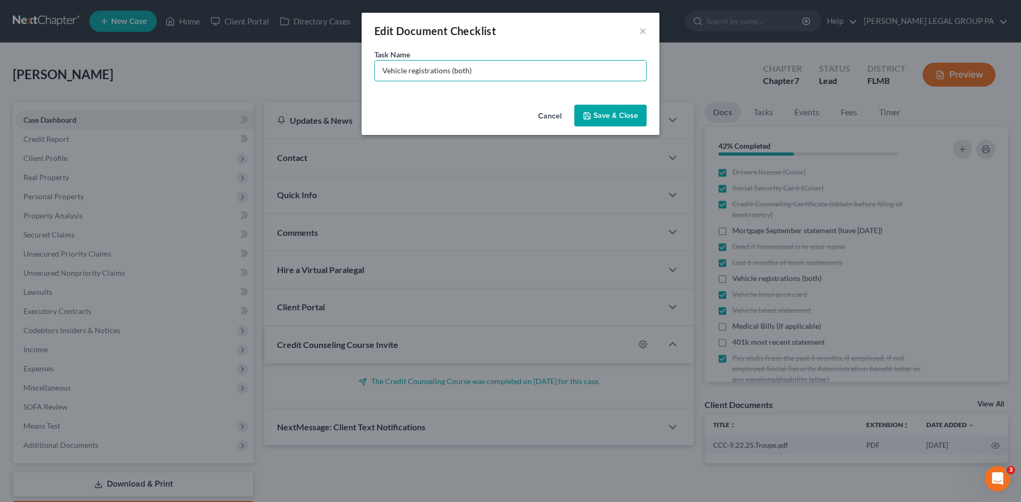
drag, startPoint x: 447, startPoint y: 72, endPoint x: 590, endPoint y: 46, distance: 145.9
click at [589, 46] on div "Edit Document Checklist × Task Name * Vehicle registrations (both) Cancel Save …" at bounding box center [510, 74] width 298 height 122
type input "Vehicle registration - Dodge"
click at [624, 113] on button "Save & Close" at bounding box center [610, 116] width 72 height 22
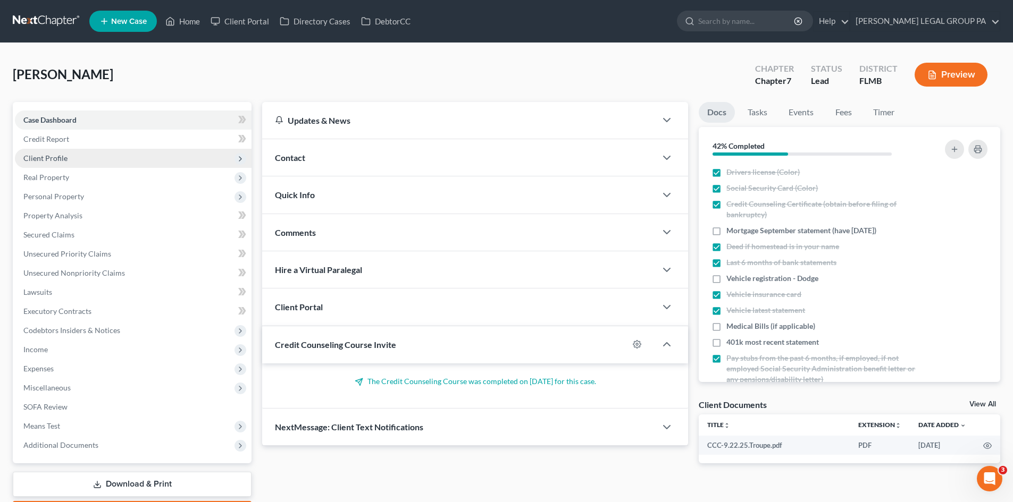
click at [86, 165] on span "Client Profile" at bounding box center [133, 158] width 237 height 19
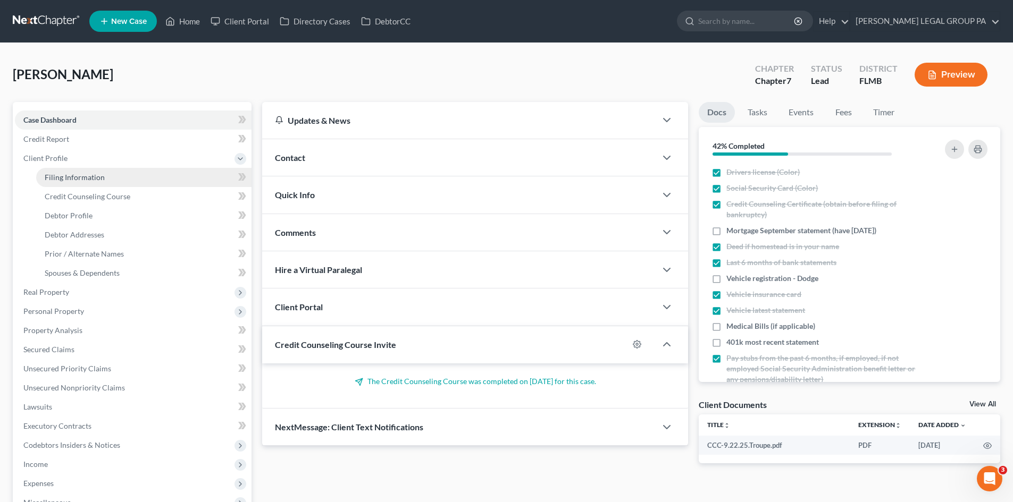
click at [91, 181] on span "Filing Information" at bounding box center [75, 177] width 60 height 9
select select "1"
select select "0"
select select "9"
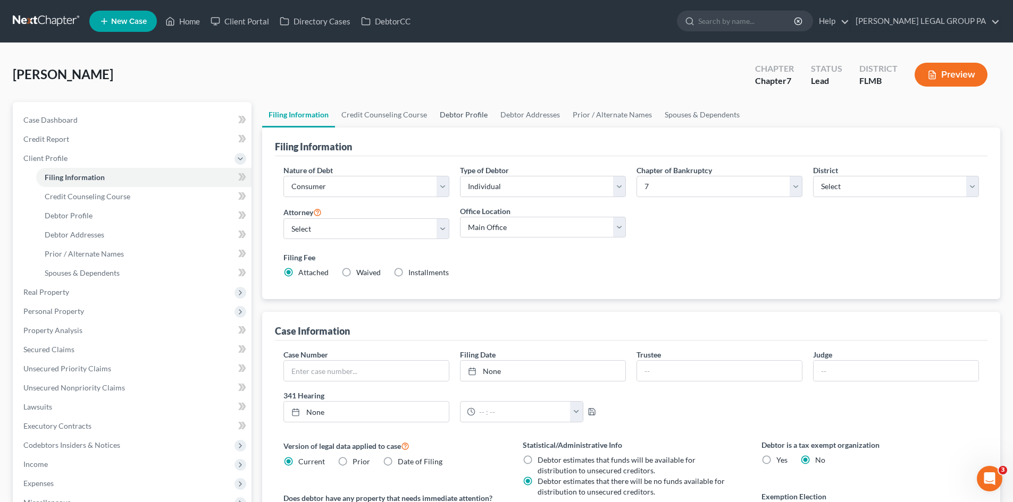
click at [454, 108] on link "Debtor Profile" at bounding box center [463, 115] width 61 height 26
select select "0"
select select "2"
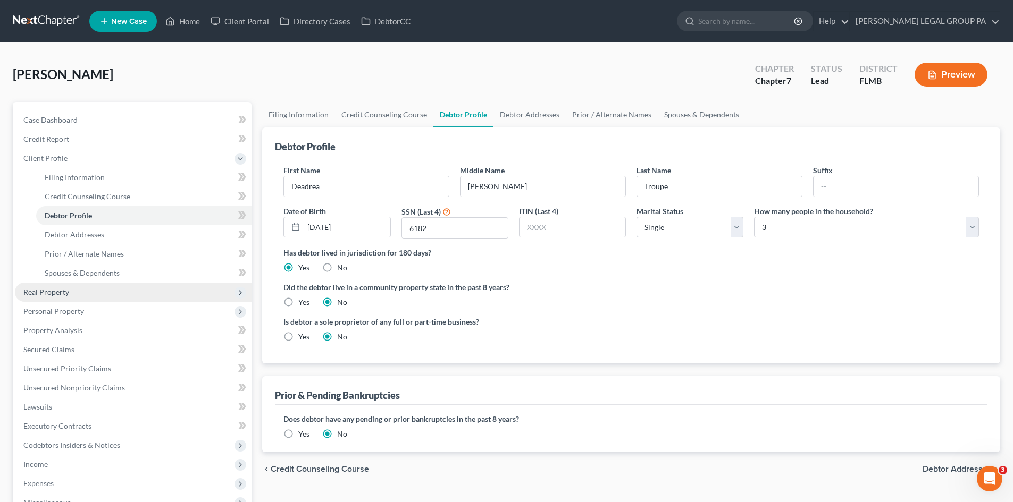
click at [81, 293] on span "Real Property" at bounding box center [133, 292] width 237 height 19
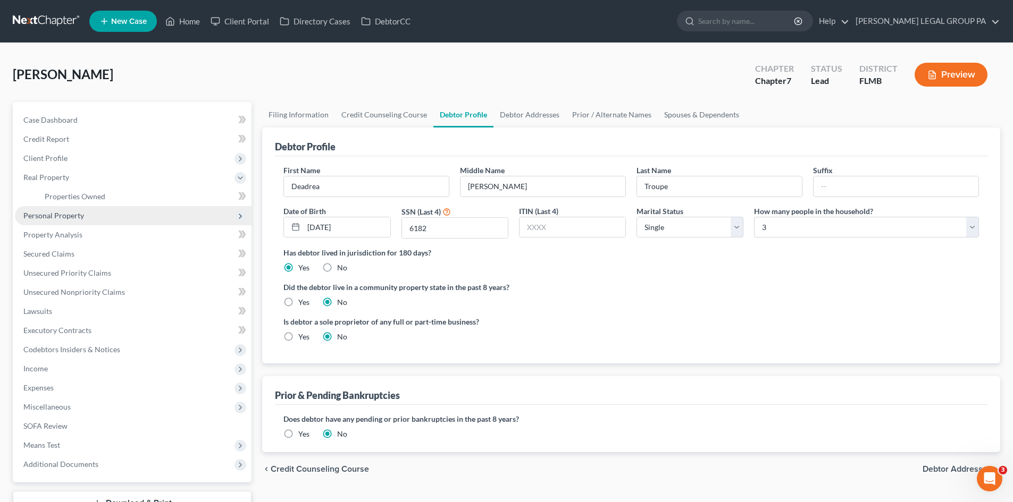
drag, startPoint x: 75, startPoint y: 215, endPoint x: 80, endPoint y: 224, distance: 10.0
click at [75, 215] on span "Personal Property" at bounding box center [53, 215] width 61 height 9
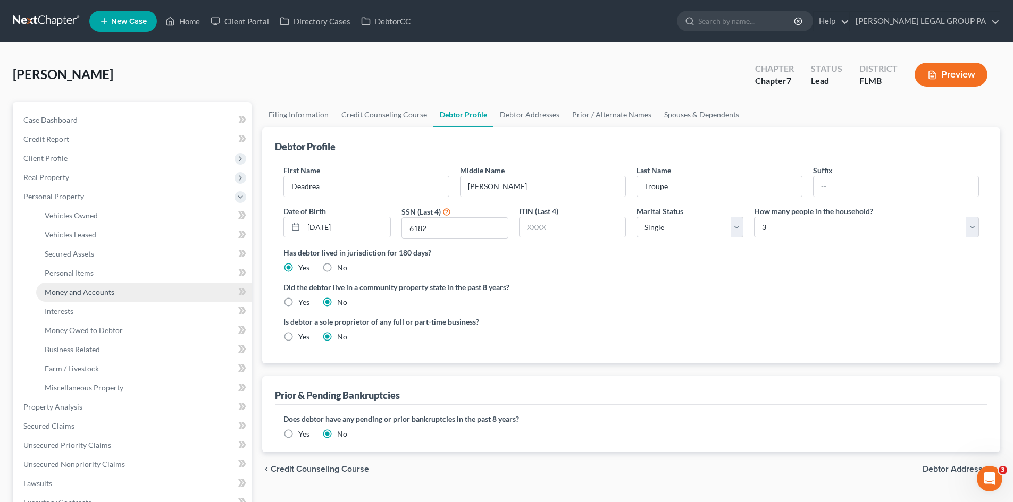
click at [99, 292] on span "Money and Accounts" at bounding box center [80, 292] width 70 height 9
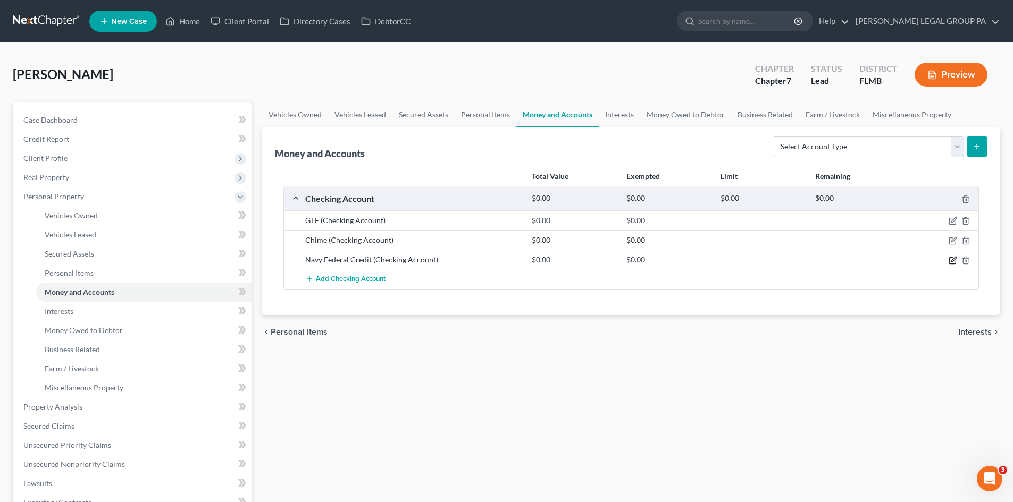
click at [956, 261] on icon "button" at bounding box center [952, 260] width 9 height 9
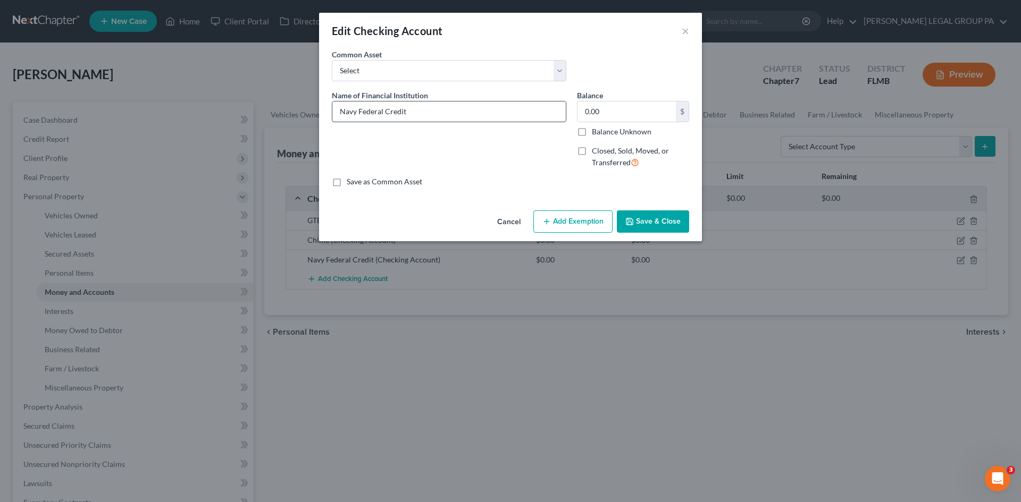
click at [479, 116] on input "Navy Federal Credit" at bounding box center [448, 112] width 233 height 20
type input "Navy Federal Credit Union checking 1854"
click at [639, 217] on button "Save & Close" at bounding box center [653, 221] width 72 height 22
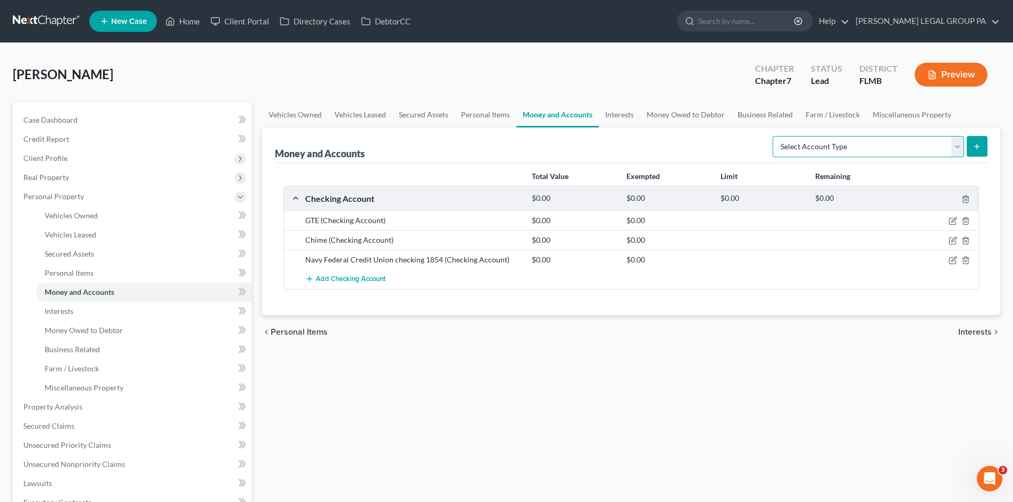
click at [861, 142] on select "Select Account Type Brokerage Cash on Hand Certificates of Deposit Checking Acc…" at bounding box center [867, 146] width 191 height 21
click at [370, 250] on div "Navy Federal Credit Union checking 1854 (Checking Account) $0.00 $0.00" at bounding box center [631, 260] width 694 height 20
click at [377, 263] on div "Navy Federal Credit Union checking 1854 (Checking Account)" at bounding box center [413, 260] width 226 height 11
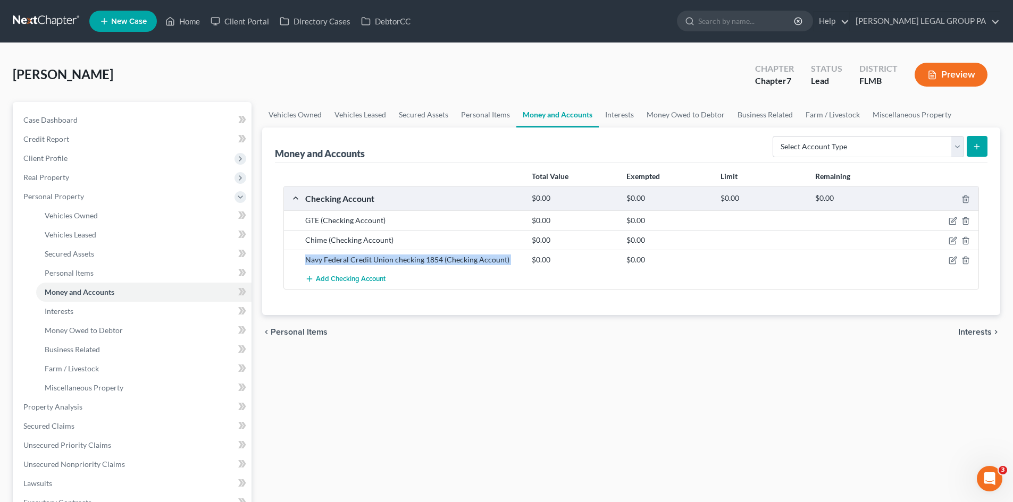
copy div "Navy Federal Credit Union checking 1854 (Checking Account)"
click at [835, 151] on select "Select Account Type Brokerage Cash on Hand Certificates of Deposit Checking Acc…" at bounding box center [867, 146] width 191 height 21
select select "savings"
click at [774, 136] on select "Select Account Type Brokerage Cash on Hand Certificates of Deposit Checking Acc…" at bounding box center [867, 146] width 191 height 21
click at [972, 147] on icon "submit" at bounding box center [976, 146] width 9 height 9
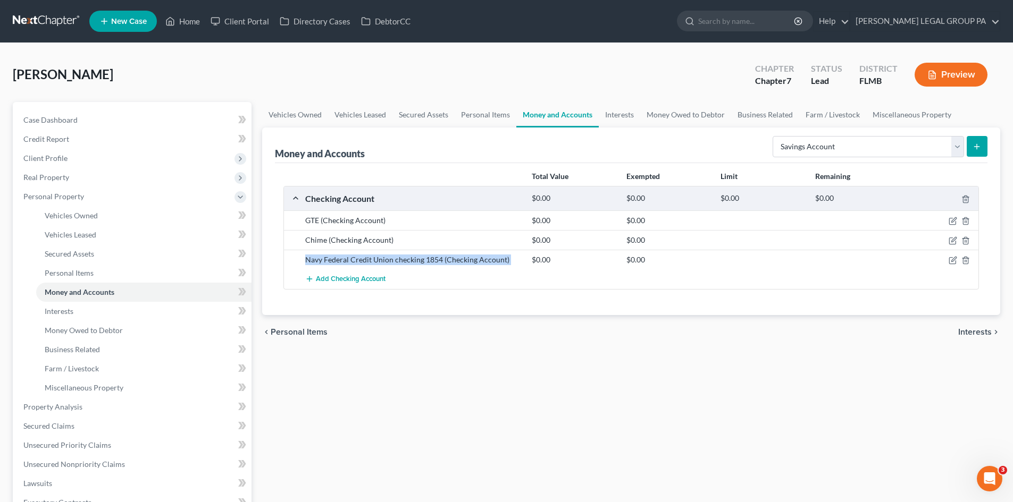
click at [980, 147] on icon "submit" at bounding box center [976, 146] width 9 height 9
click at [609, 115] on link "Interests" at bounding box center [619, 115] width 41 height 26
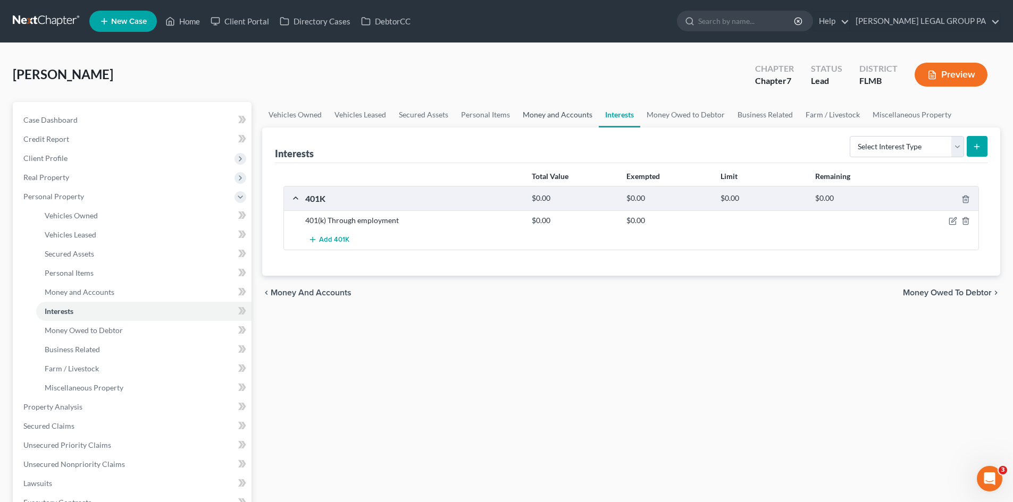
click at [552, 110] on link "Money and Accounts" at bounding box center [557, 115] width 82 height 26
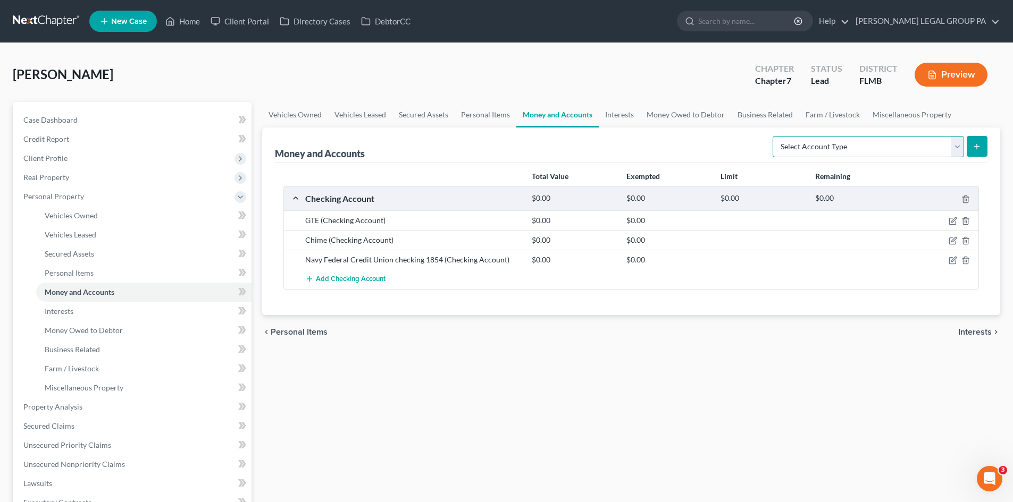
click at [868, 151] on select "Select Account Type Brokerage Cash on Hand Certificates of Deposit Checking Acc…" at bounding box center [867, 146] width 191 height 21
select select "savings"
click at [774, 136] on select "Select Account Type Brokerage Cash on Hand Certificates of Deposit Checking Acc…" at bounding box center [867, 146] width 191 height 21
click at [978, 141] on button "submit" at bounding box center [976, 146] width 21 height 21
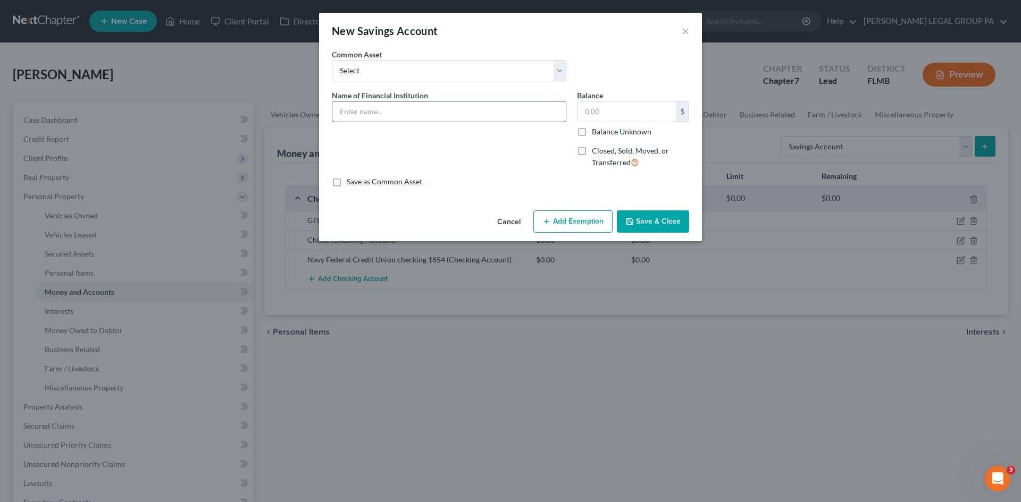
click at [389, 109] on input "text" at bounding box center [448, 112] width 233 height 20
paste input "Navy Federal Credit Union checking 1854 (Checking Account)"
drag, startPoint x: 553, startPoint y: 105, endPoint x: 860, endPoint y: 94, distance: 306.9
click at [860, 94] on div "New Savings Account × An exemption set must first be selected from the Filing I…" at bounding box center [510, 251] width 1021 height 502
type input "Navy Federal Credit Union savings 6983"
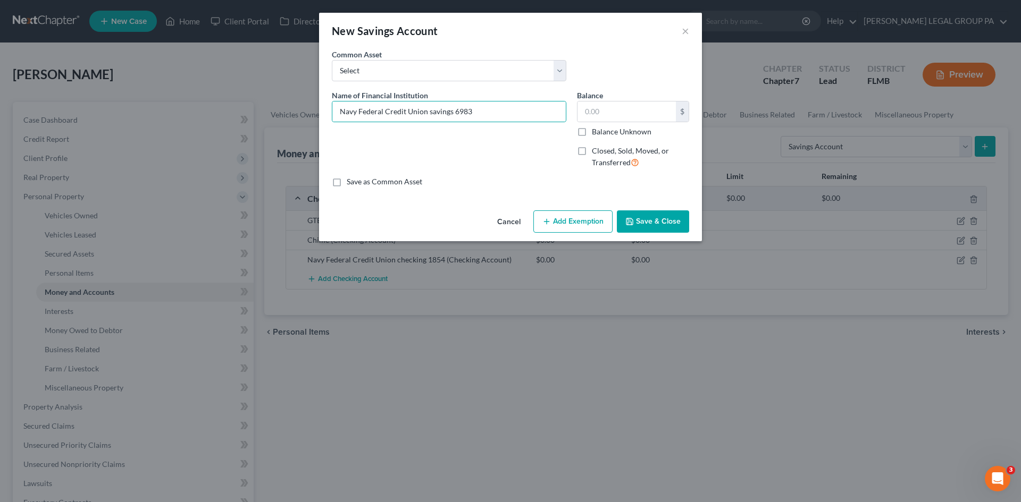
click at [651, 217] on button "Save & Close" at bounding box center [653, 221] width 72 height 22
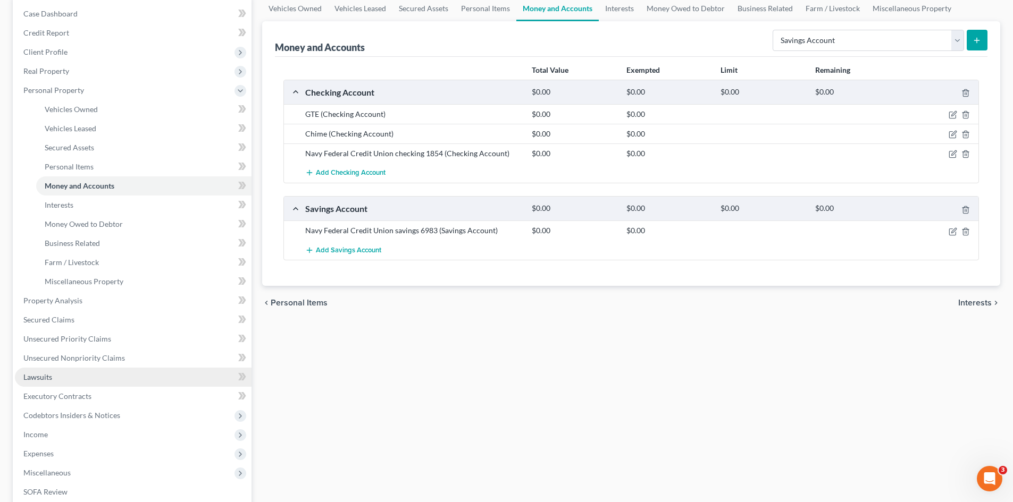
click at [49, 381] on span "Lawsuits" at bounding box center [37, 377] width 29 height 9
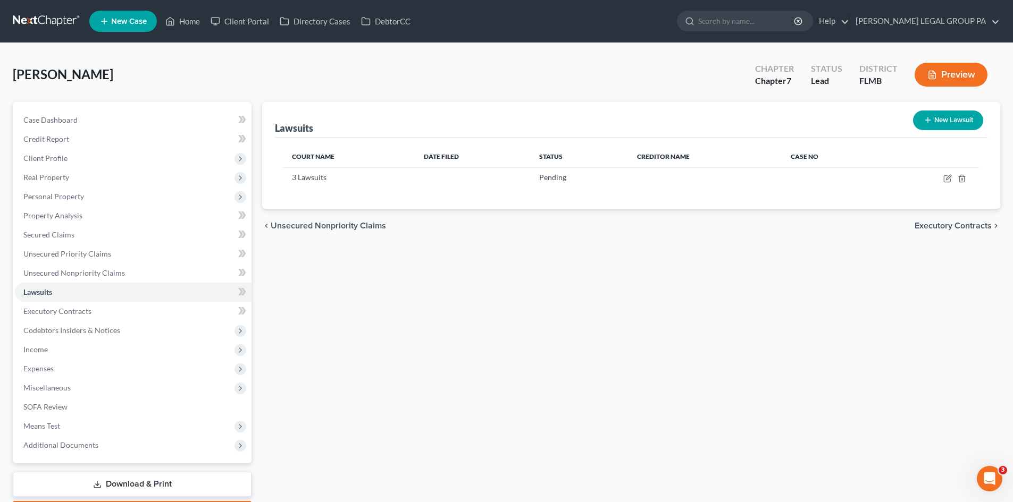
click at [951, 115] on button "New Lawsuit" at bounding box center [948, 121] width 70 height 20
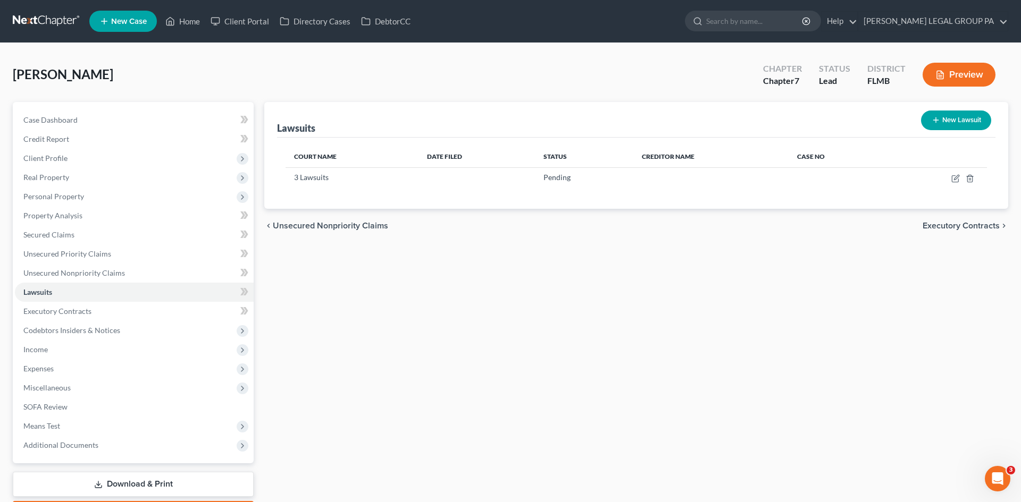
select select "0"
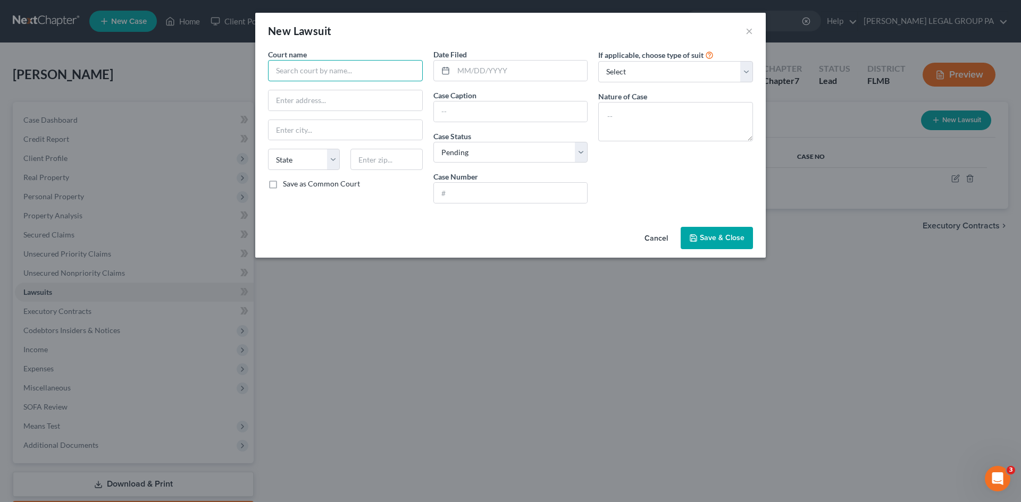
click at [386, 70] on input "text" at bounding box center [345, 70] width 155 height 21
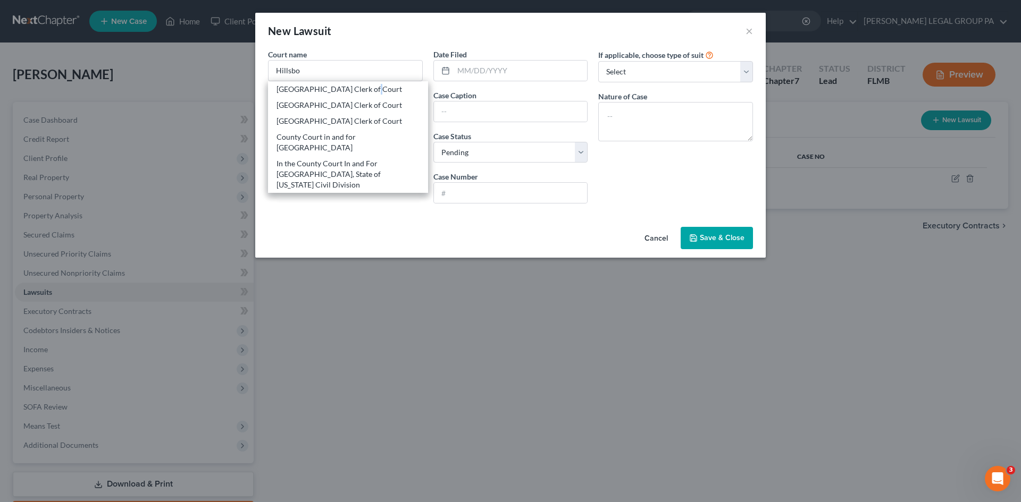
click at [366, 84] on div "Hillsborough County Clerk of Court" at bounding box center [347, 89] width 143 height 11
type input "Hillsborough County Clerk of Court"
type input "800 E. Twiggs St."
type input "Tampa"
select select "9"
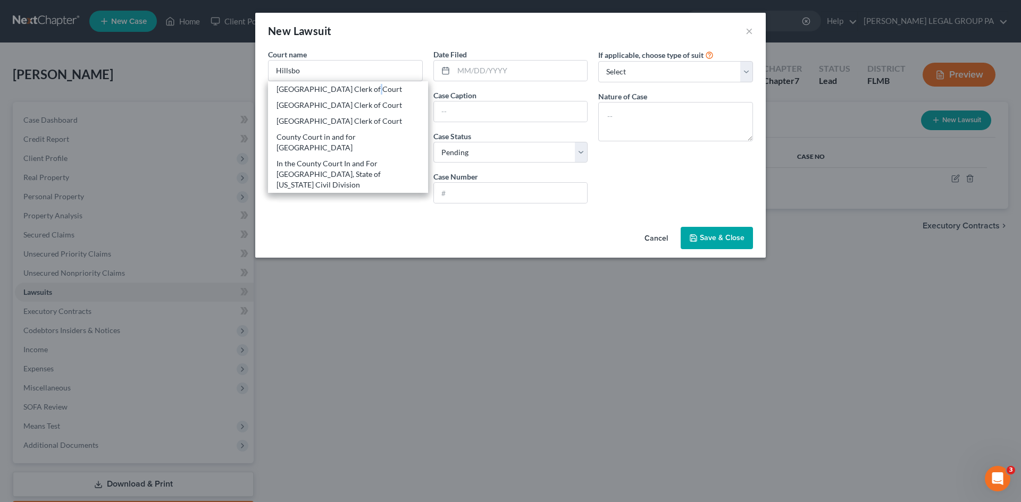
type input "33602"
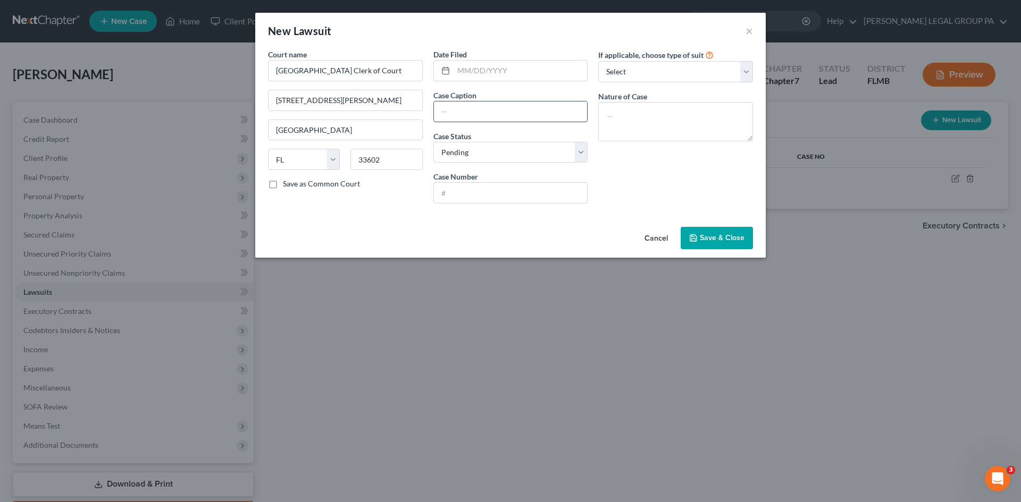
click at [527, 109] on input "text" at bounding box center [511, 112] width 154 height 20
click at [465, 198] on input "text" at bounding box center [511, 193] width 154 height 20
type input "2024-CC-070564"
drag, startPoint x: 688, startPoint y: 66, endPoint x: 694, endPoint y: 80, distance: 15.2
click at [688, 66] on select "Select Repossession Garnishment Foreclosure Attached, Seized, Or Levied Other" at bounding box center [675, 71] width 155 height 21
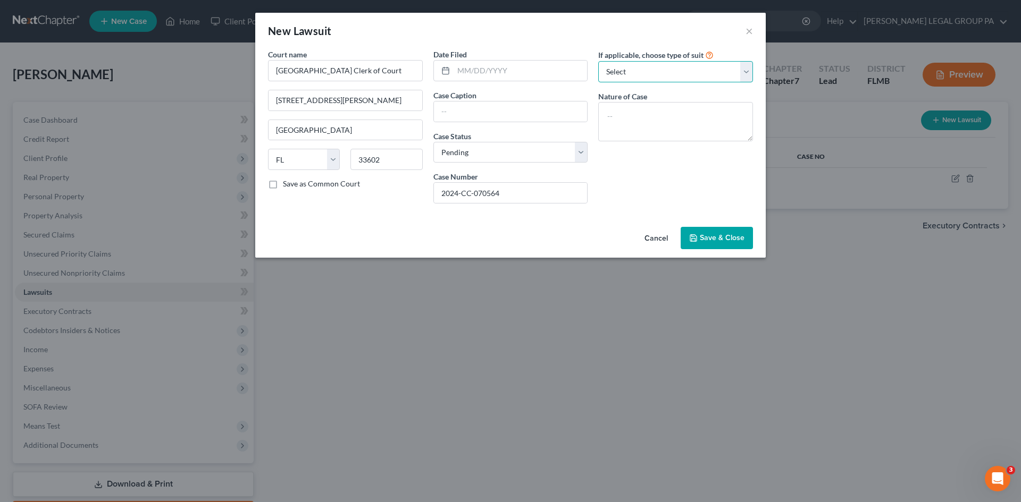
select select "4"
click at [598, 61] on select "Select Repossession Garnishment Foreclosure Attached, Seized, Or Levied Other" at bounding box center [675, 71] width 155 height 21
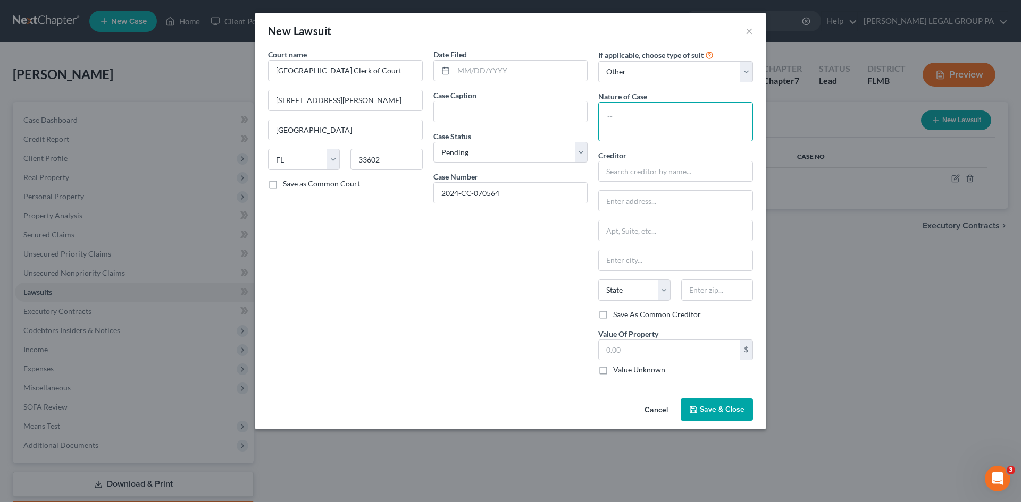
click at [673, 118] on textarea at bounding box center [675, 121] width 155 height 39
type textarea "Damages"
drag, startPoint x: 676, startPoint y: 174, endPoint x: 674, endPoint y: 180, distance: 6.1
click at [673, 180] on input "text" at bounding box center [675, 171] width 155 height 21
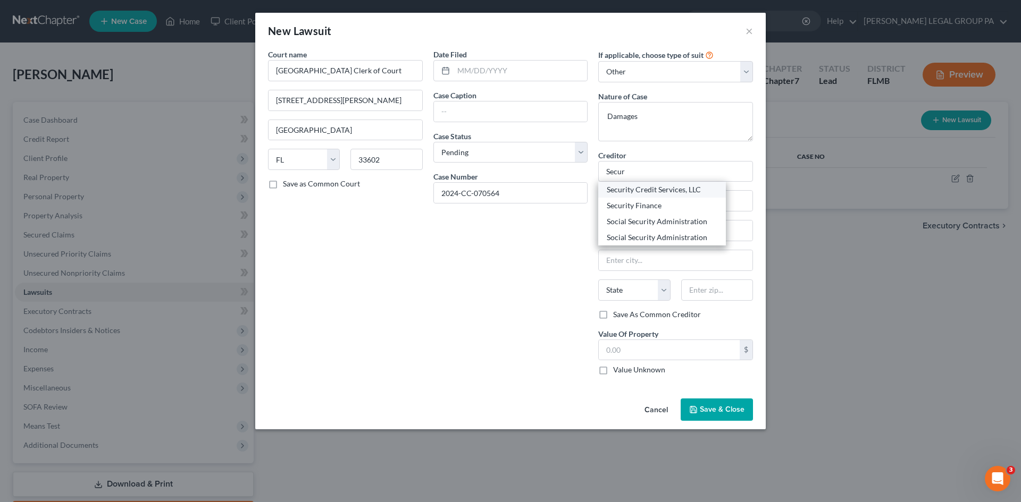
click at [656, 189] on div "Security Credit Services, LLC" at bounding box center [662, 189] width 111 height 11
type input "Security Credit Services, LLC"
type input "PO Box 1156"
type input "Oxford"
select select "25"
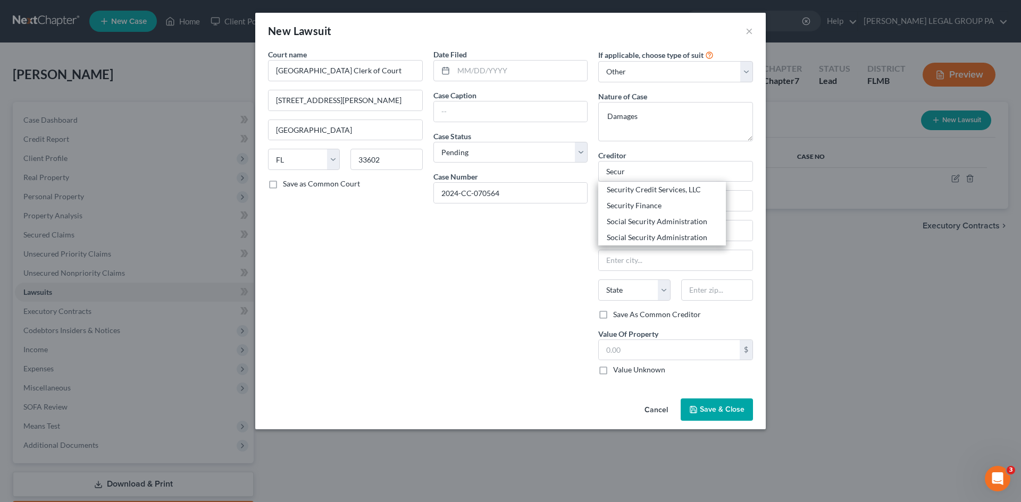
type input "38655"
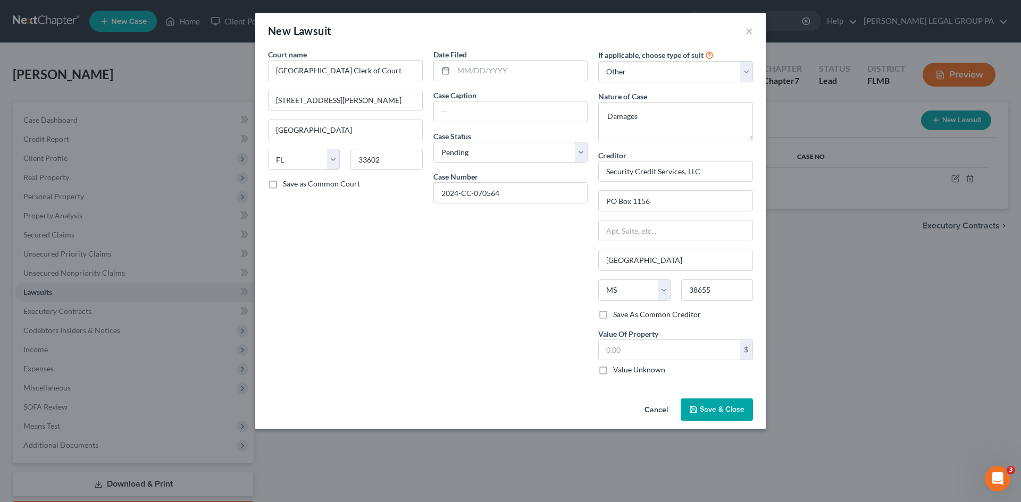
click at [477, 287] on div "Date Filed Case Caption Case Status * Select Pending On Appeal Concluded Case N…" at bounding box center [510, 216] width 165 height 335
click at [482, 123] on div "Date Filed Case Caption Case Status * Select Pending On Appeal Concluded Case N…" at bounding box center [510, 216] width 165 height 335
type input "Security Credit Services, LLC vs. Deadrea Troupe"
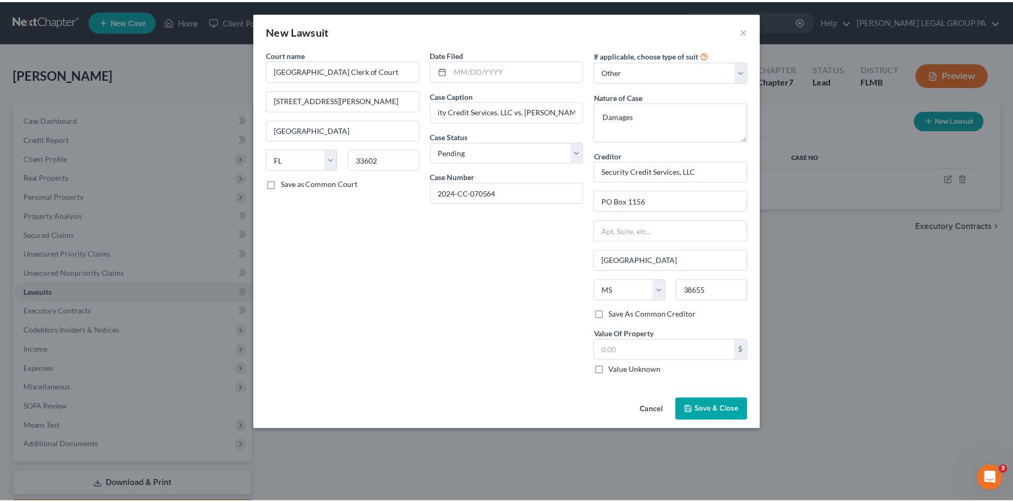
scroll to position [0, 0]
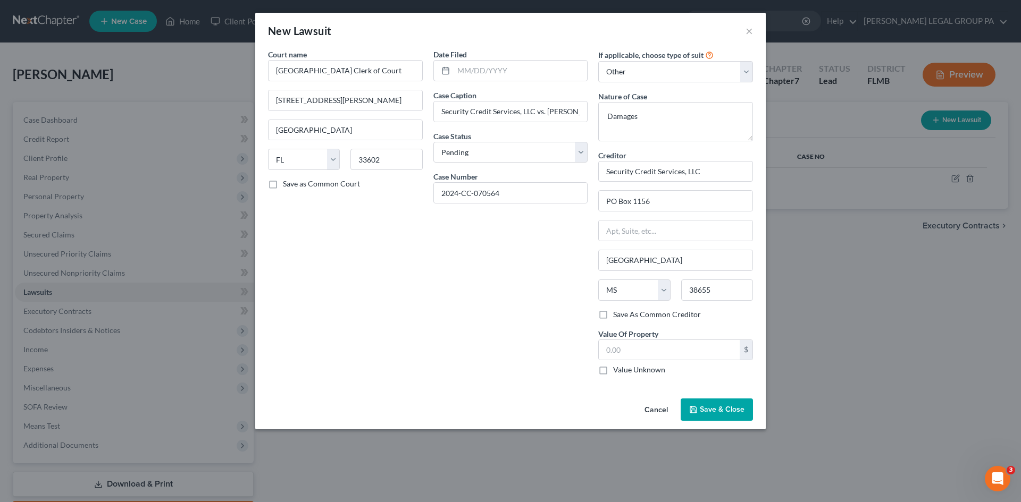
click at [722, 402] on button "Save & Close" at bounding box center [716, 410] width 72 height 22
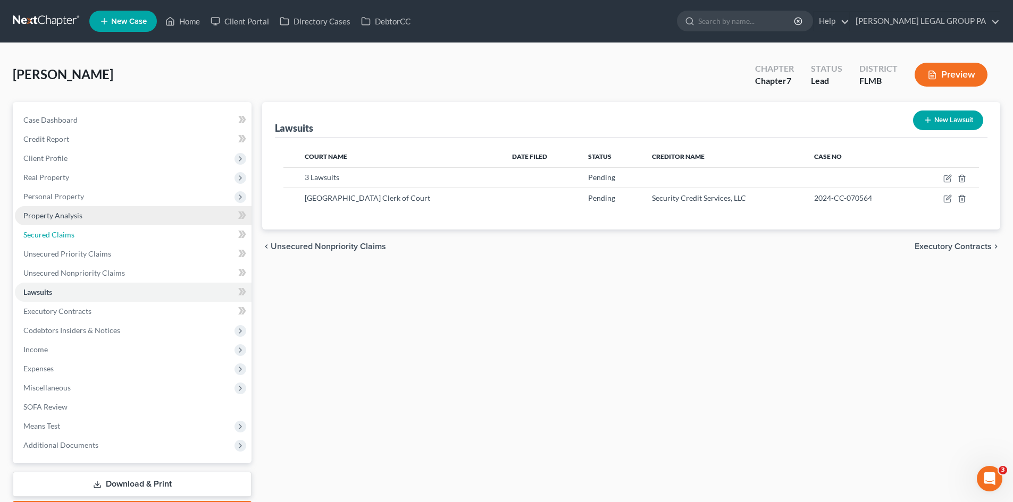
click at [91, 225] on link "Secured Claims" at bounding box center [133, 234] width 237 height 19
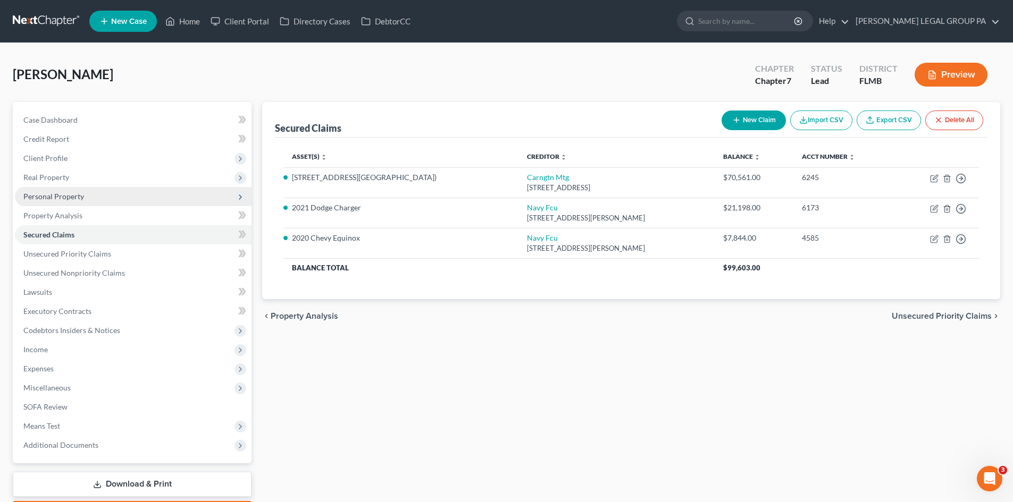
click at [105, 195] on span "Personal Property" at bounding box center [133, 196] width 237 height 19
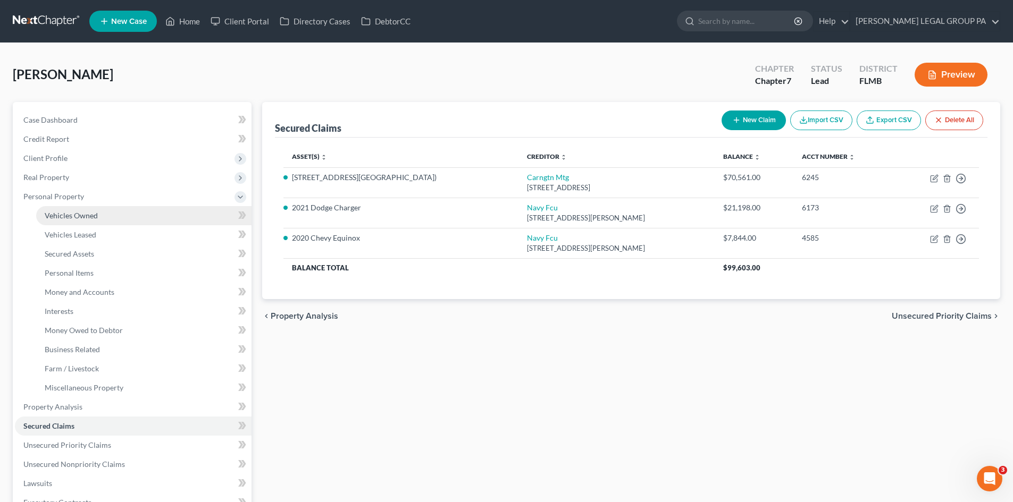
click at [107, 216] on link "Vehicles Owned" at bounding box center [143, 215] width 215 height 19
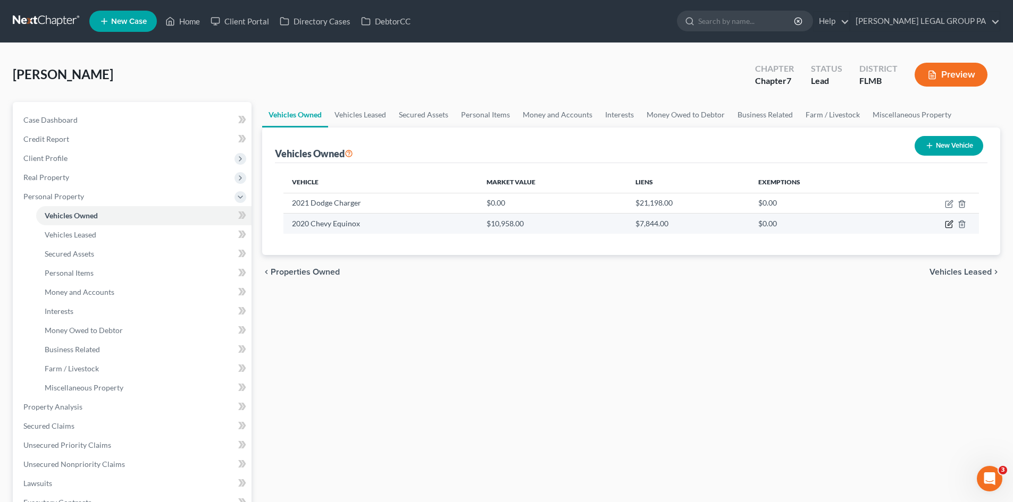
click at [947, 225] on icon "button" at bounding box center [949, 224] width 9 height 9
select select "0"
select select "6"
select select "2"
select select "0"
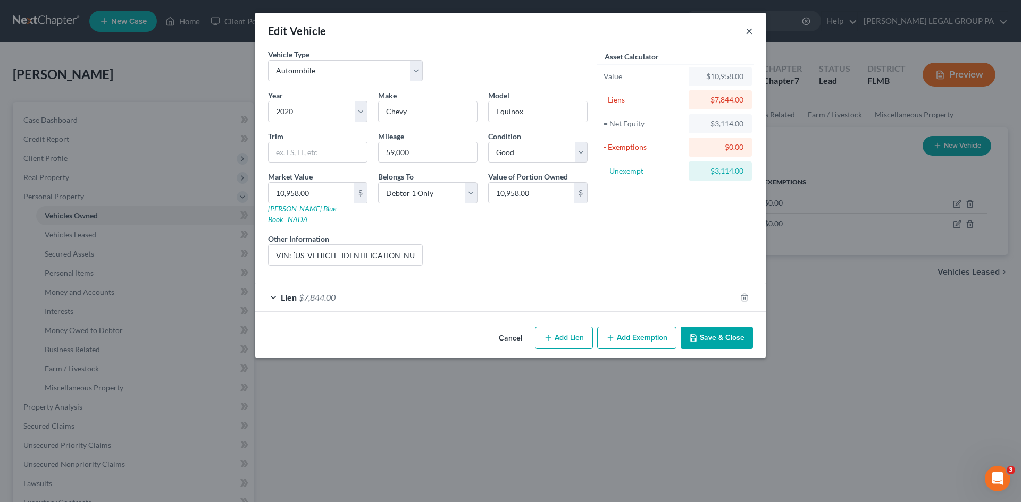
click at [752, 29] on button "×" at bounding box center [748, 30] width 7 height 13
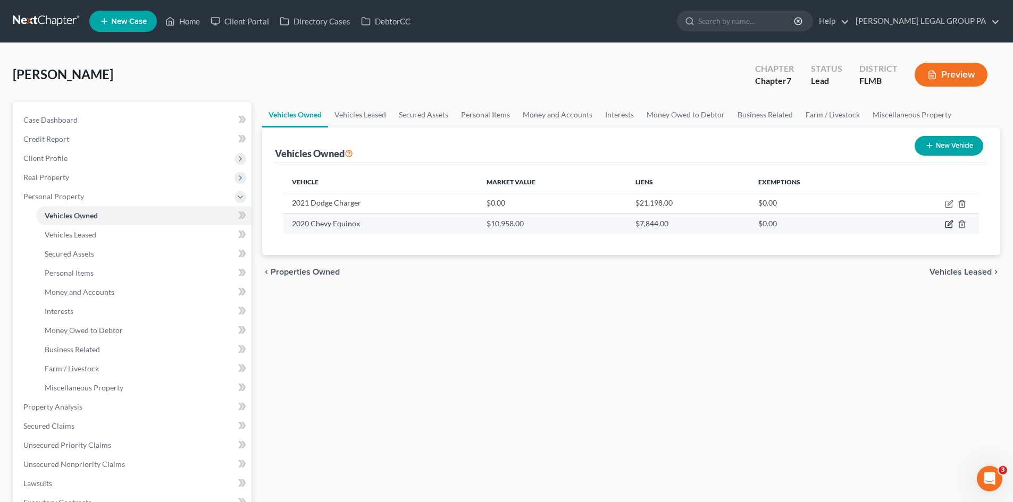
click at [947, 222] on icon "button" at bounding box center [949, 224] width 9 height 9
select select "0"
select select "6"
select select "2"
select select "0"
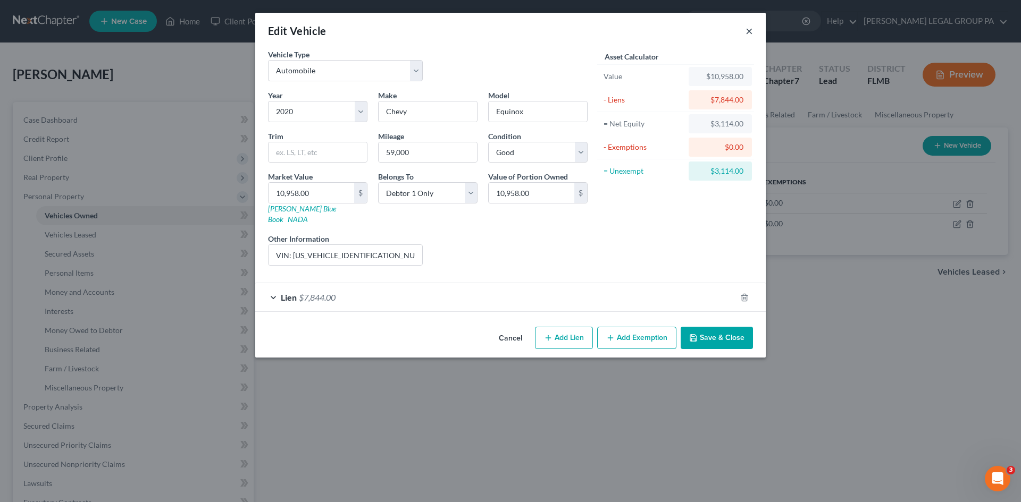
click at [747, 29] on button "×" at bounding box center [748, 30] width 7 height 13
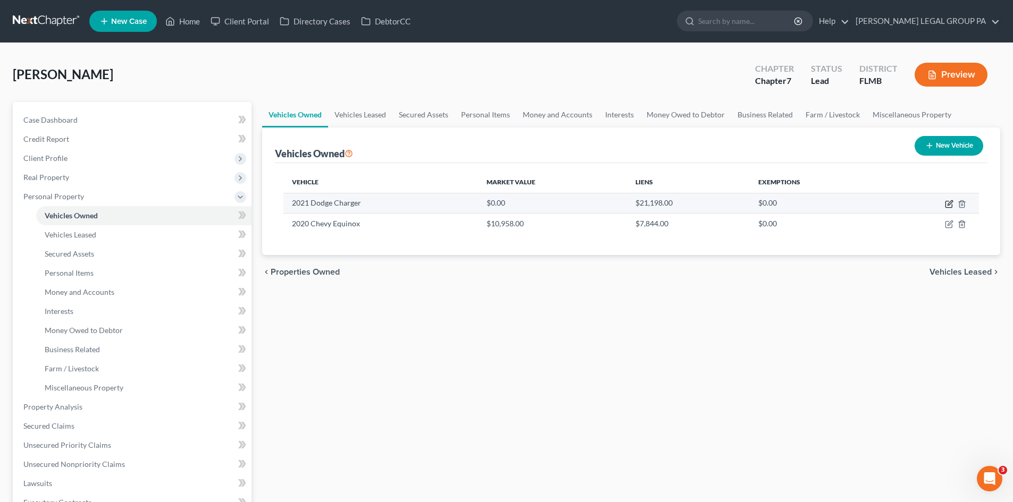
click at [947, 203] on icon "button" at bounding box center [949, 204] width 9 height 9
select select "0"
select select "5"
select select "0"
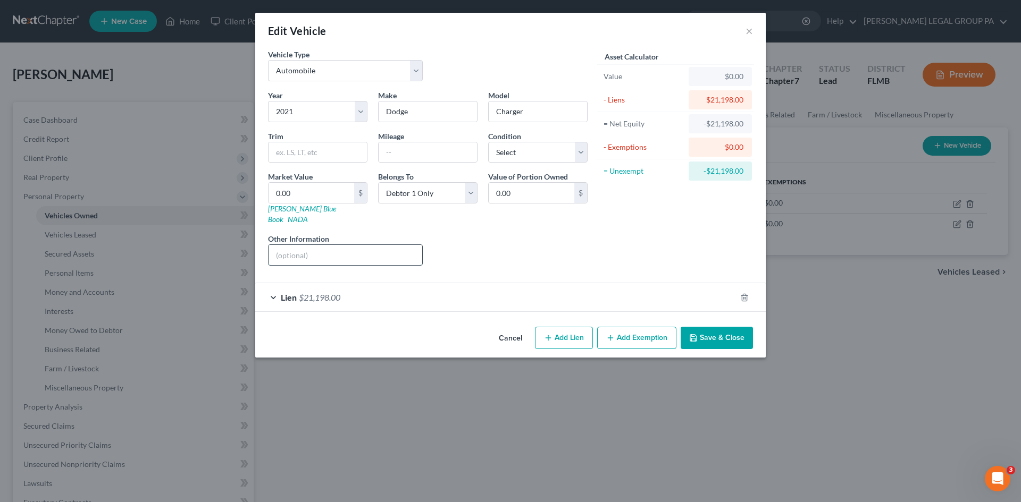
click at [357, 247] on input "text" at bounding box center [345, 255] width 154 height 20
click at [339, 245] on input "VIN: 2C3CDXBG7MH647652" at bounding box center [345, 255] width 154 height 20
type input "VIN: 2C3CDXBG7MH647652"
click at [712, 327] on button "Save & Close" at bounding box center [716, 338] width 72 height 22
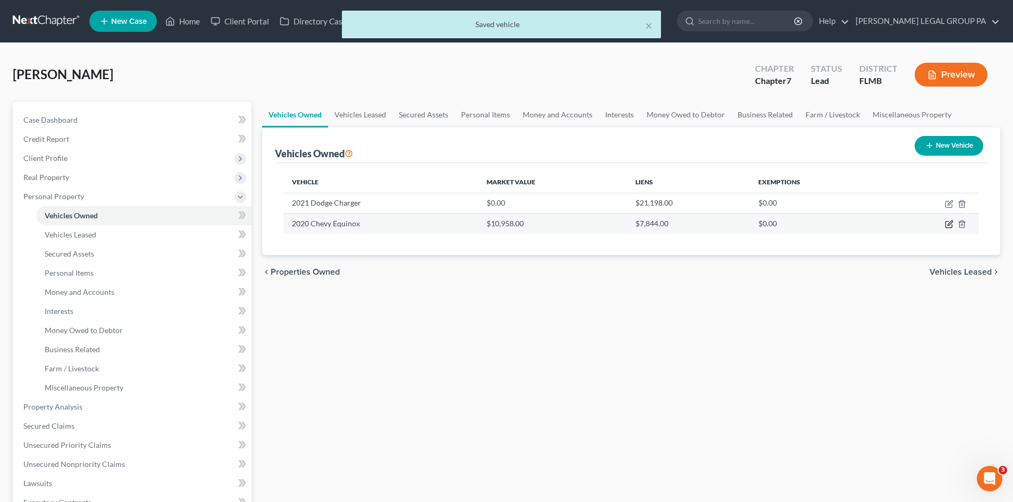
click at [949, 223] on icon "button" at bounding box center [949, 223] width 5 height 5
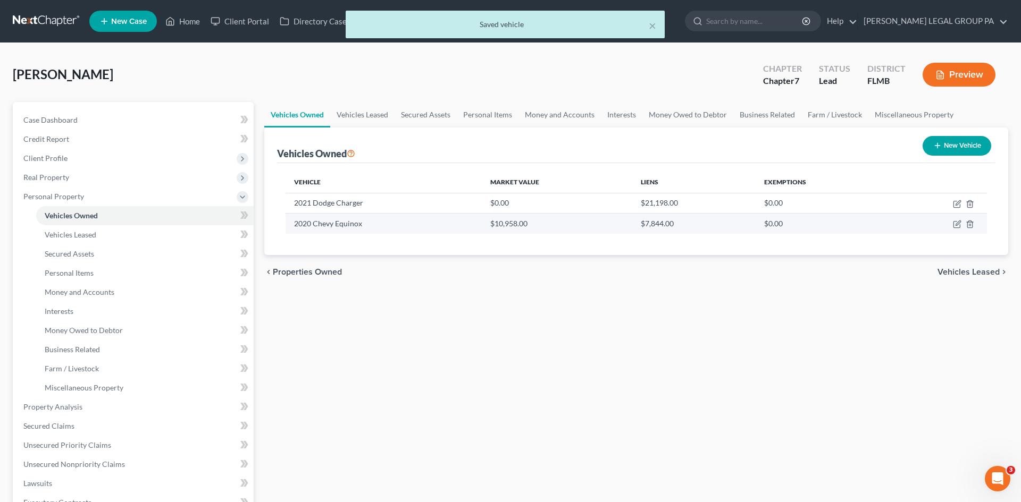
select select "0"
select select "6"
select select "2"
select select "0"
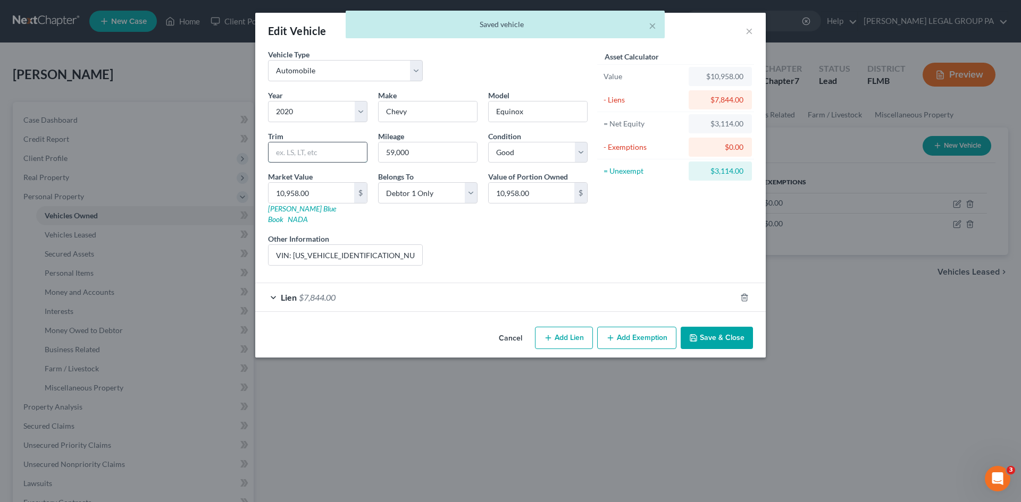
click at [301, 156] on input "text" at bounding box center [317, 152] width 98 height 20
type input "l"
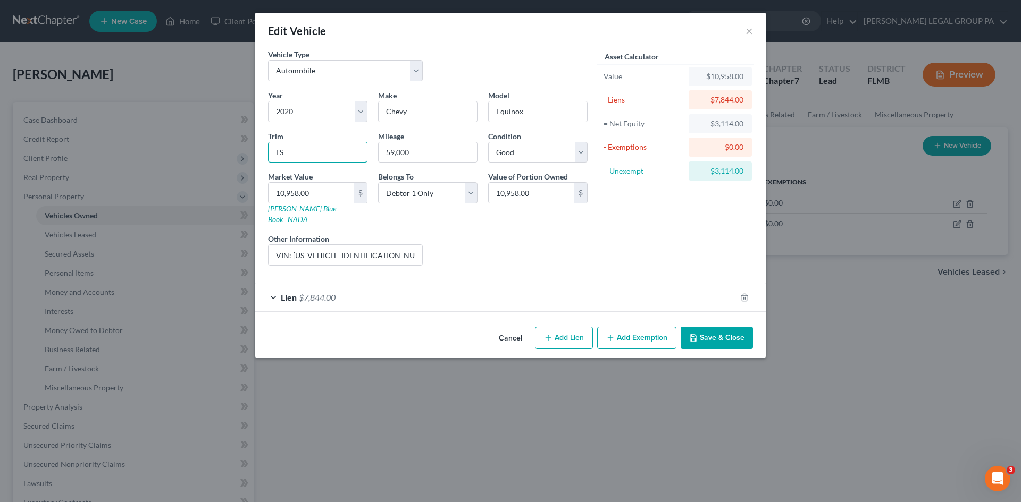
type input "LS"
click at [711, 327] on button "Save & Close" at bounding box center [716, 338] width 72 height 22
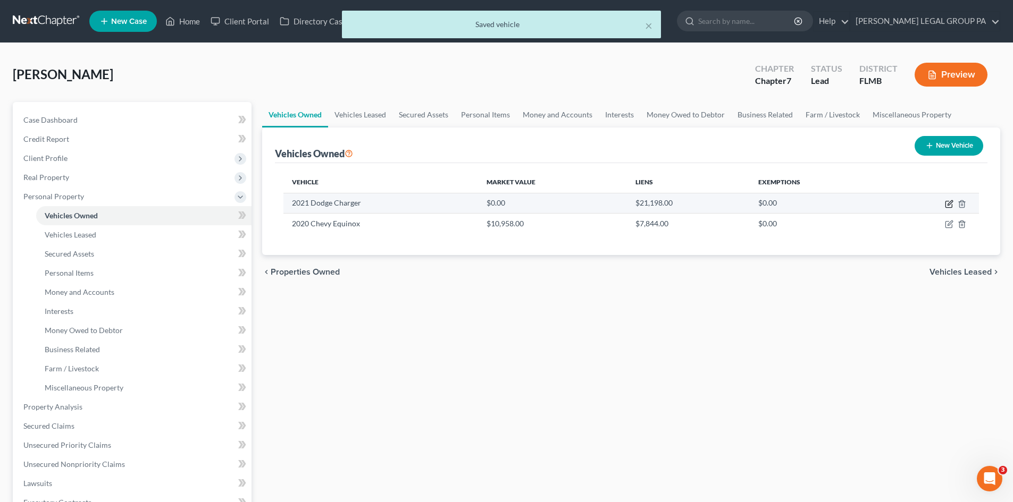
click at [950, 201] on icon "button" at bounding box center [949, 204] width 9 height 9
select select "0"
select select "5"
select select "0"
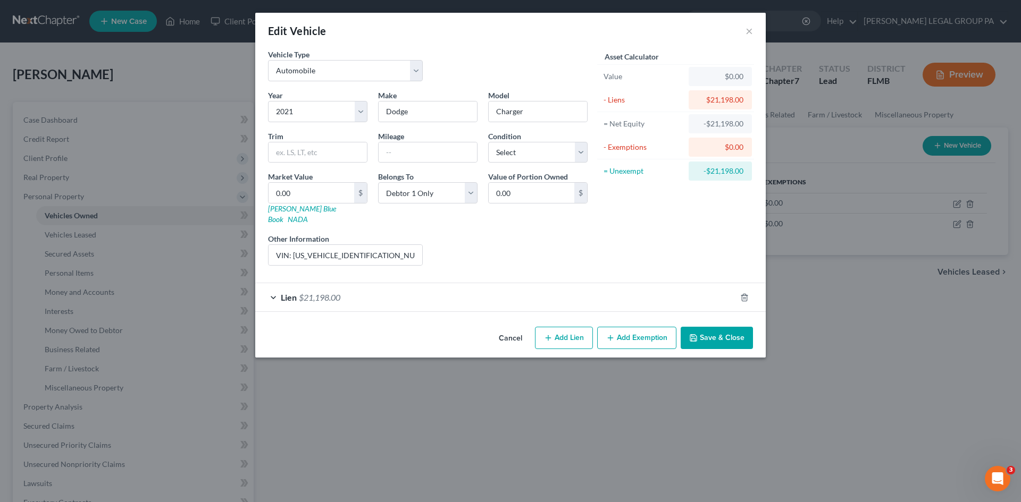
drag, startPoint x: 731, startPoint y: 323, endPoint x: 496, endPoint y: 307, distance: 235.5
click at [731, 327] on button "Save & Close" at bounding box center [716, 338] width 72 height 22
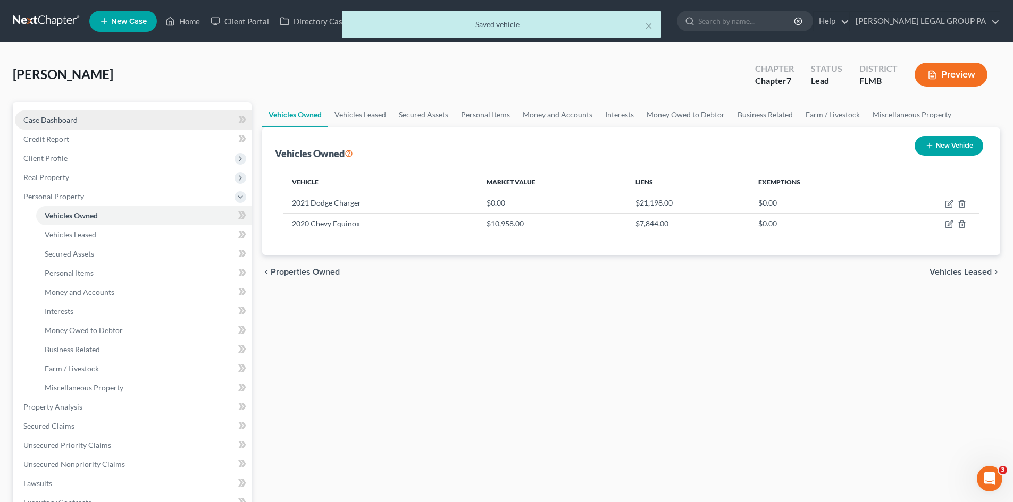
drag, startPoint x: 85, startPoint y: 117, endPoint x: 91, endPoint y: 117, distance: 5.9
click at [86, 117] on link "Case Dashboard" at bounding box center [133, 120] width 237 height 19
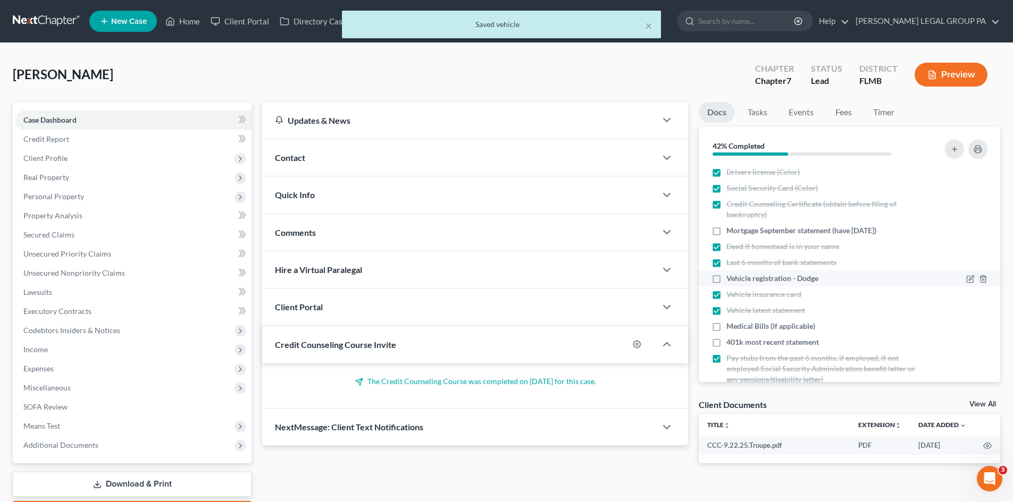
drag, startPoint x: 715, startPoint y: 279, endPoint x: 723, endPoint y: 272, distance: 11.0
click at [726, 279] on label "Vehicle registration - Dodge" at bounding box center [772, 278] width 92 height 11
click at [730, 279] on input "Vehicle registration - Dodge" at bounding box center [733, 276] width 7 height 7
checkbox input "true"
click at [953, 144] on button "button" at bounding box center [954, 149] width 19 height 19
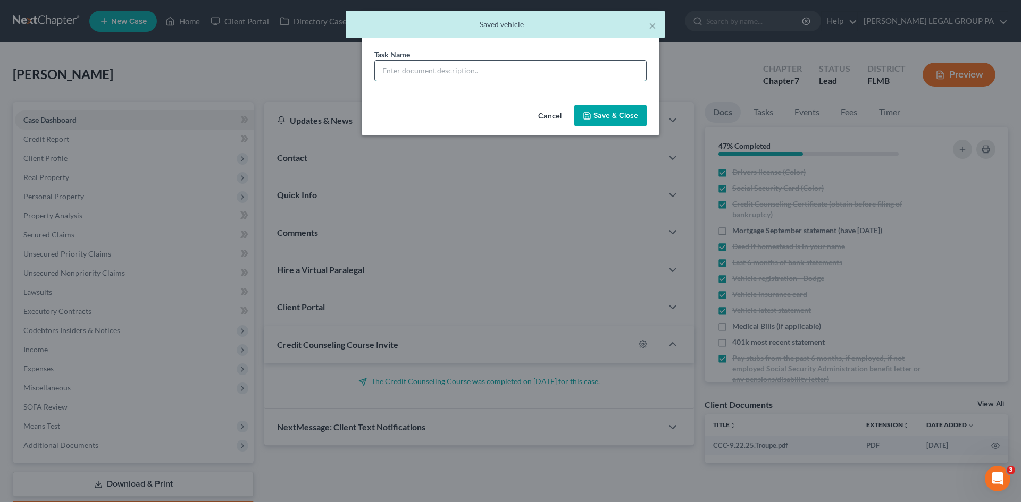
click at [493, 78] on input "text" at bounding box center [510, 71] width 271 height 20
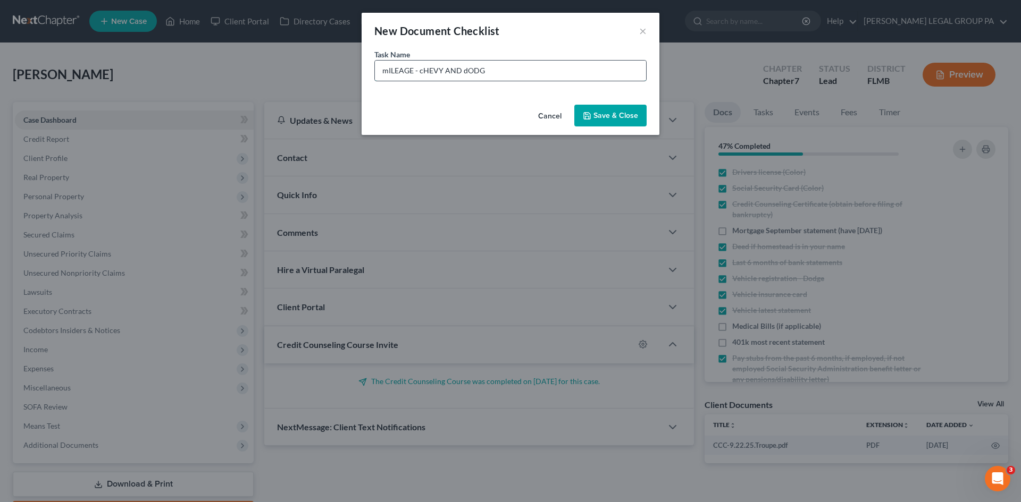
type input "mILEAGE - cHEVY AND dODGE"
drag, startPoint x: 503, startPoint y: 66, endPoint x: -116, endPoint y: 107, distance: 620.7
click at [0, 107] on html "Home New Case Client Portal Directory Cases DebtorCC WELLER LEGAL GROUP PA nnew…" at bounding box center [510, 282] width 1021 height 565
type input "Mileage of both Chevy and Dodge"
click at [631, 109] on button "Save & Close" at bounding box center [610, 116] width 72 height 22
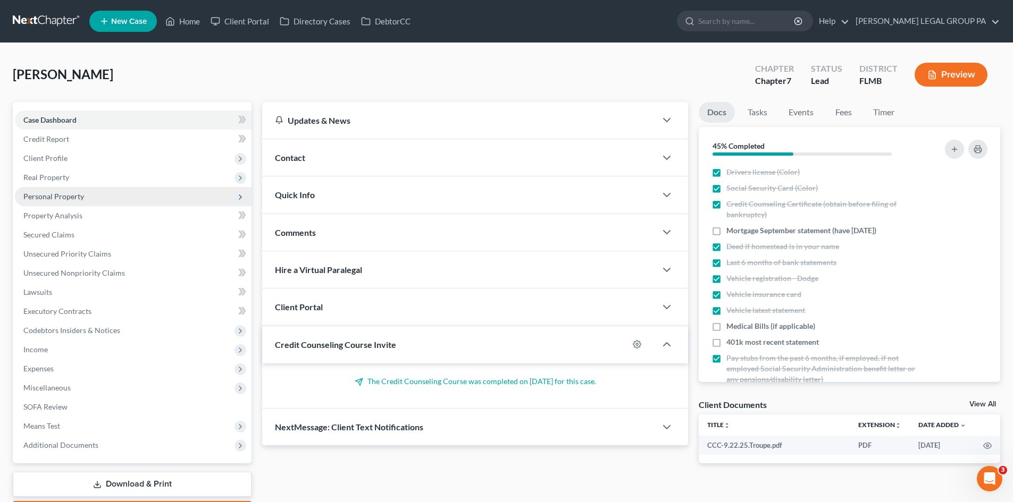
click at [83, 191] on span "Personal Property" at bounding box center [133, 196] width 237 height 19
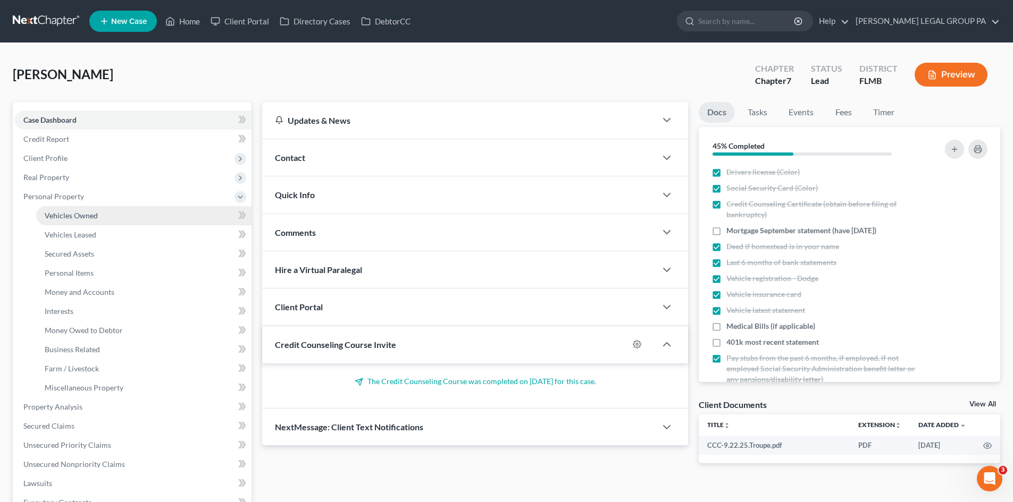
click at [95, 215] on span "Vehicles Owned" at bounding box center [71, 215] width 53 height 9
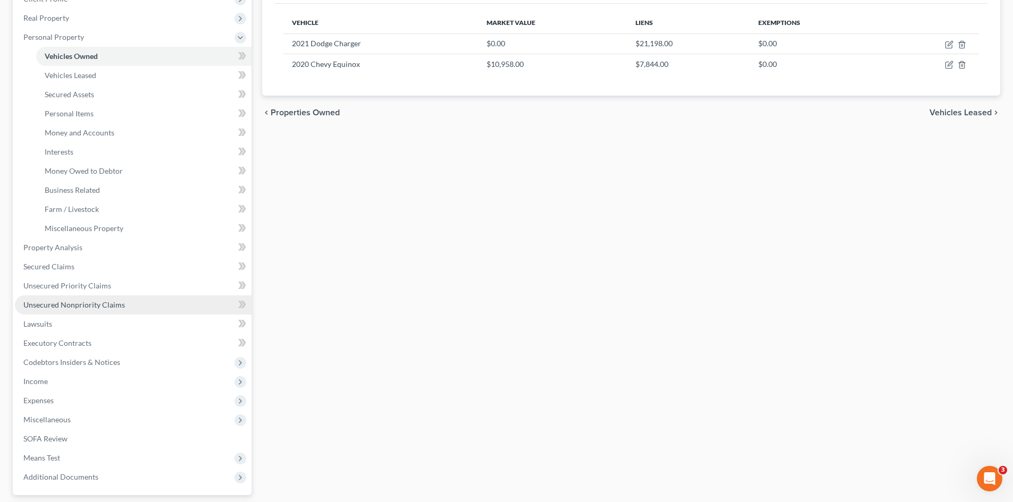
click at [69, 299] on link "Unsecured Nonpriority Claims" at bounding box center [133, 305] width 237 height 19
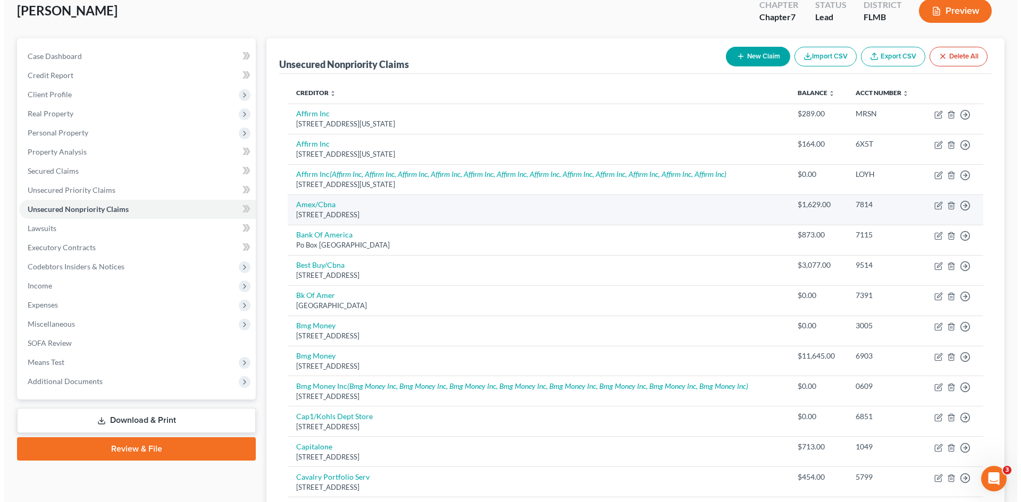
scroll to position [53, 0]
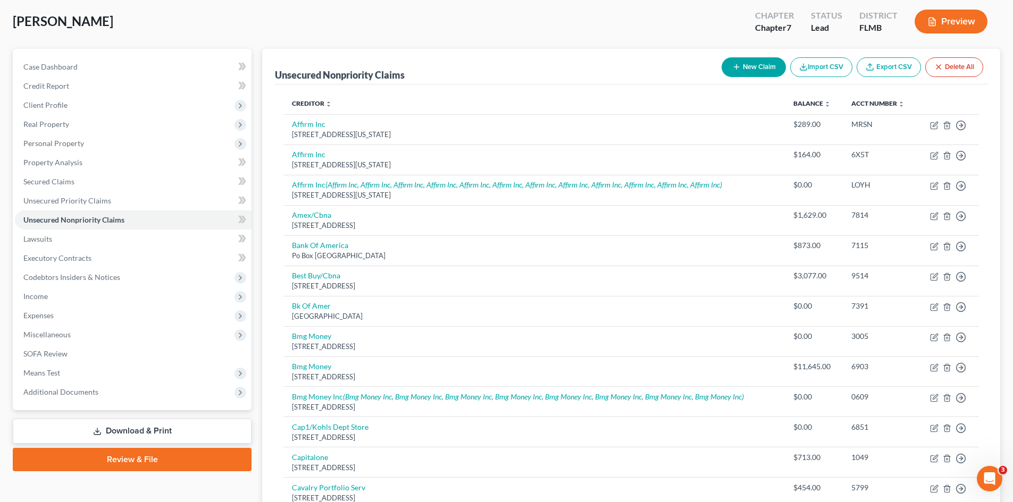
click at [743, 70] on button "New Claim" at bounding box center [753, 67] width 64 height 20
select select "0"
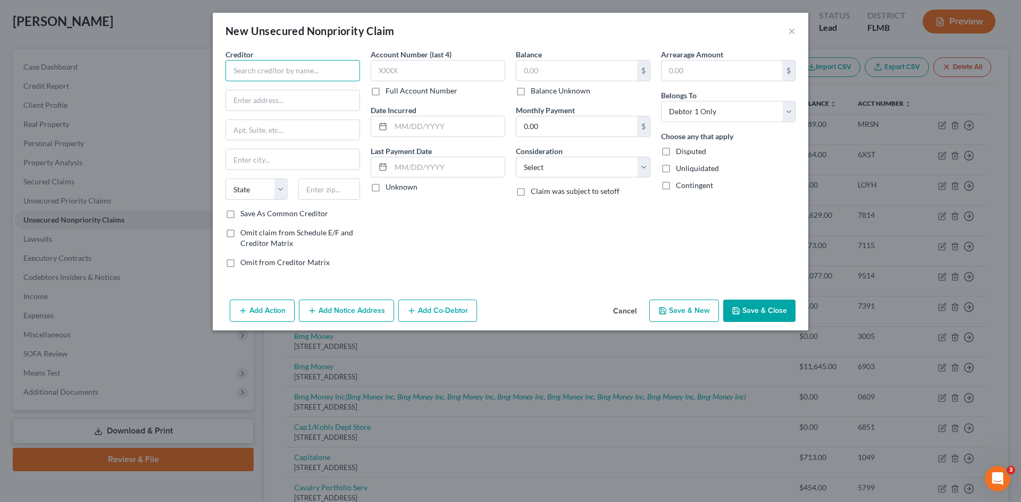
click at [283, 69] on input "text" at bounding box center [292, 70] width 134 height 21
type input "AdventHealth Wesley Chapel Hospital"
drag, startPoint x: 475, startPoint y: 233, endPoint x: 465, endPoint y: 228, distance: 11.2
click at [476, 233] on div "Account Number (last 4) Full Account Number Date Incurred Last Payment Date Unk…" at bounding box center [437, 163] width 145 height 228
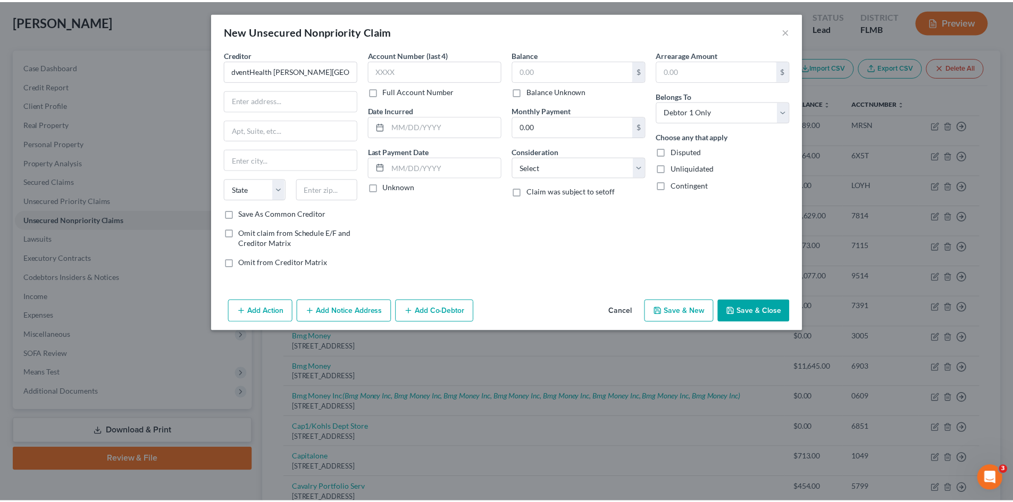
scroll to position [0, 0]
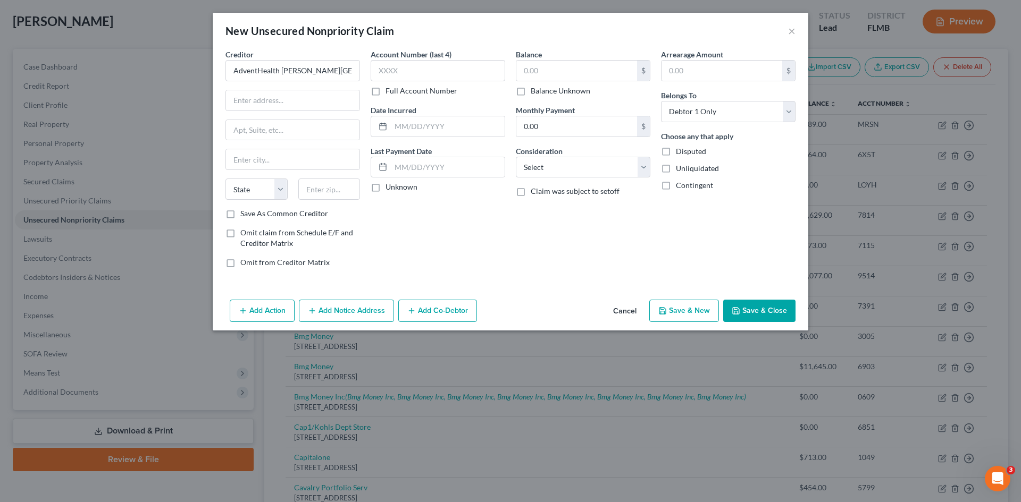
click at [294, 59] on div "Creditor * AdventHealth Wesley Chapel Hospital" at bounding box center [292, 65] width 134 height 32
click at [299, 68] on input "AdventHealth Wesley Chapel Hospital" at bounding box center [292, 70] width 134 height 21
click at [246, 98] on input "text" at bounding box center [292, 100] width 133 height 20
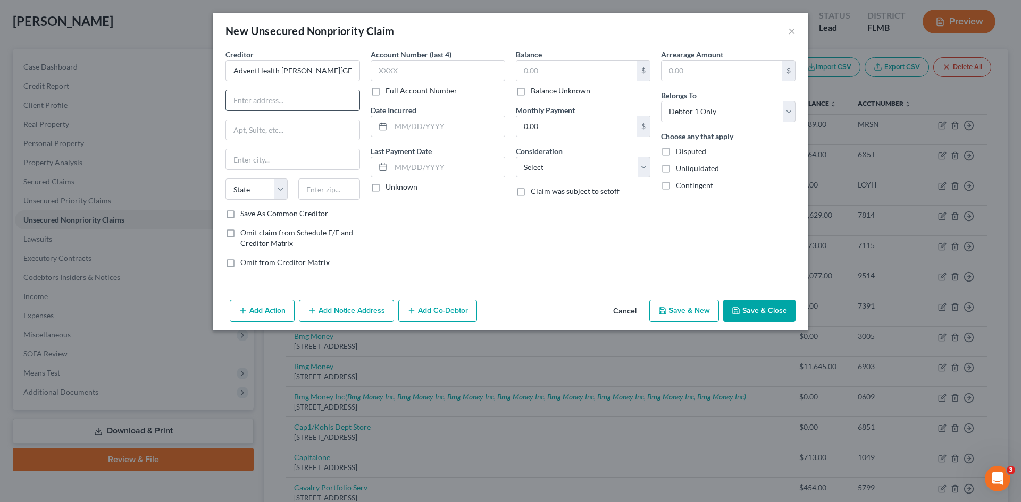
paste input "2600 Bruce B Downs Blvd"
type input "2600 Bruce B Downs Blvd"
click at [323, 183] on input "text" at bounding box center [329, 189] width 62 height 21
type input "33544"
click at [526, 268] on div "Balance $ Balance Unknown Balance Undetermined $ Balance Unknown Monthly Paymen…" at bounding box center [582, 163] width 145 height 228
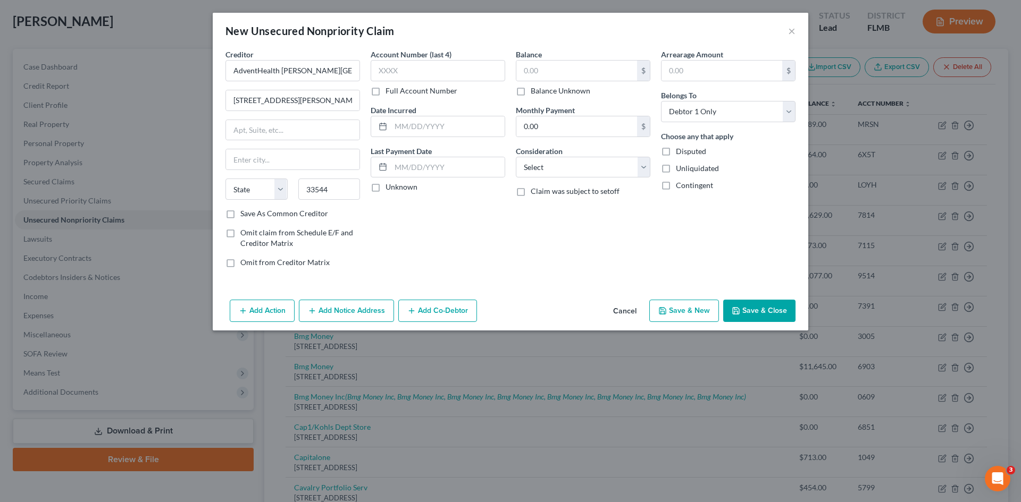
type input "Zephyrhills"
select select "9"
click at [256, 164] on input "Zephyrhills" at bounding box center [292, 159] width 133 height 20
paste input "Wesley Chapel"
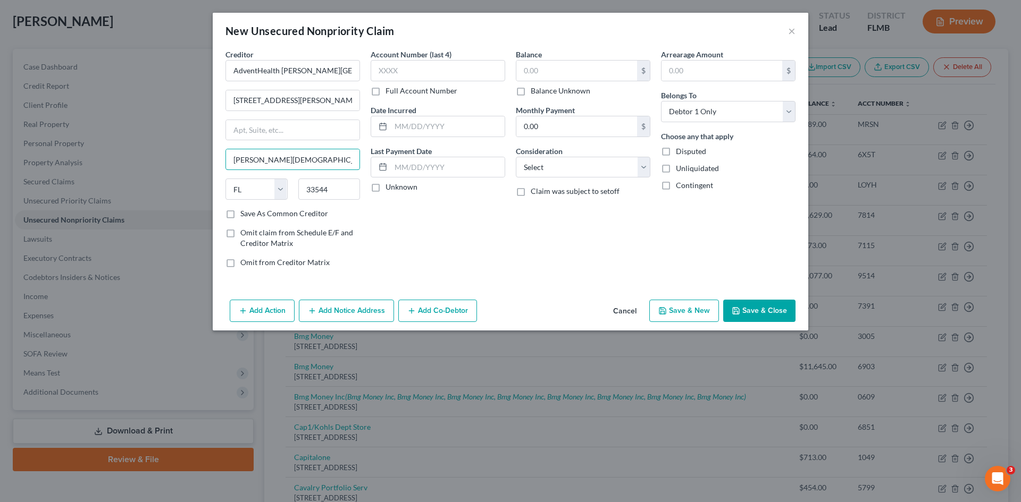
type input "Wesley Chapel"
click at [240, 213] on label "Save As Common Creditor" at bounding box center [284, 213] width 88 height 11
click at [245, 213] on input "Save As Common Creditor" at bounding box center [248, 211] width 7 height 7
checkbox input "true"
drag, startPoint x: 478, startPoint y: 246, endPoint x: 397, endPoint y: 239, distance: 81.7
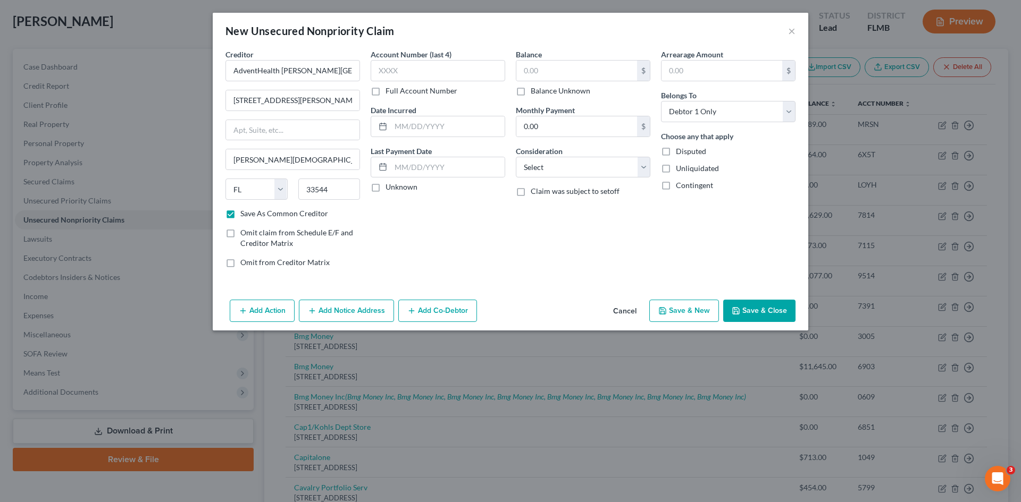
click at [479, 246] on div "Account Number (last 4) Full Account Number Date Incurred Last Payment Date Unk…" at bounding box center [437, 163] width 145 height 228
click at [385, 90] on label "Full Account Number" at bounding box center [421, 91] width 72 height 11
click at [390, 90] on input "Full Account Number" at bounding box center [393, 89] width 7 height 7
click at [413, 71] on input "text" at bounding box center [438, 70] width 134 height 21
type input "1490000368507"
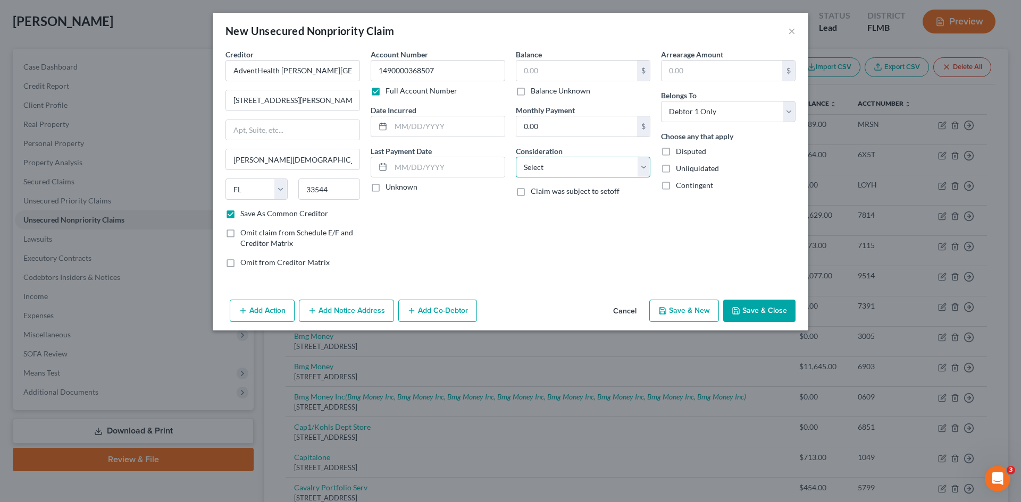
click at [576, 163] on select "Select Cable / Satellite Services Collection Agency Credit Card Debt Debt Couns…" at bounding box center [583, 167] width 134 height 21
select select "9"
click at [516, 157] on select "Select Cable / Satellite Services Collection Agency Credit Card Debt Debt Couns…" at bounding box center [583, 167] width 134 height 21
click at [550, 71] on input "text" at bounding box center [576, 71] width 121 height 20
type input "350.00"
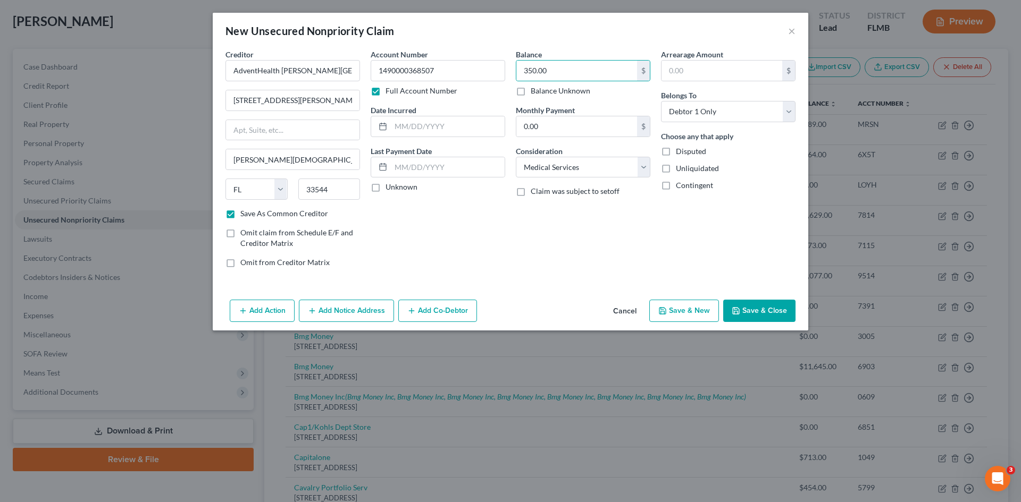
click at [593, 243] on div "Balance 350.00 $ Balance Unknown Balance Undetermined 350.00 $ Balance Unknown …" at bounding box center [582, 163] width 145 height 228
click at [750, 310] on button "Save & Close" at bounding box center [759, 311] width 72 height 22
checkbox input "false"
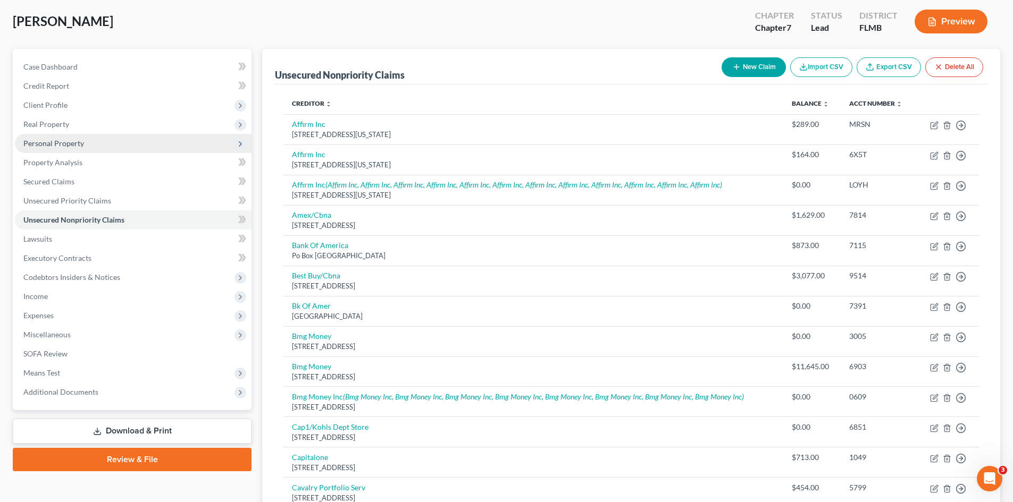
click at [108, 138] on span "Personal Property" at bounding box center [133, 143] width 237 height 19
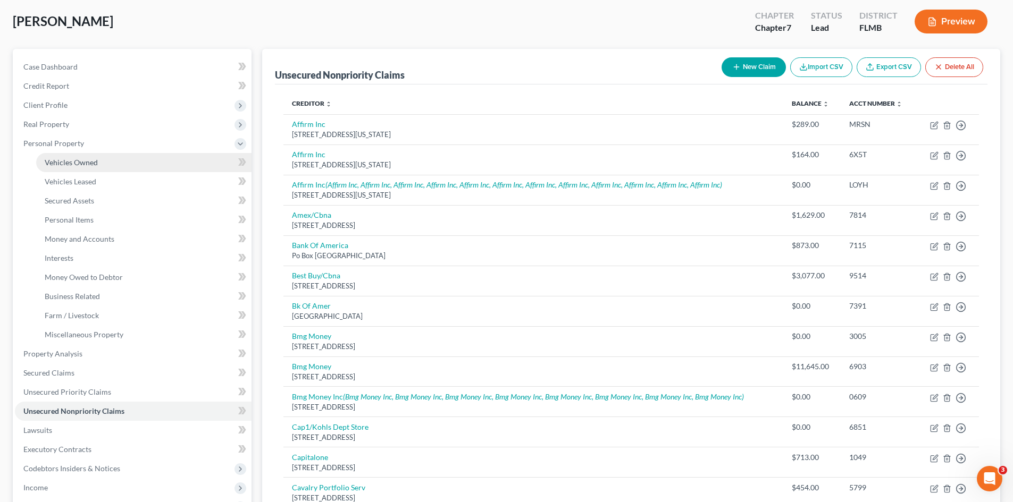
click at [97, 163] on span "Vehicles Owned" at bounding box center [71, 162] width 53 height 9
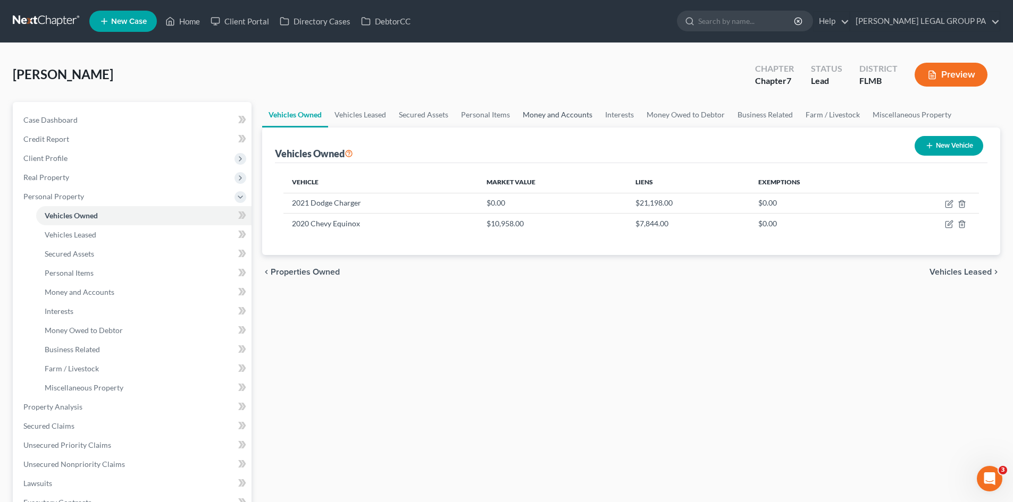
click at [563, 118] on link "Money and Accounts" at bounding box center [557, 115] width 82 height 26
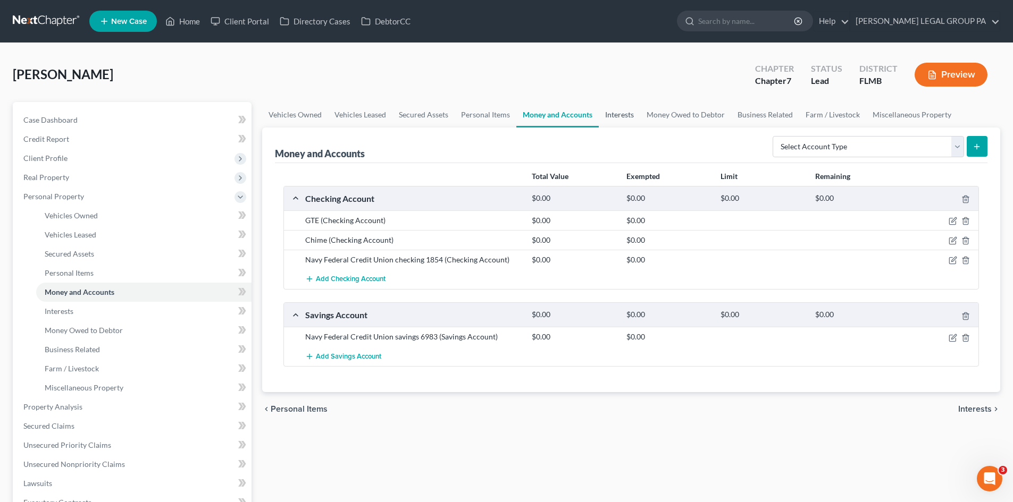
click at [628, 116] on link "Interests" at bounding box center [619, 115] width 41 height 26
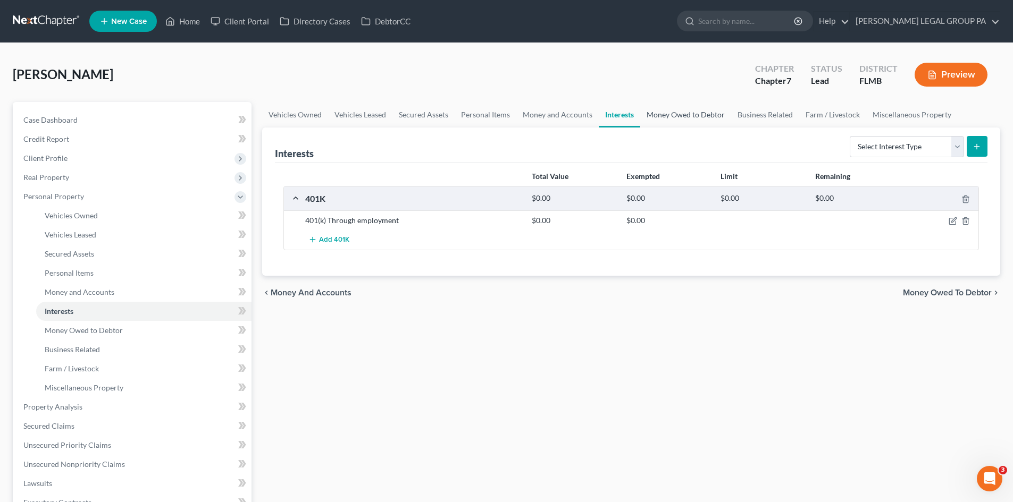
click at [673, 112] on link "Money Owed to Debtor" at bounding box center [685, 115] width 91 height 26
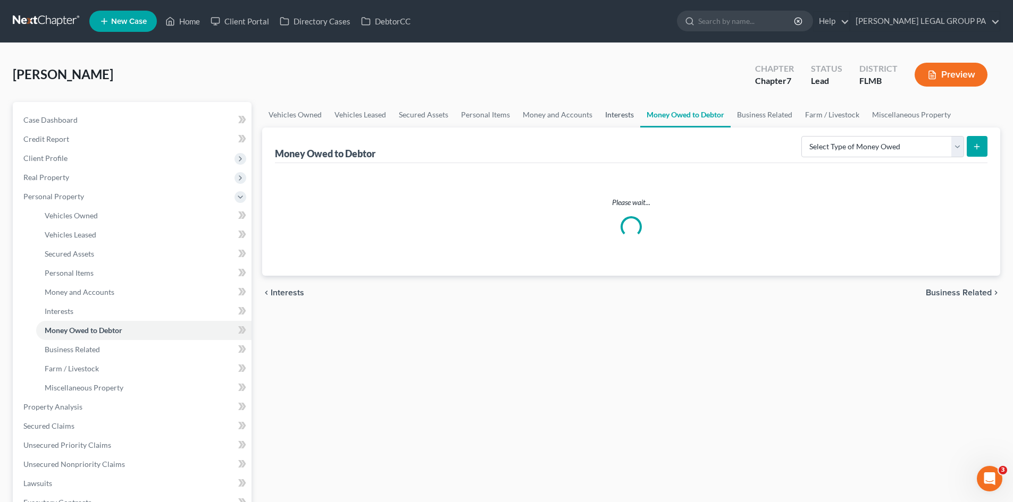
click at [634, 112] on link "Interests" at bounding box center [619, 115] width 41 height 26
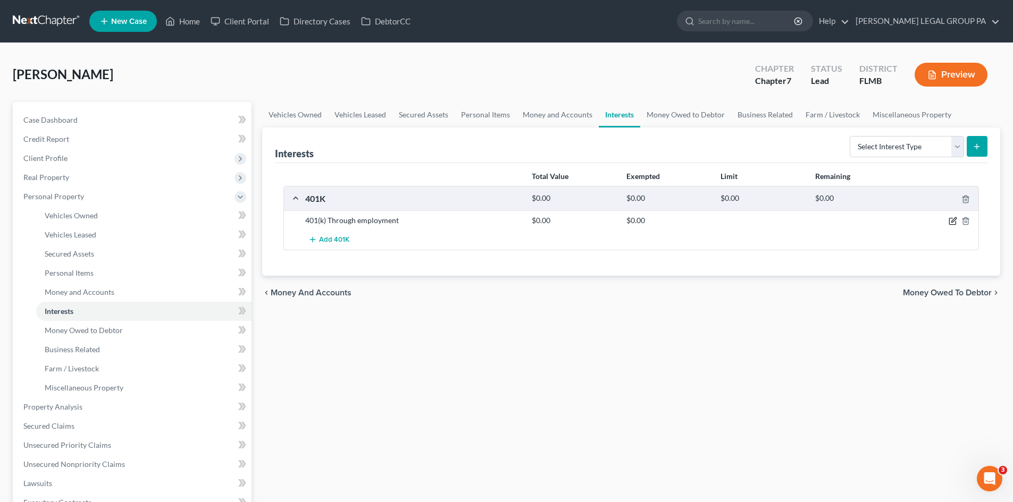
click at [953, 220] on icon "button" at bounding box center [953, 220] width 5 height 5
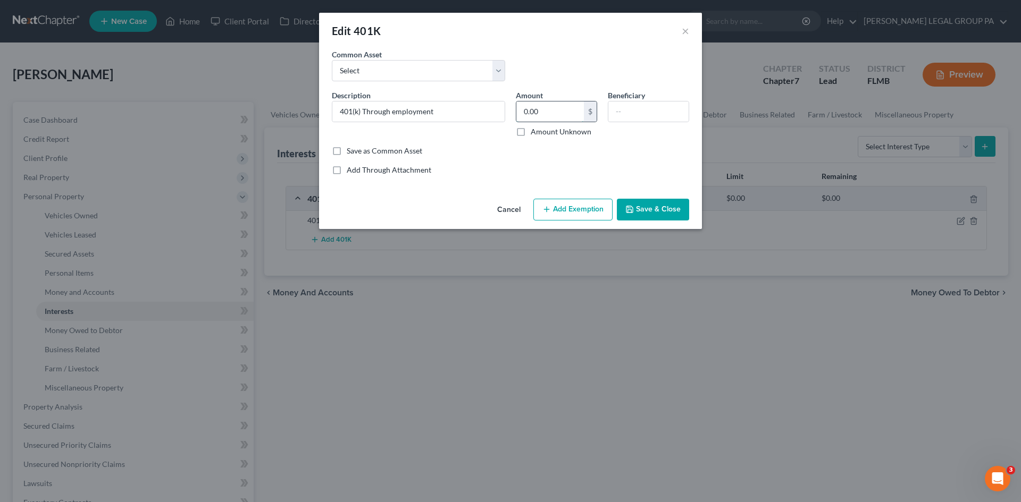
click at [544, 114] on input "0.00" at bounding box center [550, 112] width 68 height 20
type input "112,711.31"
click at [588, 221] on div "Cancel Add Exemption Save & Close" at bounding box center [510, 212] width 383 height 35
click at [579, 215] on button "Add Exemption" at bounding box center [572, 210] width 79 height 22
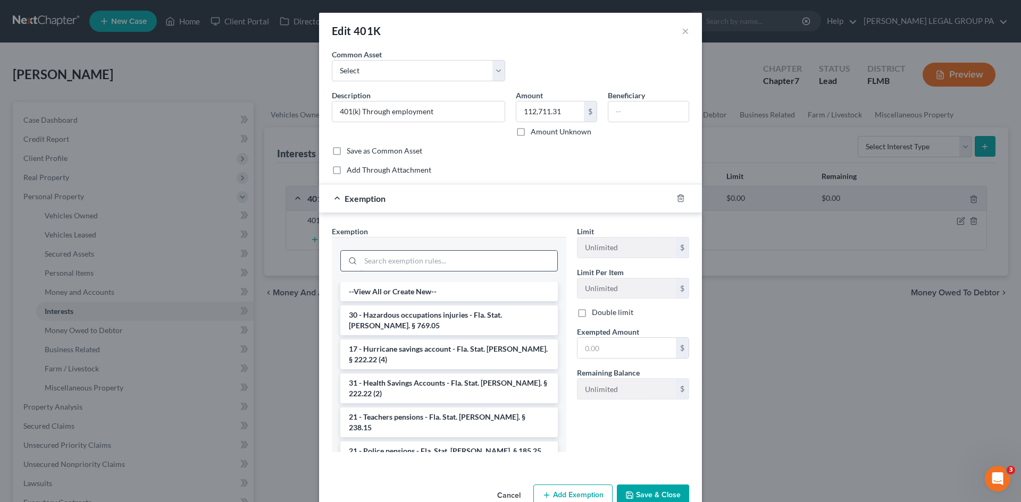
click at [457, 260] on input "search" at bounding box center [458, 261] width 197 height 20
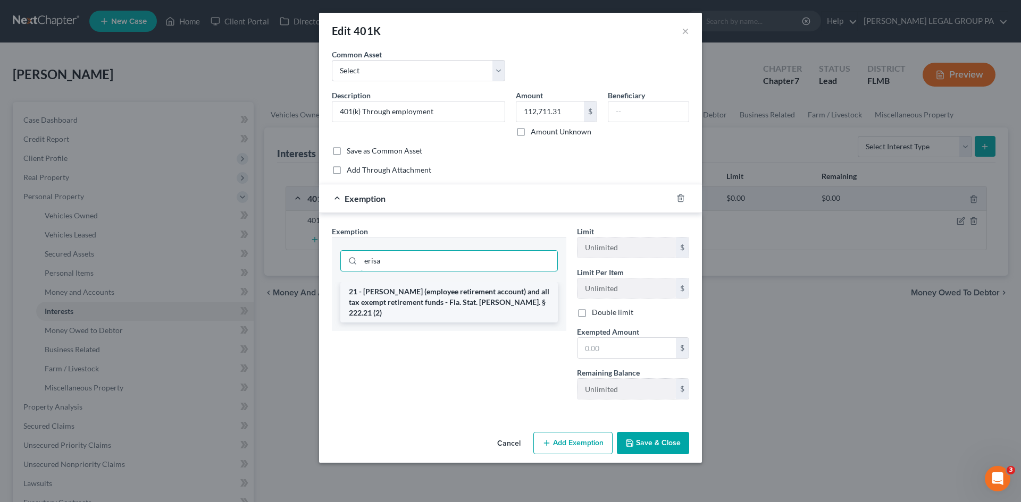
type input "erisa"
click at [449, 301] on li "21 - ERISA (employee retirement account) and all tax exempt retirement funds - …" at bounding box center [448, 302] width 217 height 40
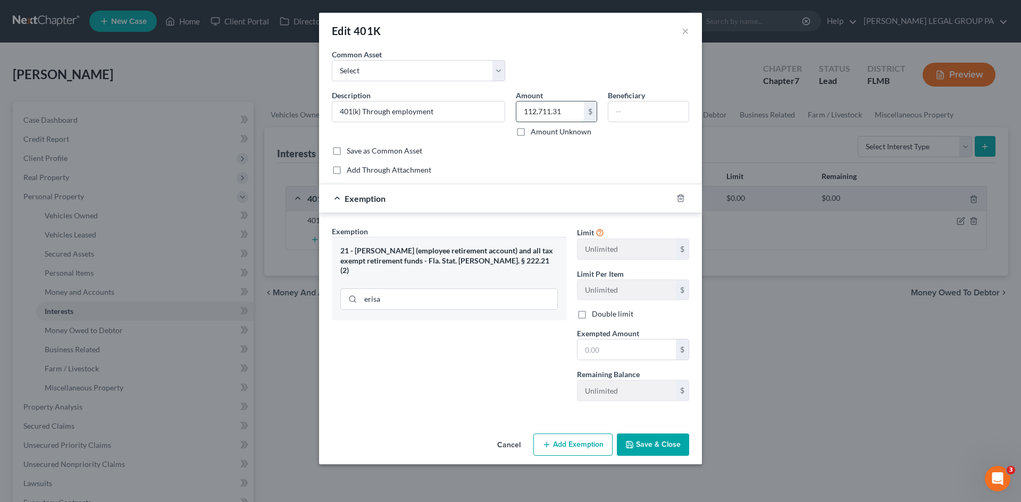
click at [539, 104] on input "112,711.31" at bounding box center [550, 112] width 68 height 20
click at [560, 157] on div "Common Asset Select 401(k) through employment Description * 401(k) Through empl…" at bounding box center [510, 112] width 357 height 127
click at [612, 348] on input "text" at bounding box center [626, 350] width 98 height 20
paste input "112,711.31"
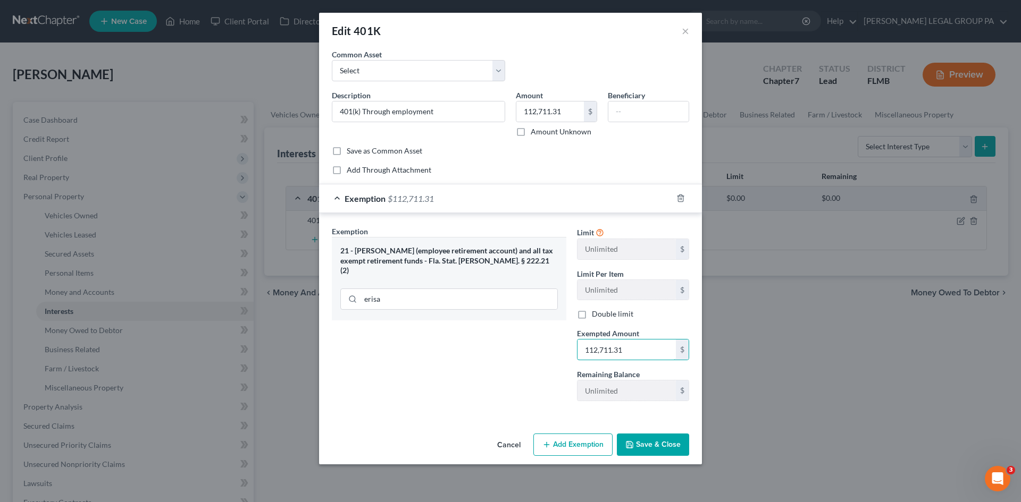
type input "112,711.31"
click at [649, 443] on button "Save & Close" at bounding box center [653, 445] width 72 height 22
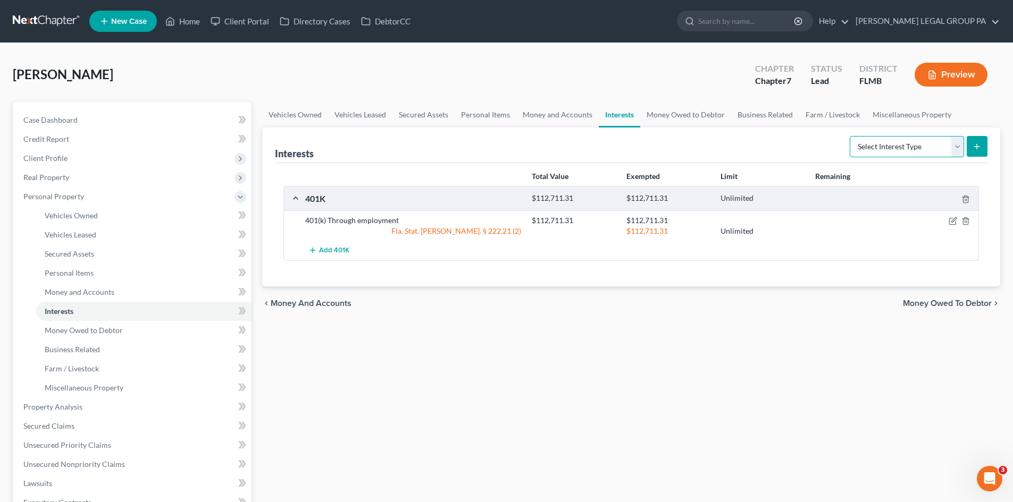
click at [940, 145] on select "Select Interest Type 401K Annuity Bond Education IRA Government Bond Government…" at bounding box center [906, 146] width 114 height 21
select select "other_retirement_plan"
click at [851, 136] on select "Select Interest Type 401K Annuity Bond Education IRA Government Bond Government…" at bounding box center [906, 146] width 114 height 21
drag, startPoint x: 982, startPoint y: 149, endPoint x: 976, endPoint y: 149, distance: 6.4
click at [981, 149] on button "submit" at bounding box center [976, 146] width 21 height 21
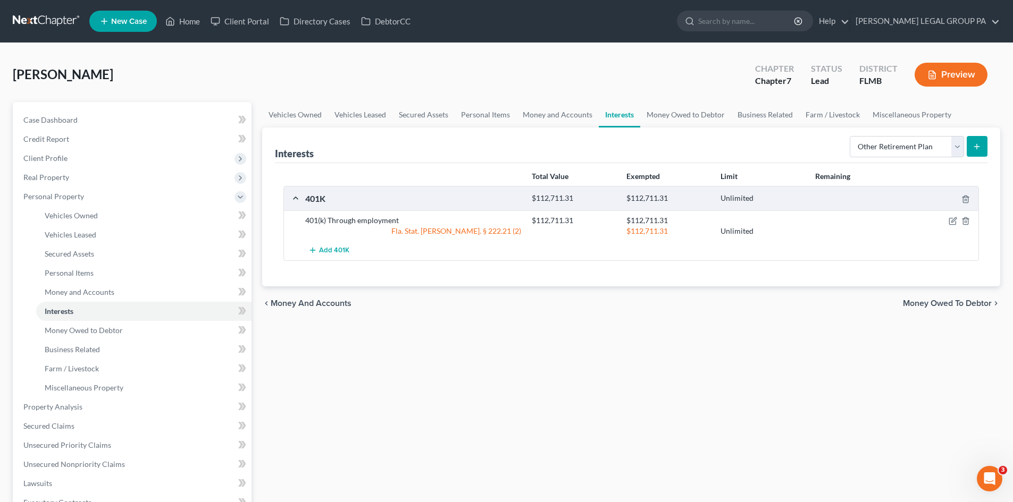
click at [538, 219] on div "$112,711.31" at bounding box center [573, 220] width 94 height 11
click at [538, 218] on div "$112,711.31" at bounding box center [573, 220] width 94 height 11
copy div "$112,711.31"
click at [672, 111] on link "Money Owed to Debtor" at bounding box center [685, 115] width 91 height 26
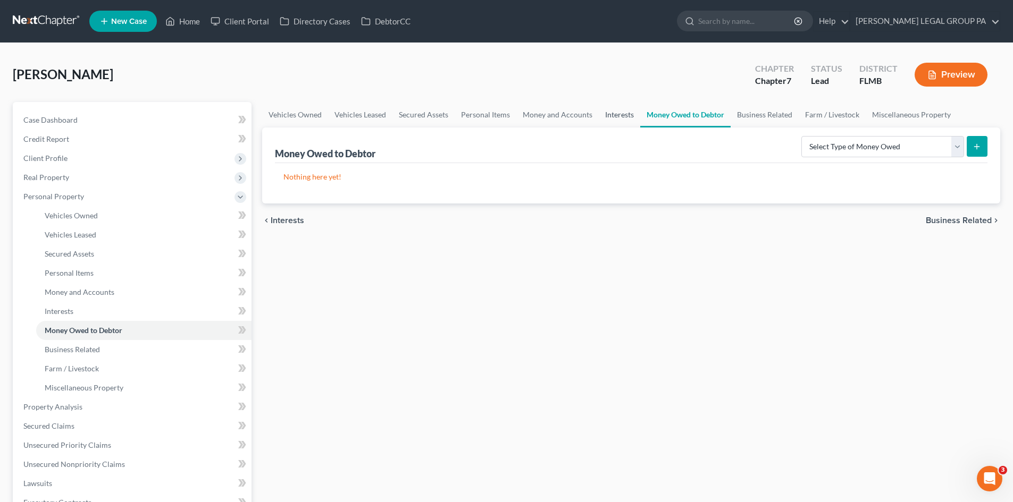
click at [617, 107] on link "Interests" at bounding box center [619, 115] width 41 height 26
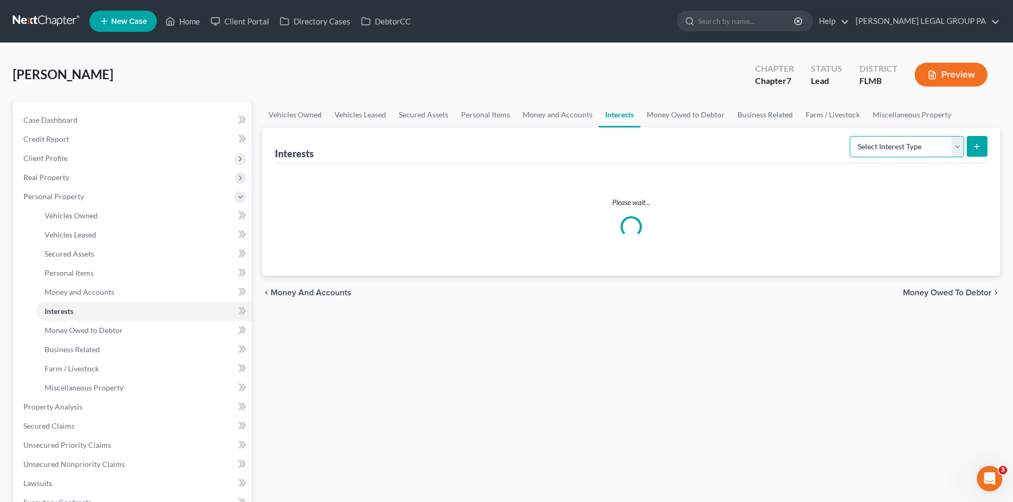
click at [890, 147] on select "Select Interest Type 401K Annuity Bond Education IRA Government Bond Government…" at bounding box center [906, 146] width 114 height 21
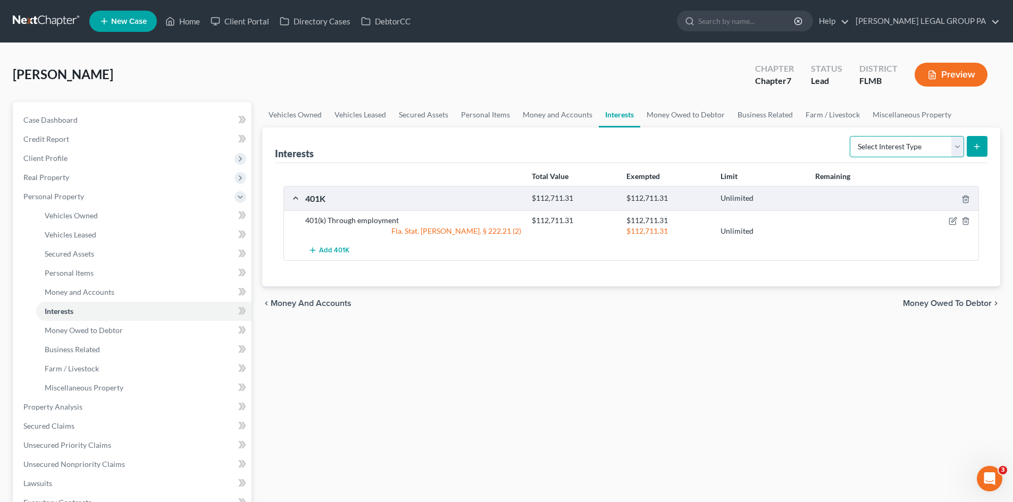
select select "other_retirement_plan"
click at [851, 136] on select "Select Interest Type 401K Annuity Bond Education IRA Government Bond Government…" at bounding box center [906, 146] width 114 height 21
click at [979, 146] on icon "submit" at bounding box center [976, 146] width 9 height 9
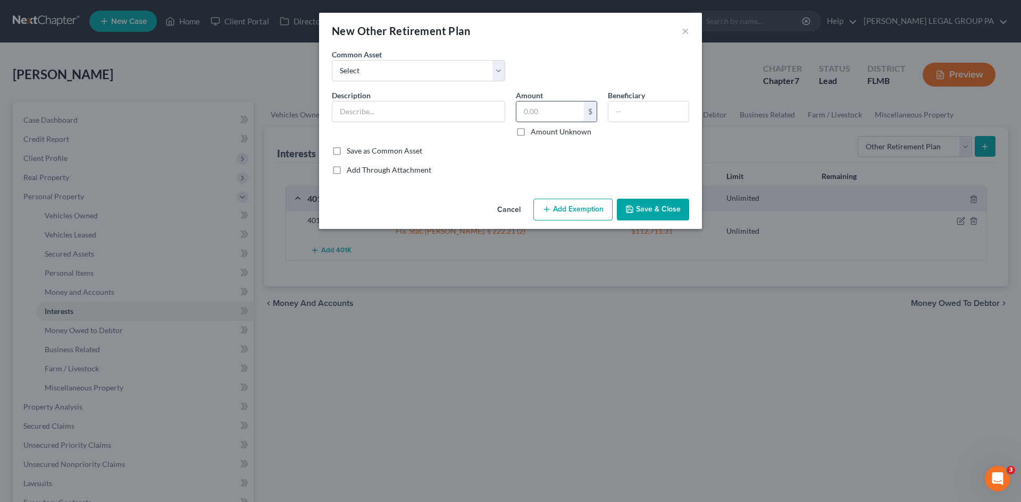
click at [552, 114] on input "text" at bounding box center [550, 112] width 68 height 20
paste input "$112,711.31"
type input "$112,711.31"
click at [577, 208] on button "Add Exemption" at bounding box center [572, 210] width 79 height 22
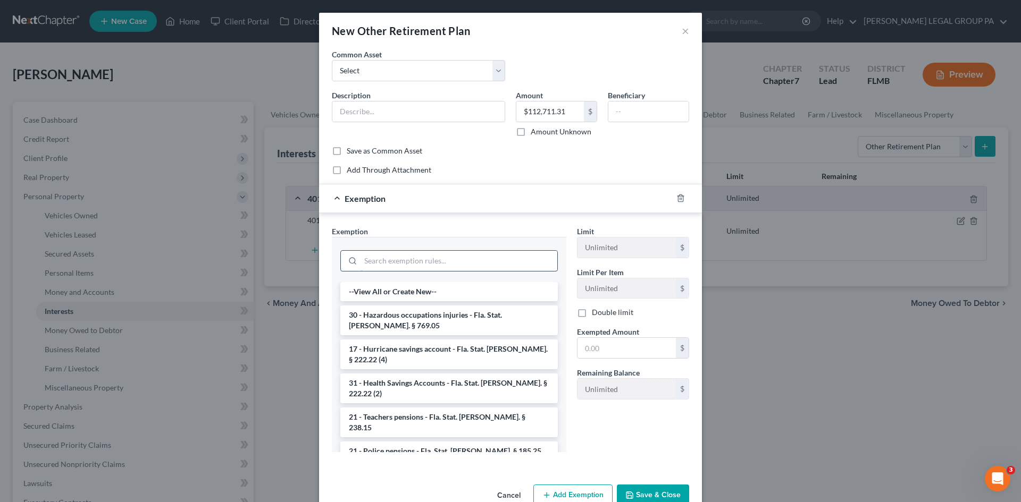
click at [436, 264] on input "search" at bounding box center [458, 261] width 197 height 20
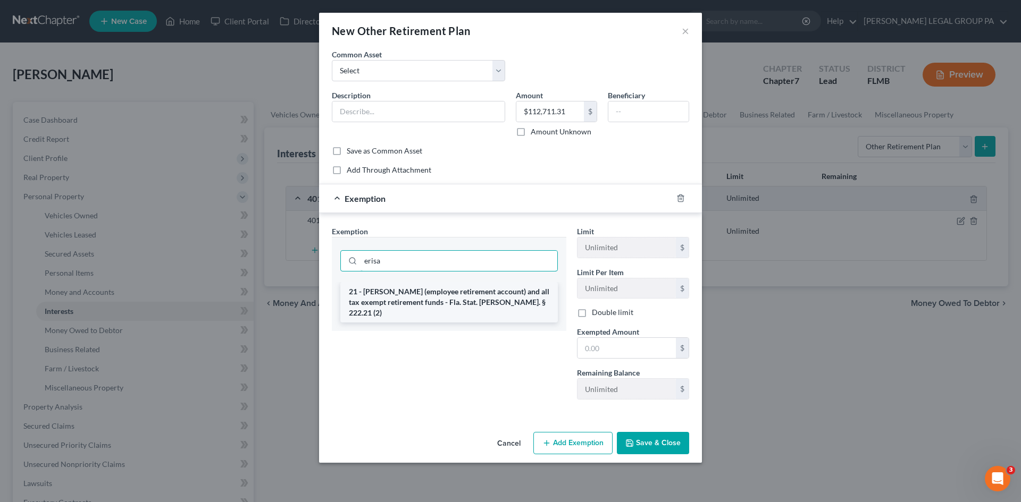
type input "erisa"
drag, startPoint x: 432, startPoint y: 301, endPoint x: 503, endPoint y: 316, distance: 73.3
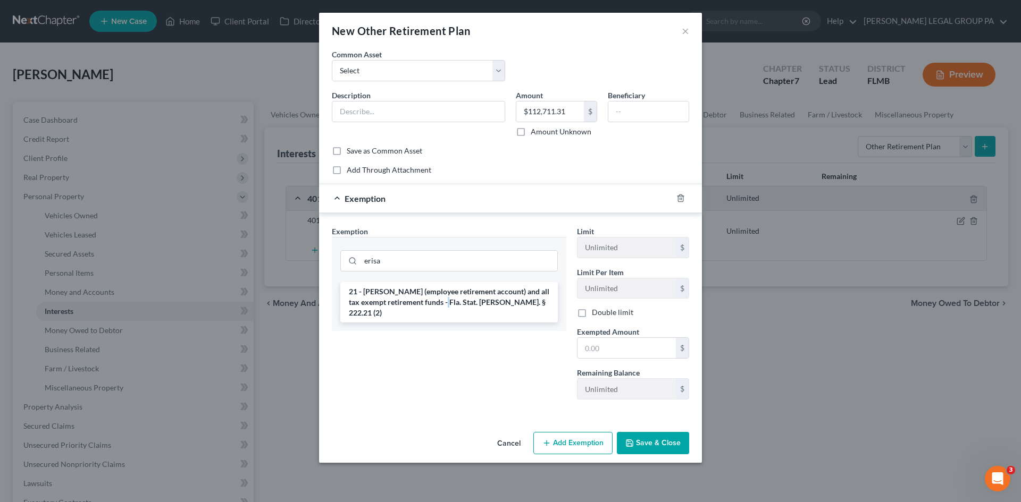
click at [431, 301] on li "21 - ERISA (employee retirement account) and all tax exempt retirement funds - …" at bounding box center [448, 302] width 217 height 40
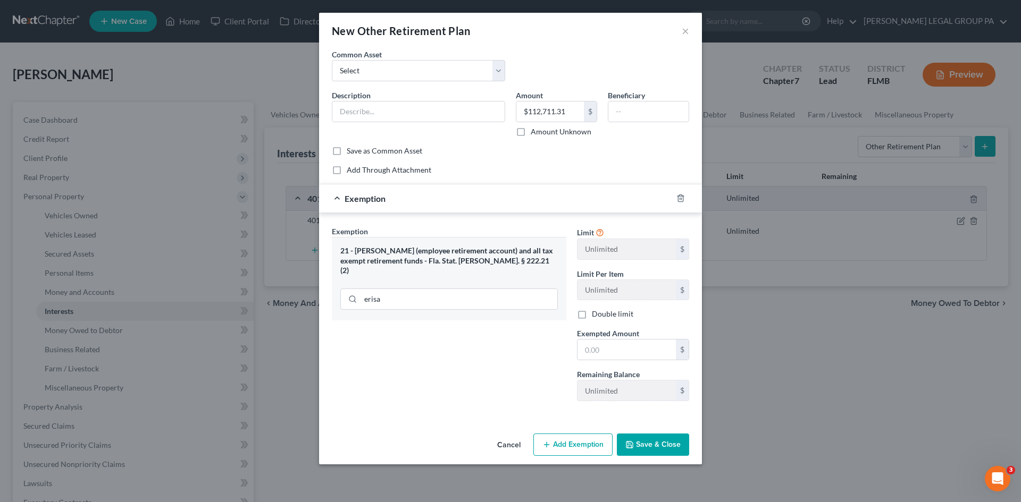
click at [601, 339] on label "Exempted Amount *" at bounding box center [608, 333] width 62 height 11
drag, startPoint x: 604, startPoint y: 339, endPoint x: 601, endPoint y: 349, distance: 10.6
click at [601, 349] on input "text" at bounding box center [626, 350] width 98 height 20
paste input "$112,711.31"
type input "$112,711.31"
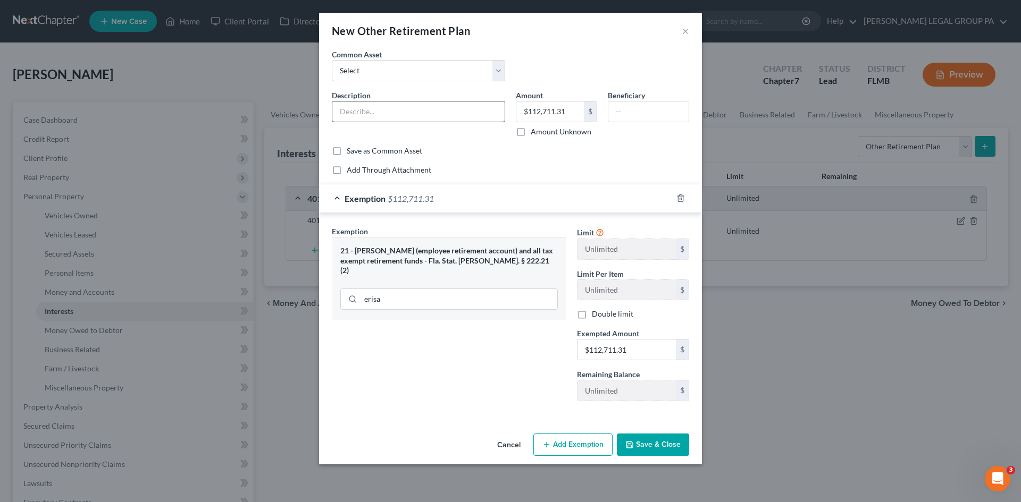
click at [403, 115] on input "text" at bounding box center [418, 112] width 172 height 20
type input "TSP through employment"
click at [639, 436] on button "Save & Close" at bounding box center [653, 445] width 72 height 22
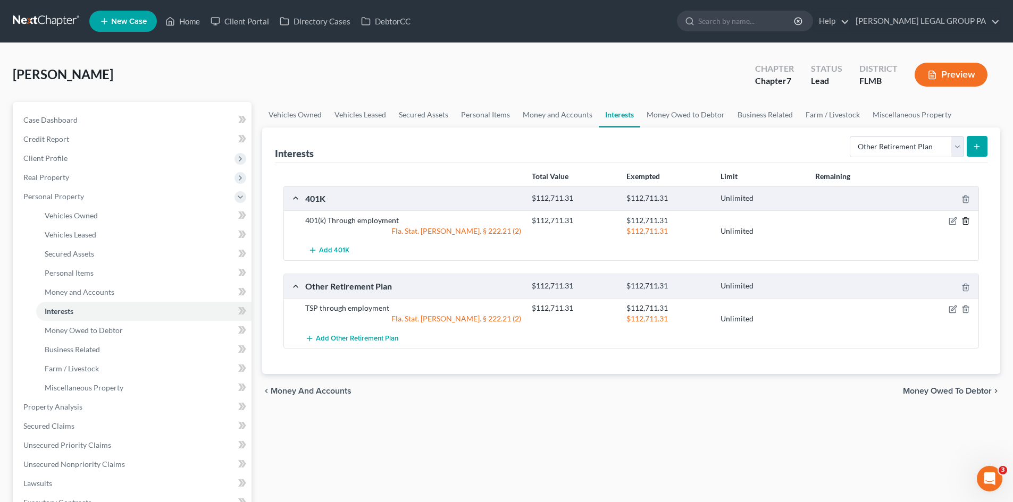
click at [966, 221] on icon "button" at bounding box center [965, 221] width 9 height 9
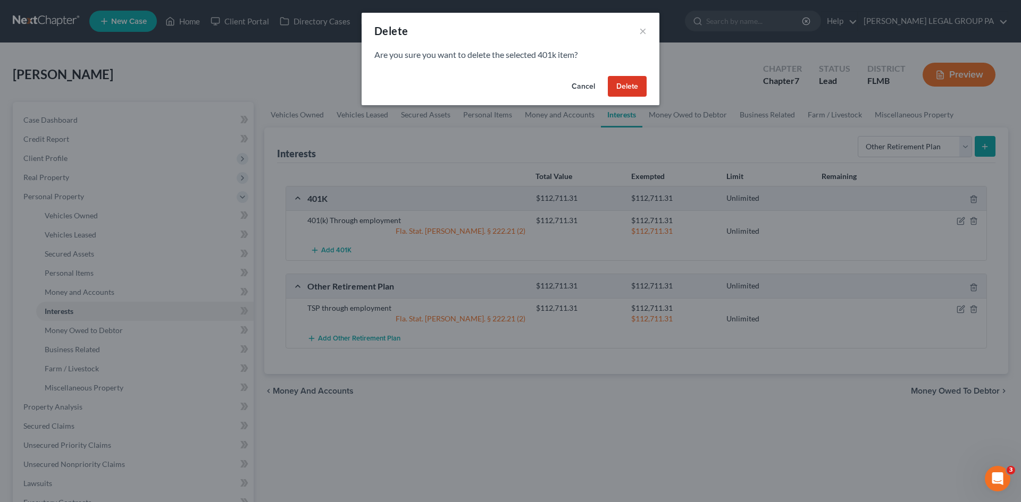
click at [633, 84] on button "Delete" at bounding box center [627, 86] width 39 height 21
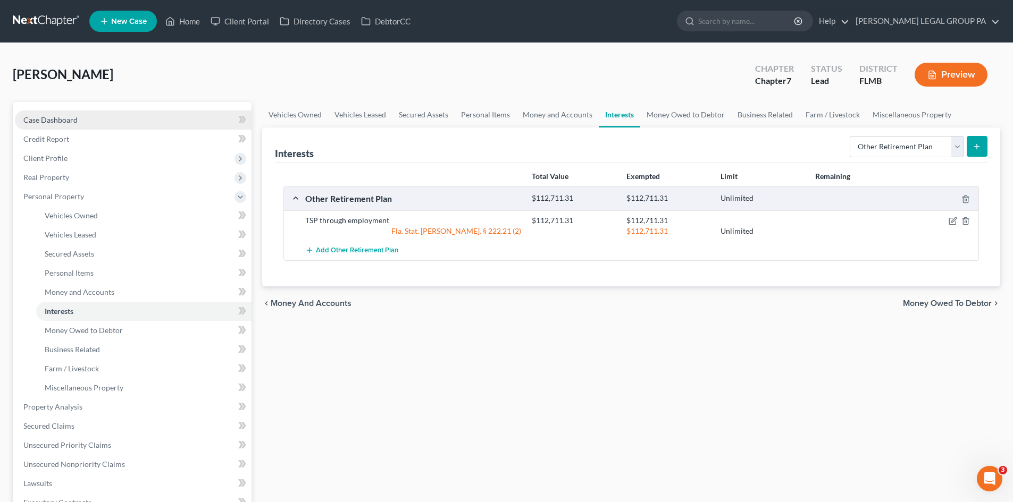
click at [73, 123] on span "Case Dashboard" at bounding box center [50, 119] width 54 height 9
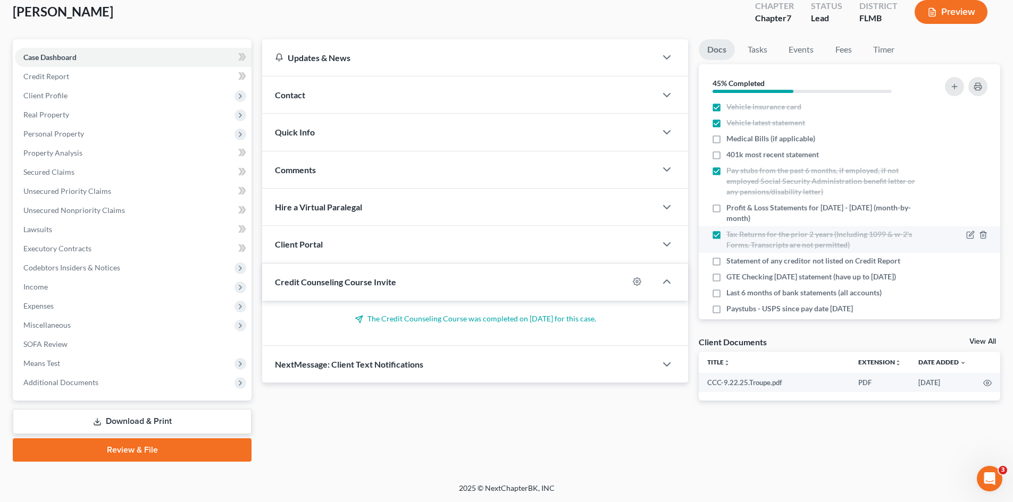
scroll to position [106, 0]
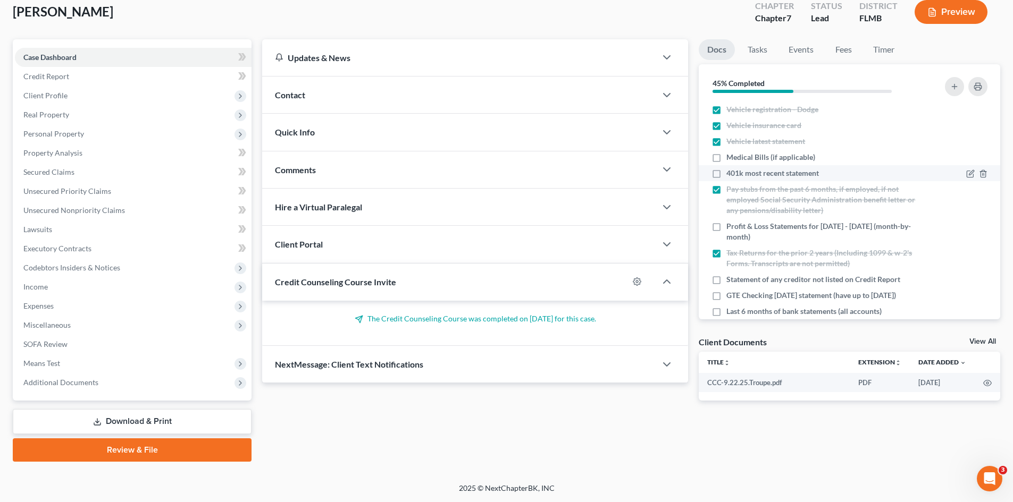
drag, startPoint x: 717, startPoint y: 174, endPoint x: 888, endPoint y: 209, distance: 174.7
click at [726, 173] on label "401k most recent statement" at bounding box center [772, 173] width 92 height 11
click at [730, 173] on input "401k most recent statement" at bounding box center [733, 171] width 7 height 7
checkbox input "true"
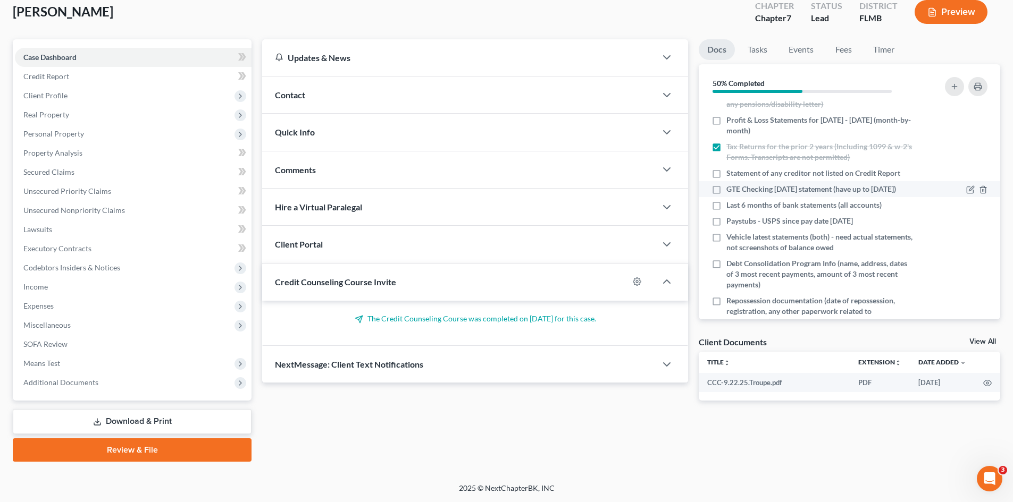
scroll to position [266, 0]
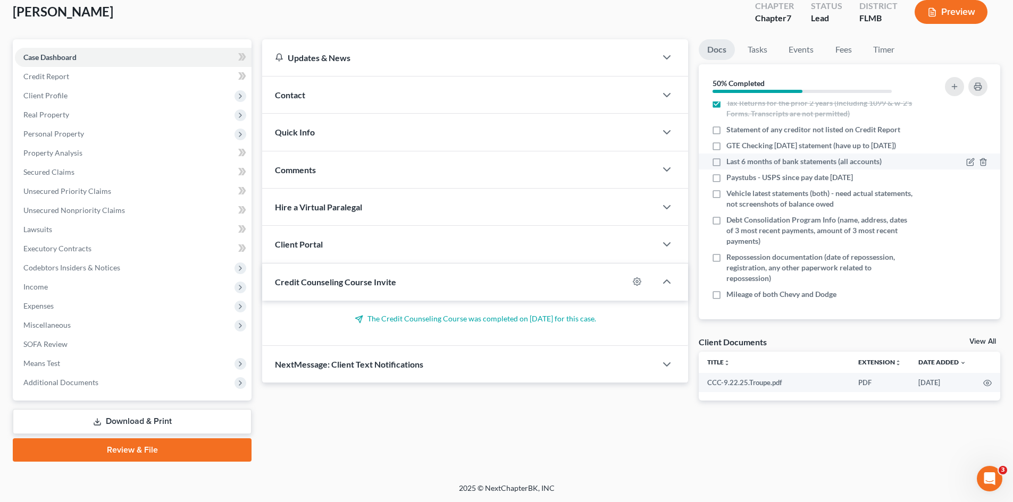
click at [956, 162] on div at bounding box center [957, 161] width 72 height 11
click at [966, 162] on icon "button" at bounding box center [970, 162] width 9 height 9
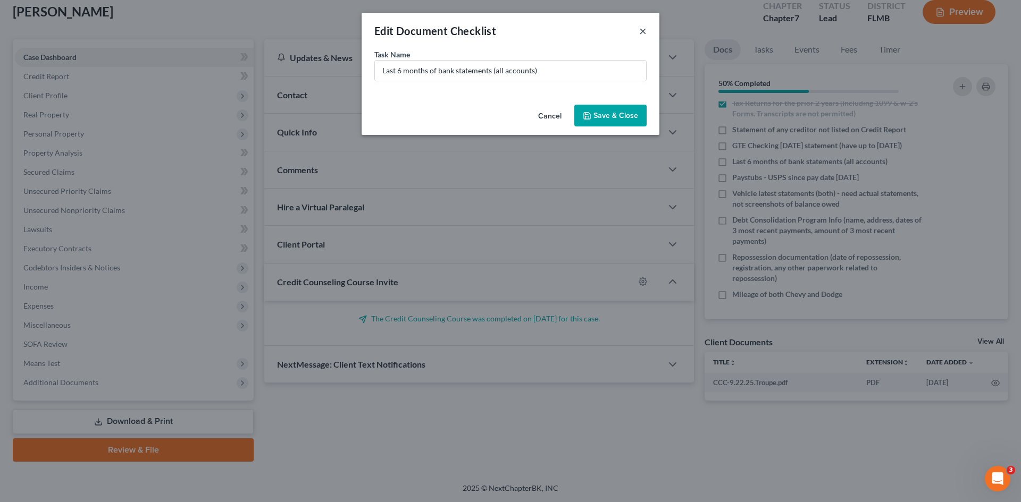
click at [644, 29] on button "×" at bounding box center [642, 30] width 7 height 13
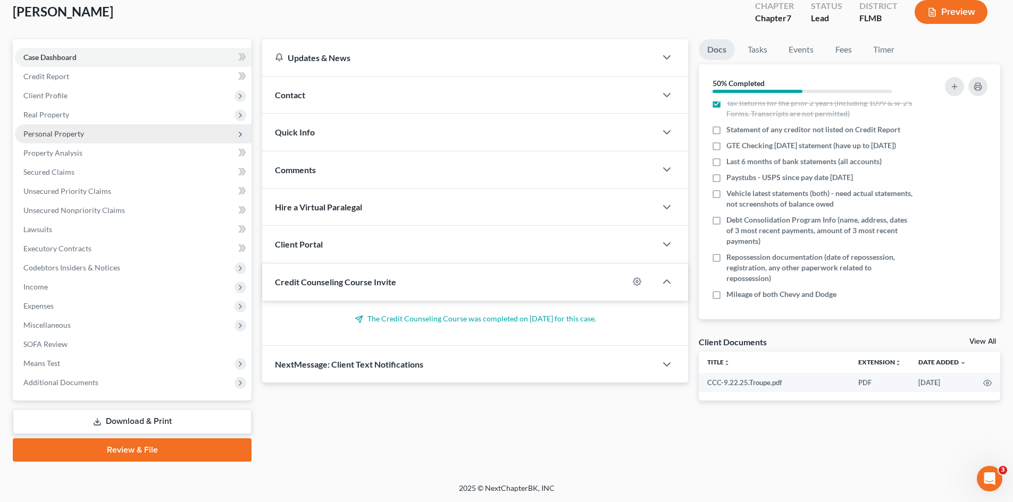
click at [60, 133] on span "Personal Property" at bounding box center [53, 133] width 61 height 9
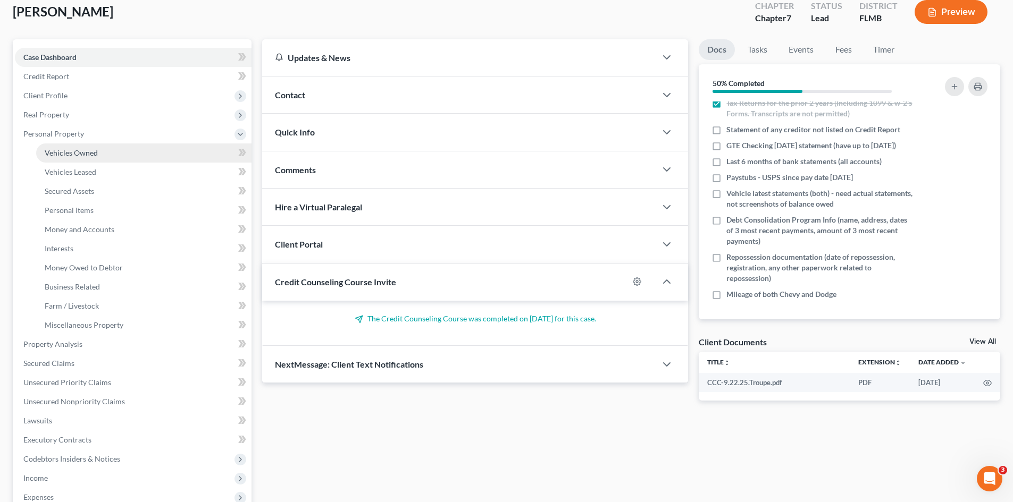
click at [67, 148] on span "Vehicles Owned" at bounding box center [71, 152] width 53 height 9
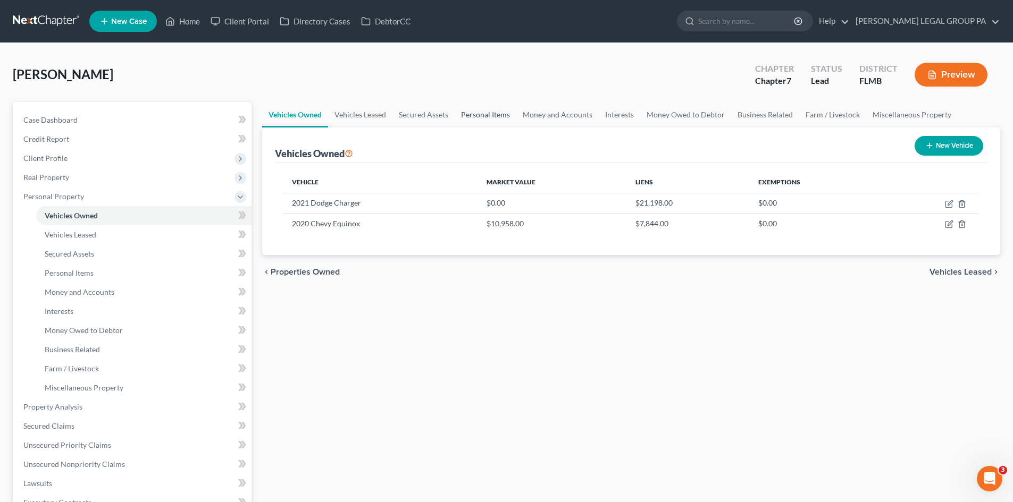
drag, startPoint x: 499, startPoint y: 117, endPoint x: 512, endPoint y: 117, distance: 13.3
click at [499, 117] on link "Personal Items" at bounding box center [485, 115] width 62 height 26
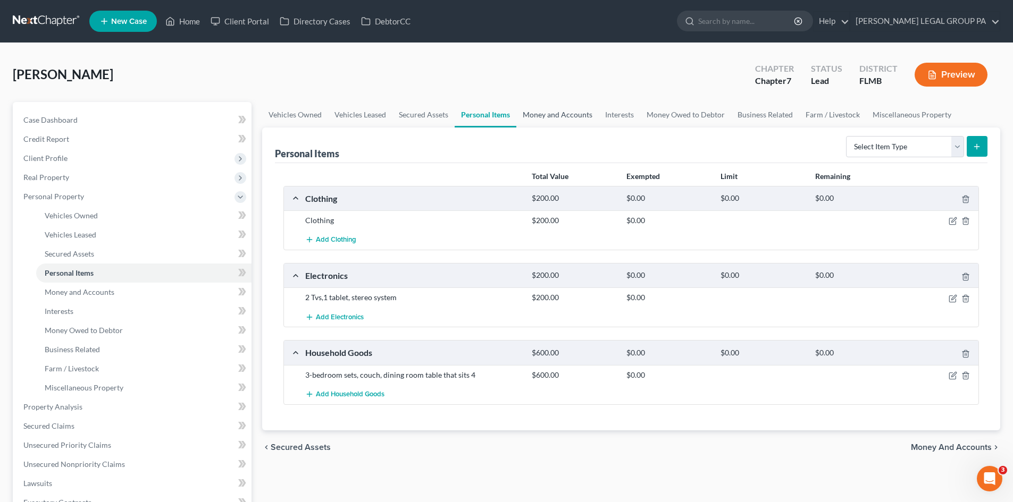
click at [563, 116] on link "Money and Accounts" at bounding box center [557, 115] width 82 height 26
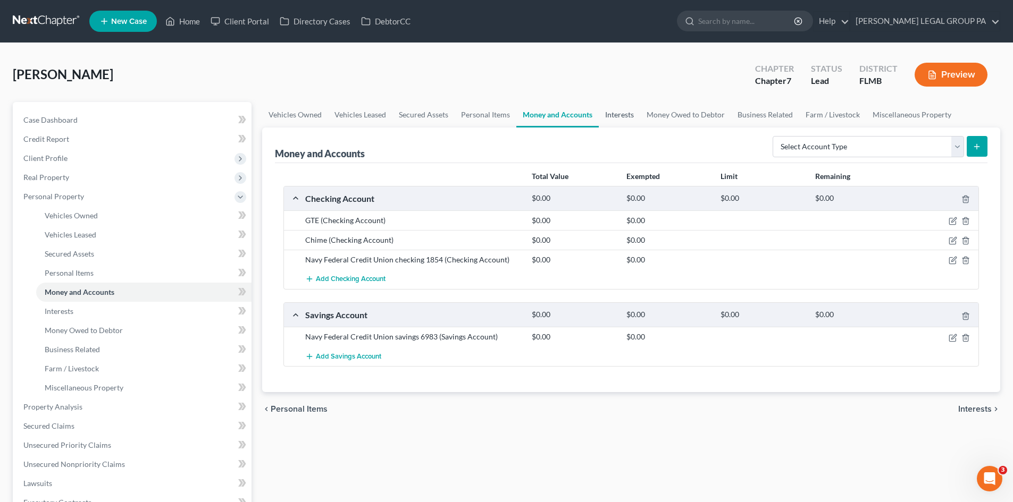
click at [604, 112] on link "Interests" at bounding box center [619, 115] width 41 height 26
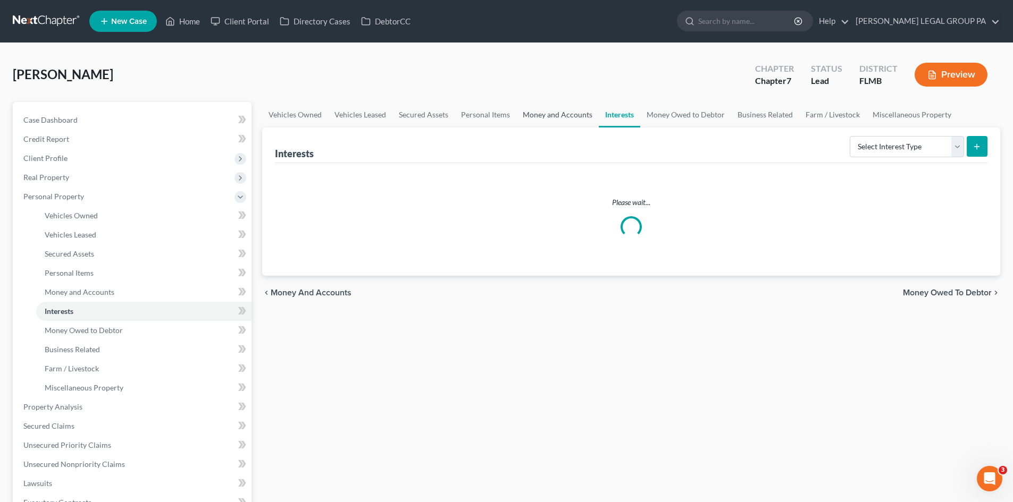
click at [559, 120] on link "Money and Accounts" at bounding box center [557, 115] width 82 height 26
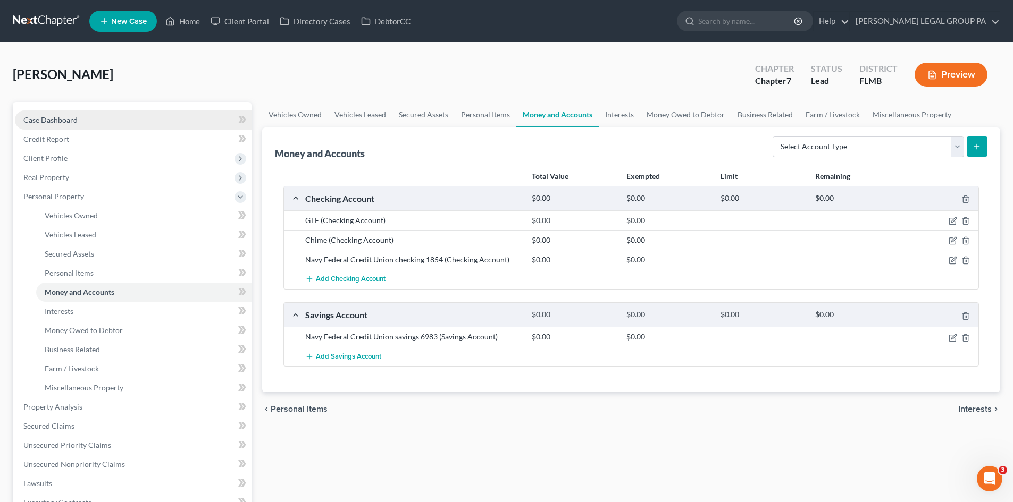
click at [65, 119] on span "Case Dashboard" at bounding box center [50, 119] width 54 height 9
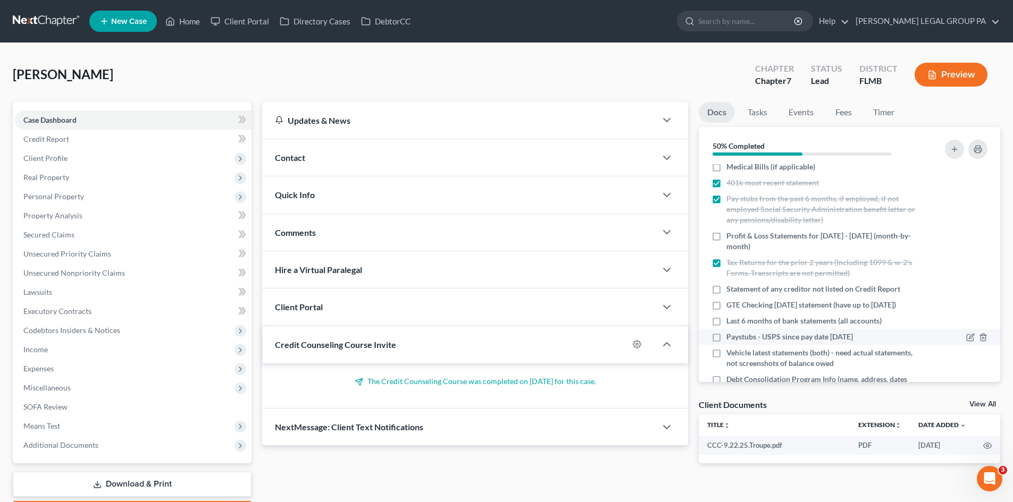
scroll to position [213, 0]
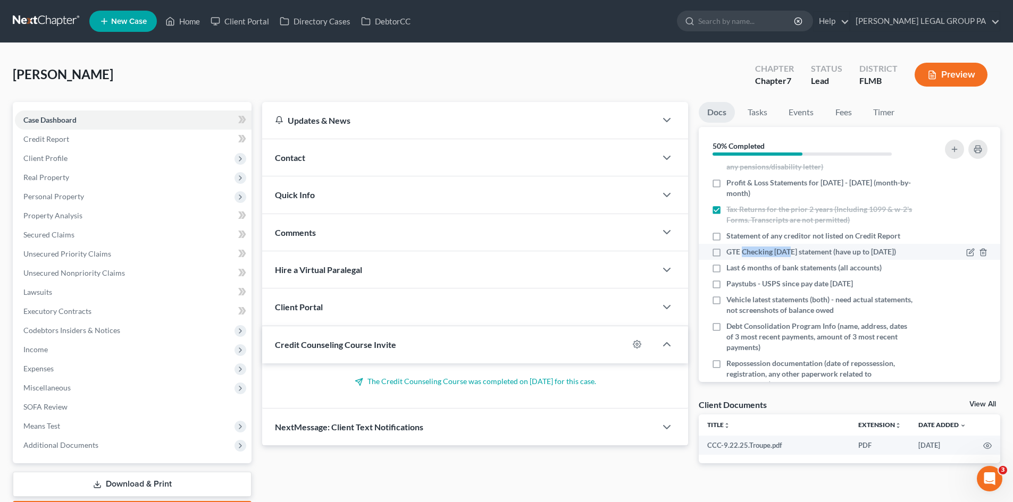
drag, startPoint x: 792, startPoint y: 252, endPoint x: 753, endPoint y: 248, distance: 39.0
click at [743, 254] on span "GTE Checking [DATE] statement (have up to [DATE])" at bounding box center [811, 252] width 170 height 11
copy span "Checking 1454"
drag, startPoint x: 16, startPoint y: 193, endPoint x: 39, endPoint y: 202, distance: 23.9
click at [18, 192] on span "Personal Property" at bounding box center [133, 196] width 237 height 19
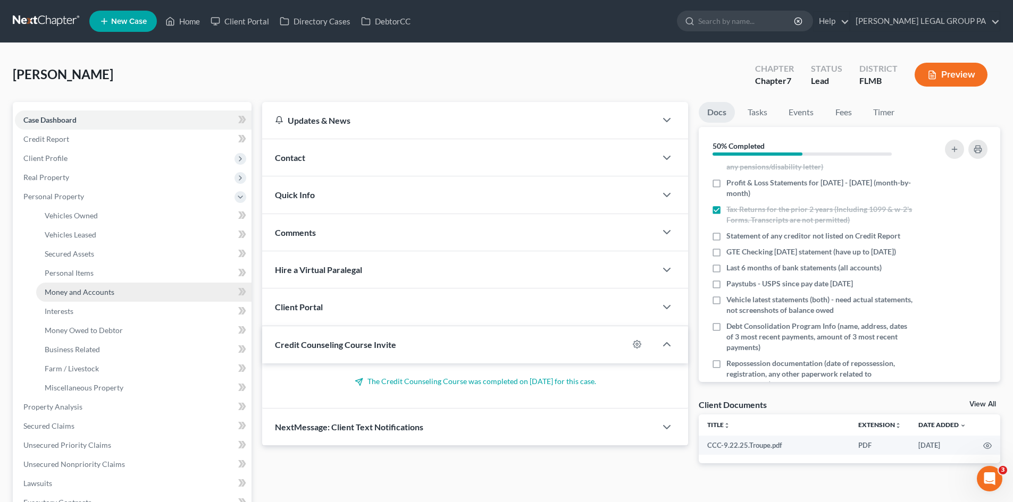
click at [99, 283] on link "Money and Accounts" at bounding box center [143, 292] width 215 height 19
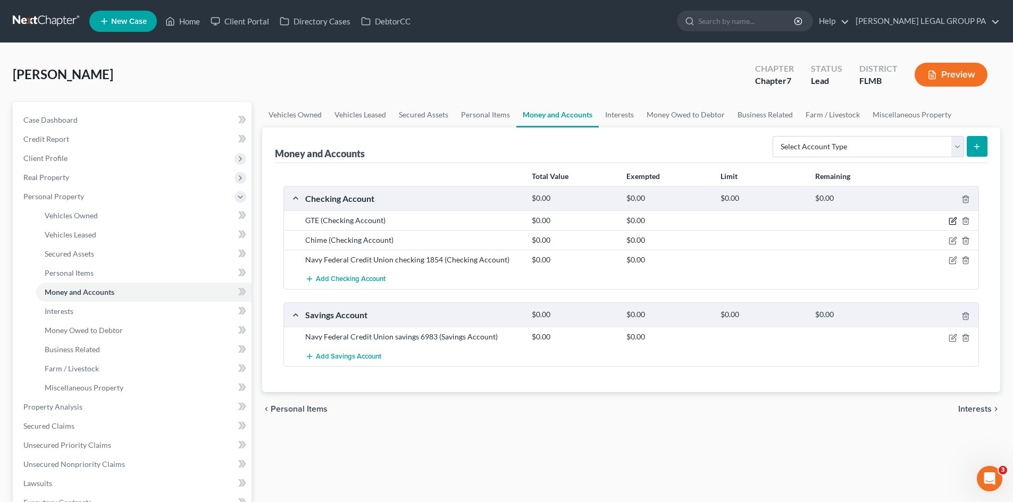
click at [952, 224] on icon "button" at bounding box center [952, 221] width 9 height 9
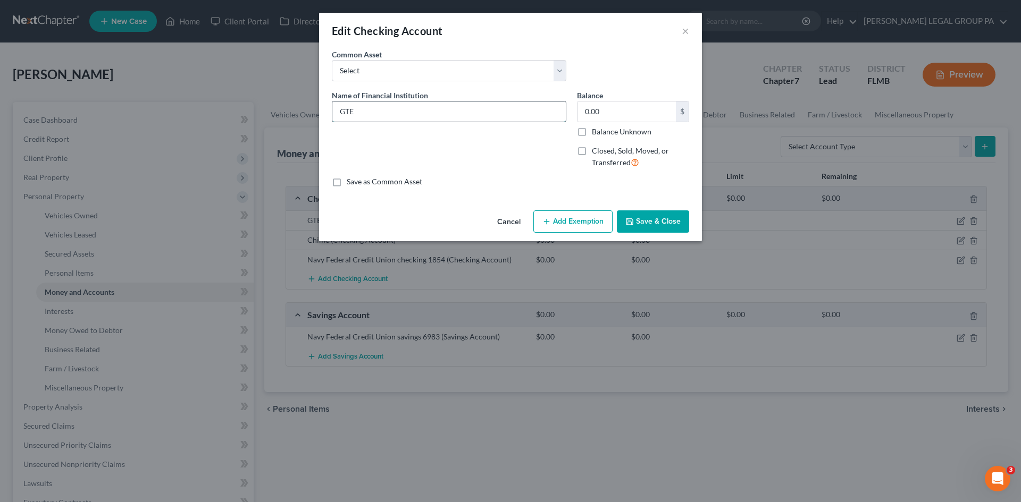
click at [377, 114] on input "GTE" at bounding box center [448, 112] width 233 height 20
paste input "Checking 1454"
click at [361, 114] on input "GTE Checking 1454" at bounding box center [448, 112] width 233 height 20
type input "GTE checking 1454"
click at [653, 216] on button "Save & Close" at bounding box center [653, 221] width 72 height 22
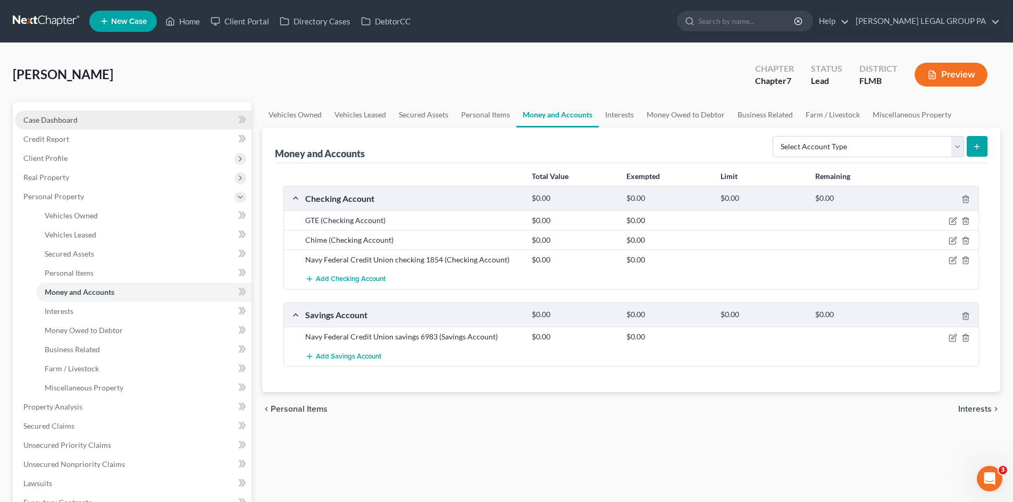
click at [96, 114] on link "Case Dashboard" at bounding box center [133, 120] width 237 height 19
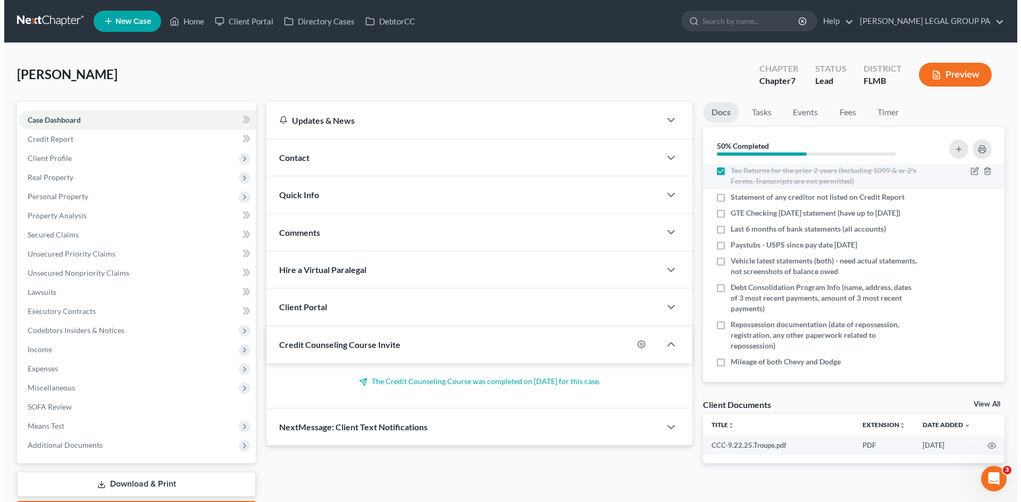
scroll to position [266, 0]
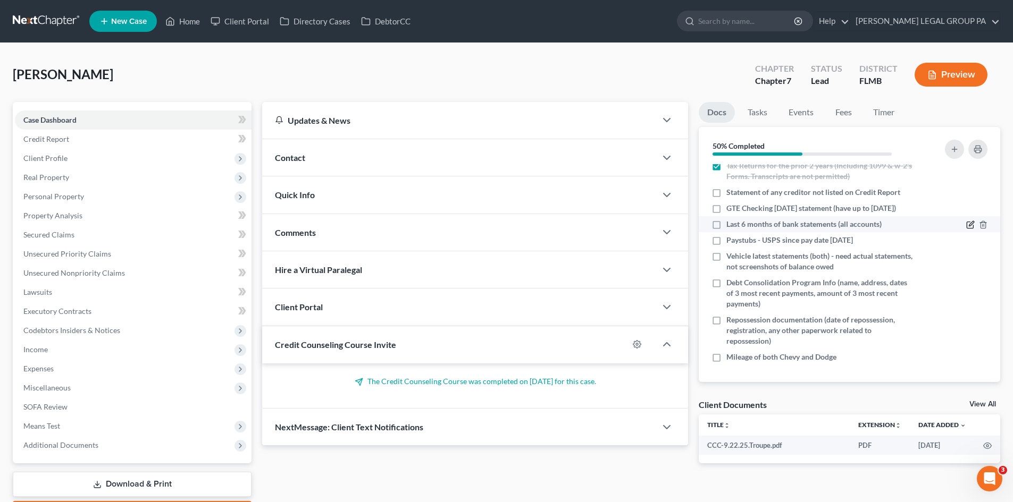
click at [966, 224] on icon "button" at bounding box center [970, 225] width 9 height 9
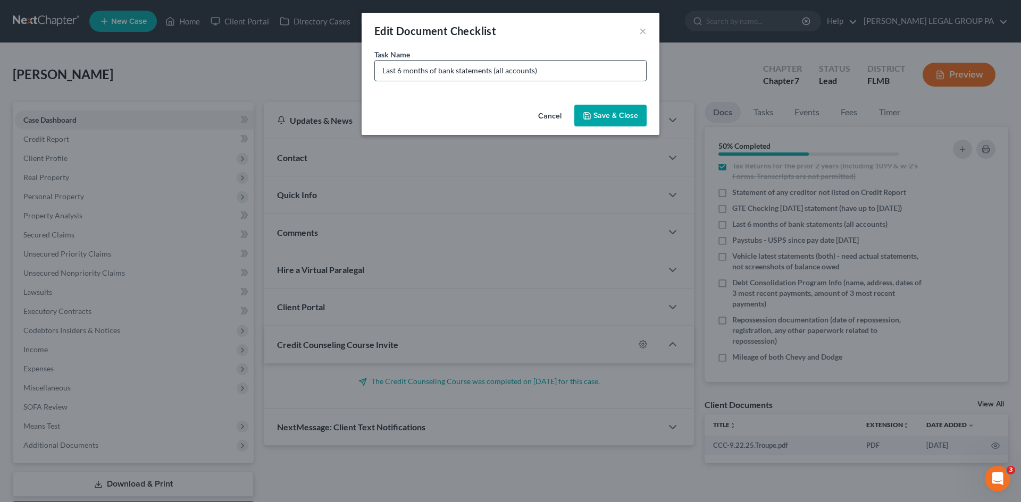
drag, startPoint x: 496, startPoint y: 68, endPoint x: 538, endPoint y: 75, distance: 42.6
click at [538, 75] on input "Last 6 months of bank statements (all accounts)" at bounding box center [510, 71] width 271 height 20
click at [551, 70] on input "Last 6 months of bank statements (for Chime and NVCU checking" at bounding box center [510, 71] width 271 height 20
drag, startPoint x: 622, startPoint y: 69, endPoint x: 616, endPoint y: 71, distance: 6.7
click at [621, 70] on input "Last 6 months of bank statements (for Chime and NFCU checking" at bounding box center [510, 71] width 271 height 20
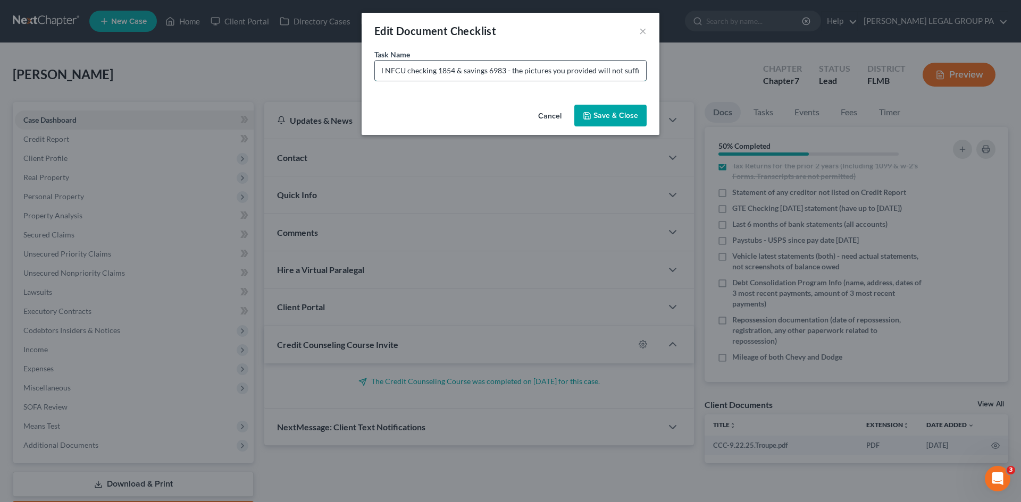
scroll to position [0, 162]
click at [605, 70] on input "Last 6 months of bank statements (for Chime and NFCU checking 1854 & savings 69…" at bounding box center [510, 71] width 271 height 20
click at [567, 71] on input "Last 6 months of bank statements (for Chime and NFCU checking 1854 & savings 69…" at bounding box center [510, 71] width 271 height 20
drag, startPoint x: 549, startPoint y: 69, endPoint x: 365, endPoint y: 70, distance: 183.9
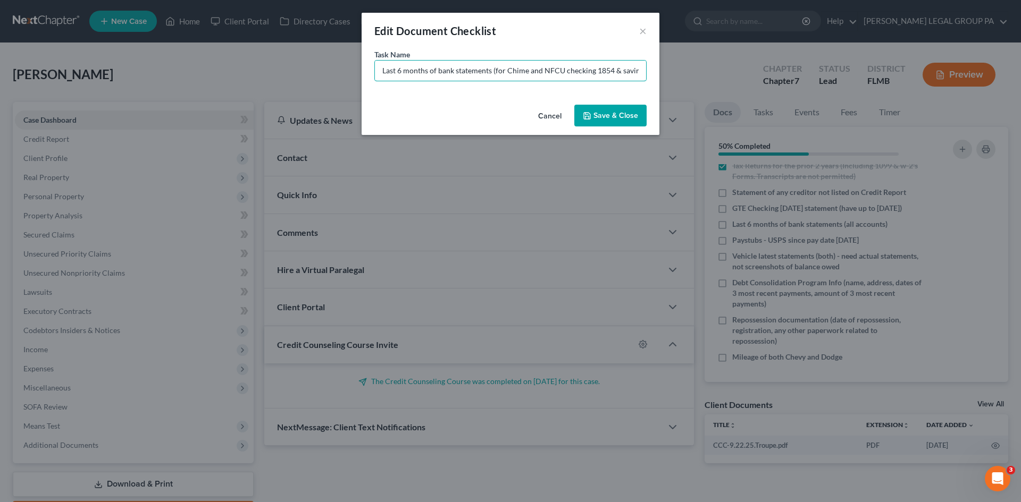
click at [314, 73] on div "Edit Document Checklist × Task Name * Last 6 months of bank statements (for Chi…" at bounding box center [510, 251] width 1021 height 502
click at [570, 70] on input "Last 6 months of bank statements (for Chime and NFCU checking 1854 & savings 69…" at bounding box center [510, 71] width 271 height 20
drag, startPoint x: 717, startPoint y: 55, endPoint x: 729, endPoint y: 54, distance: 12.3
click at [729, 54] on div "Edit Document Checklist × Task Name * Last 6 months of bank statements (for Chi…" at bounding box center [510, 251] width 1021 height 502
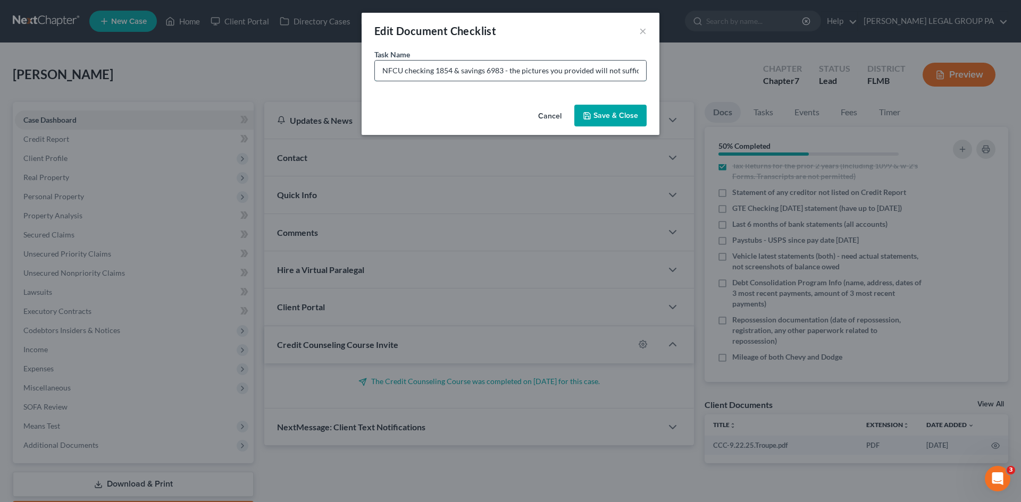
click at [635, 65] on input "Last 6 months of bank statements (for Chime and NFCU checking 1854 & savings 69…" at bounding box center [510, 71] width 271 height 20
click at [427, 69] on input "Last 6 months of bank statements (for Chime and NFCU checking 1854 & savings 69…" at bounding box center [510, 71] width 271 height 20
click at [636, 66] on input "Last 6 months of bank statements (for Chime and NFCU checking 1854 & savings 69…" at bounding box center [510, 71] width 271 height 20
drag, startPoint x: 566, startPoint y: 71, endPoint x: 668, endPoint y: 67, distance: 102.1
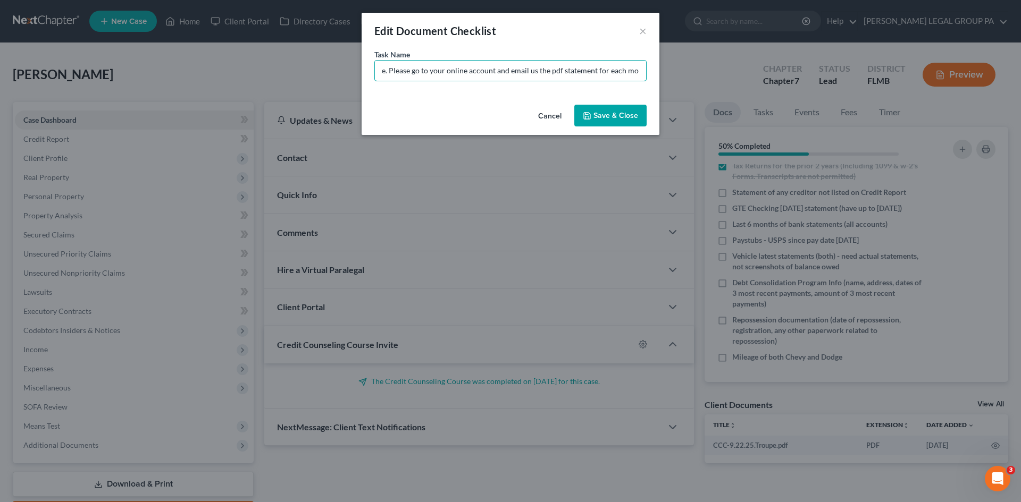
click at [668, 67] on div "Edit Document Checklist × Task Name * Last 6 months of bank statements (for Chi…" at bounding box center [510, 251] width 1021 height 502
type input "Last 6 months of bank statements (for Chime and NFCU checking 1854 & savings 69…"
click at [620, 116] on button "Save & Close" at bounding box center [610, 116] width 72 height 22
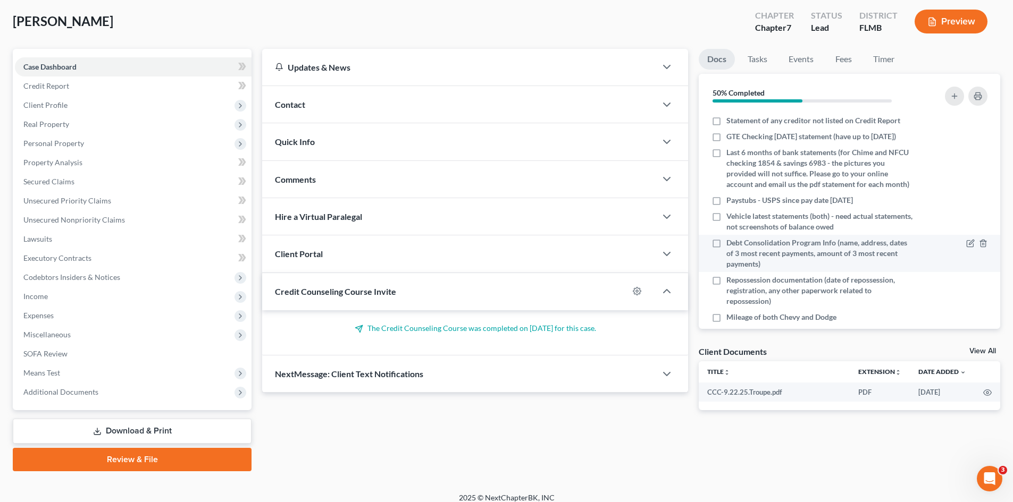
scroll to position [256, 0]
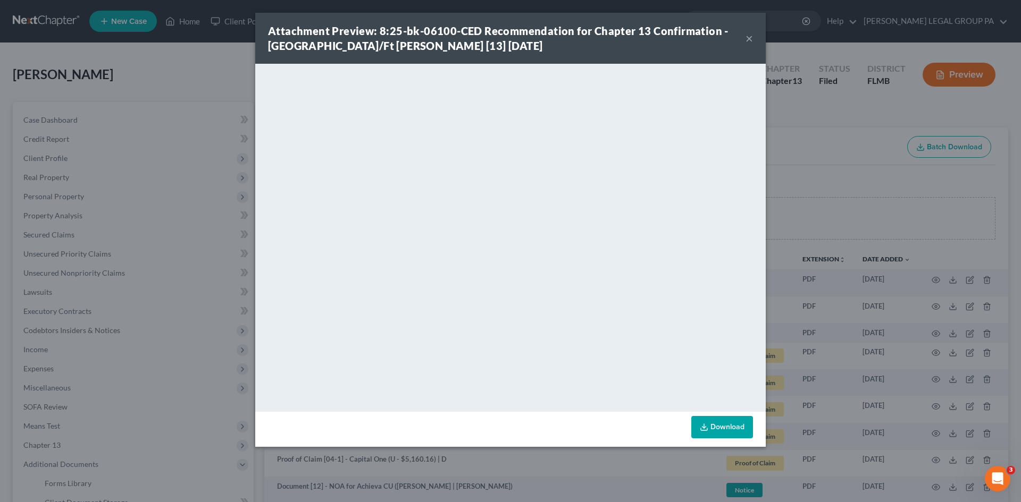
click at [751, 38] on button "×" at bounding box center [748, 38] width 7 height 13
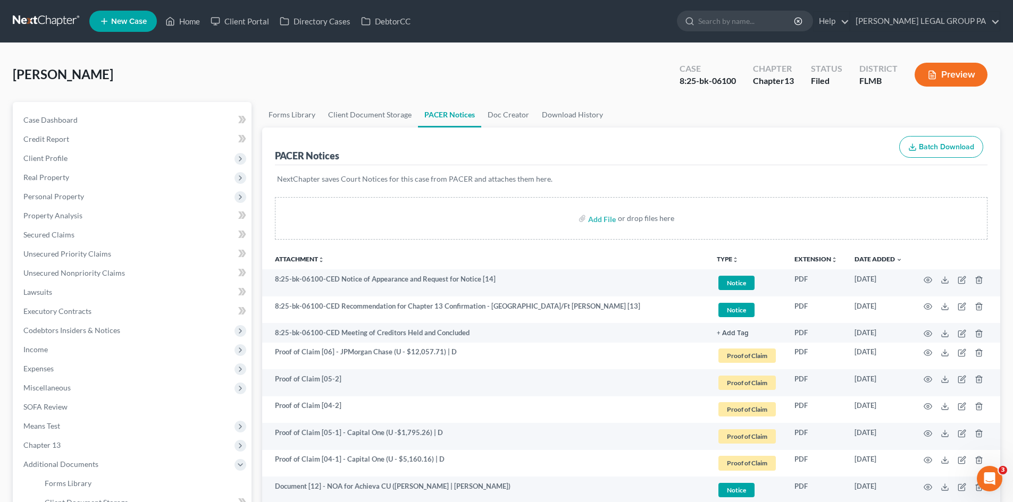
click at [759, 23] on input "search" at bounding box center [746, 21] width 97 height 20
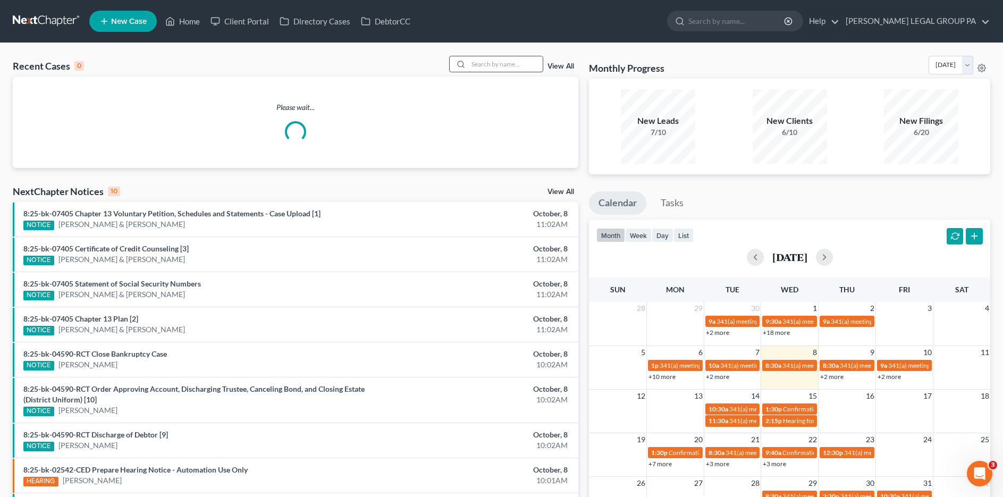
click at [501, 62] on input "search" at bounding box center [505, 63] width 74 height 15
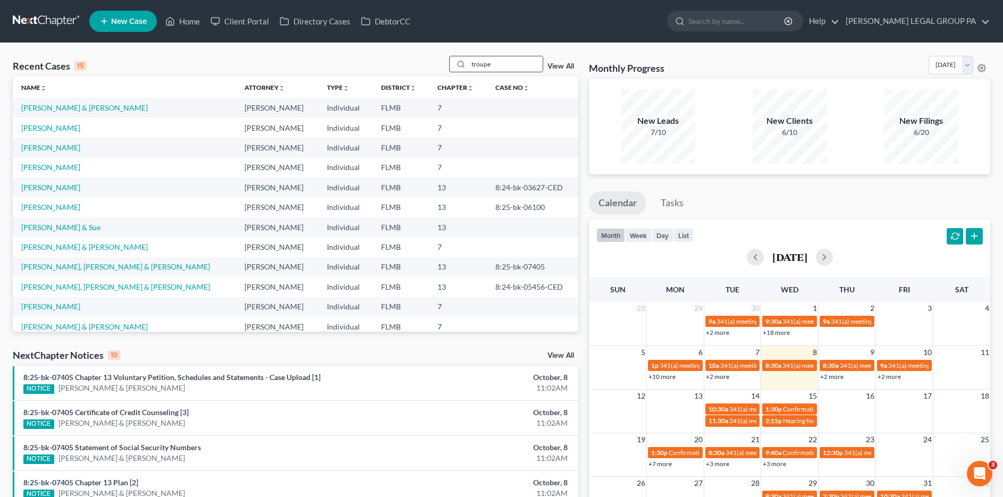
type input "troupe"
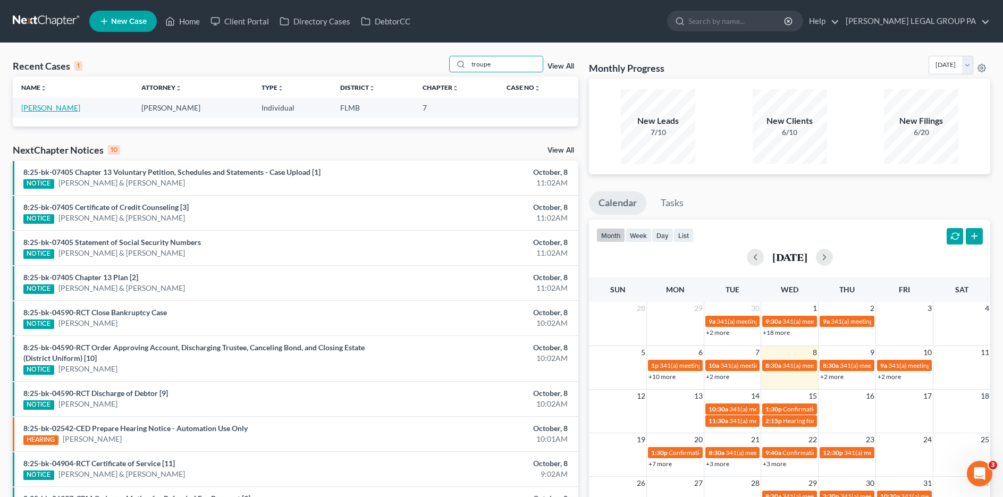
click at [52, 106] on link "[PERSON_NAME]" at bounding box center [50, 107] width 59 height 9
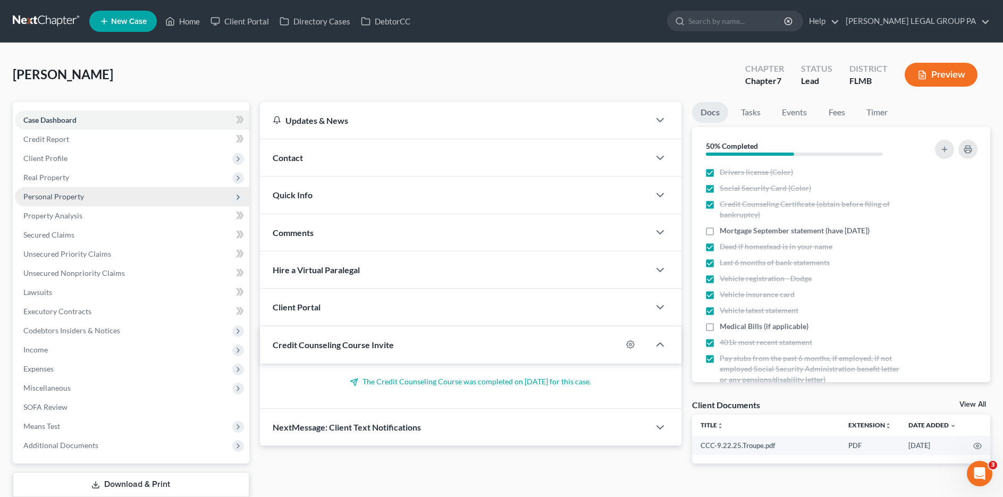
click at [94, 197] on span "Personal Property" at bounding box center [132, 196] width 234 height 19
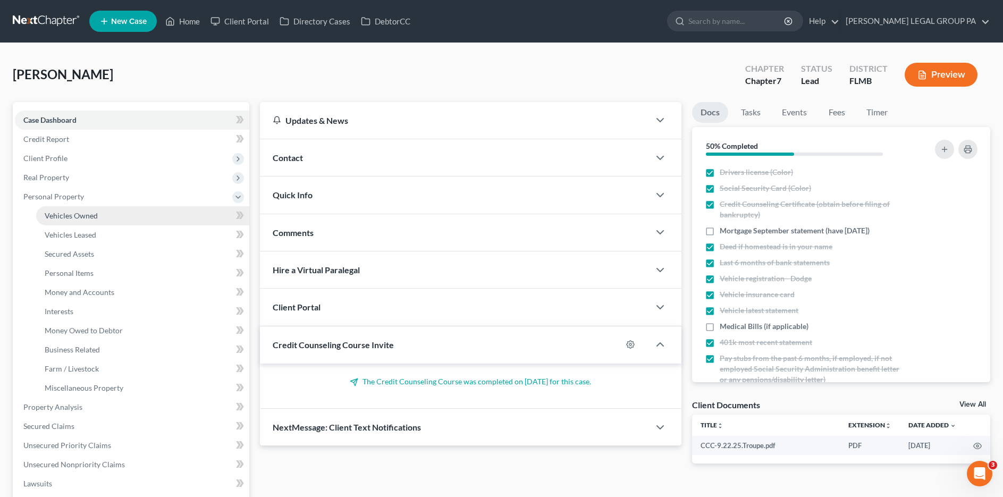
click at [108, 220] on link "Vehicles Owned" at bounding box center [142, 215] width 213 height 19
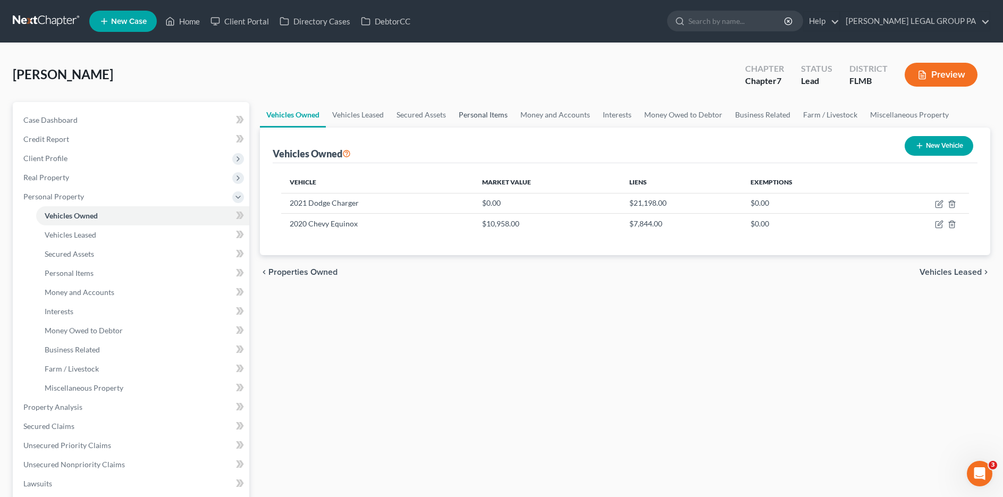
click at [487, 113] on link "Personal Items" at bounding box center [483, 115] width 62 height 26
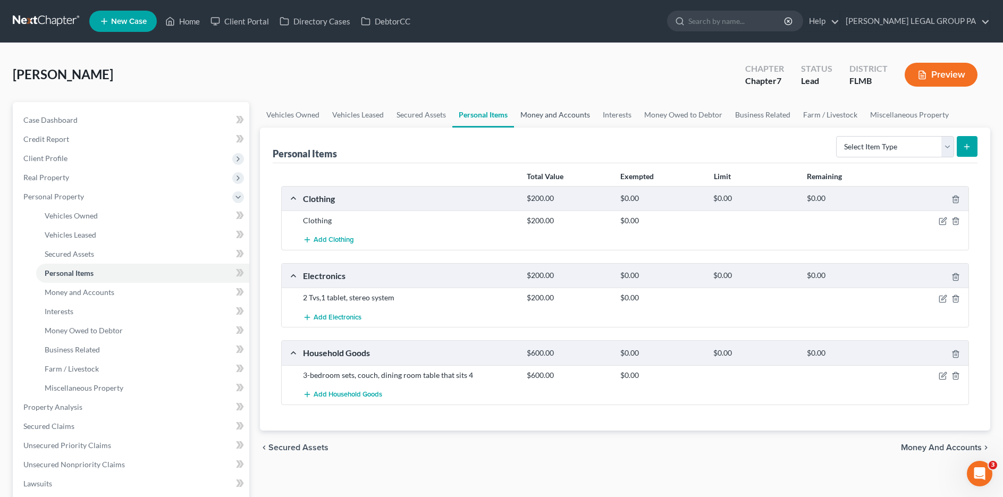
click at [562, 116] on link "Money and Accounts" at bounding box center [555, 115] width 82 height 26
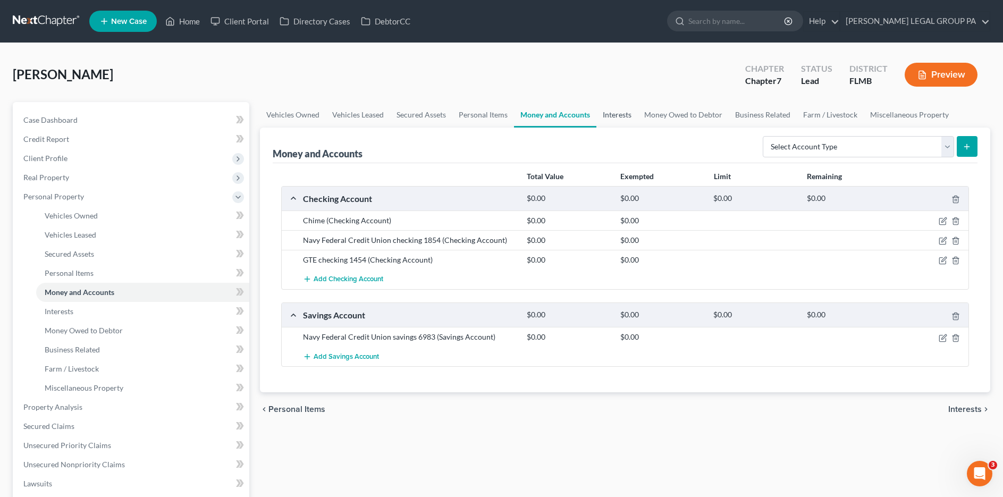
click at [598, 114] on link "Interests" at bounding box center [616, 115] width 41 height 26
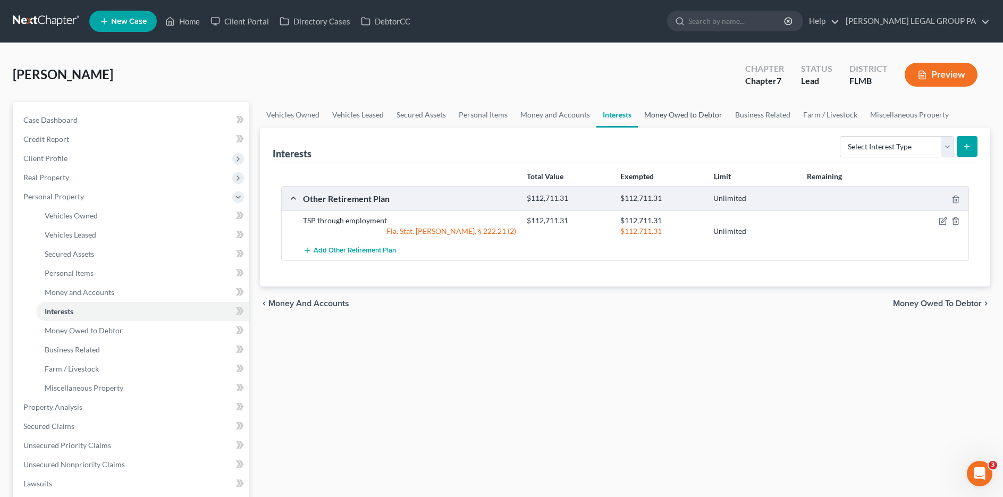
click at [650, 118] on link "Money Owed to Debtor" at bounding box center [683, 115] width 91 height 26
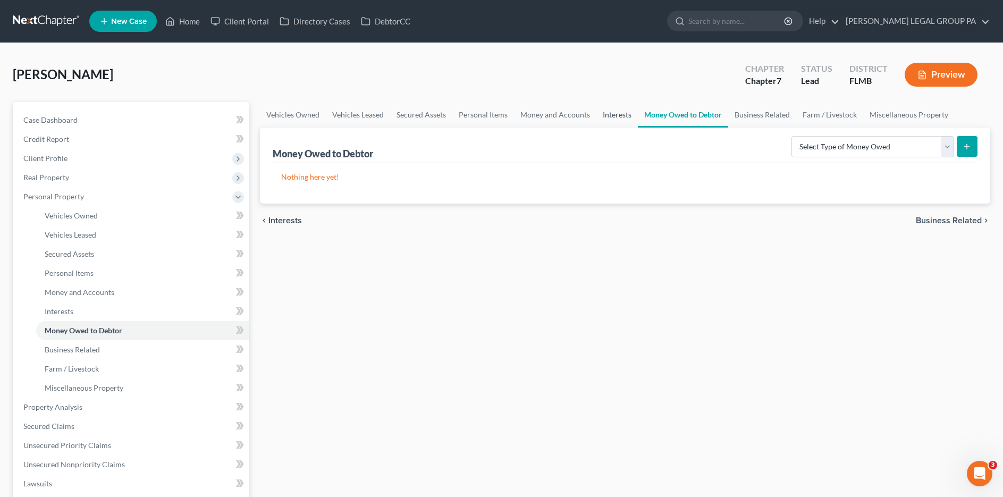
click at [610, 116] on link "Interests" at bounding box center [616, 115] width 41 height 26
